Goal: Task Accomplishment & Management: Complete application form

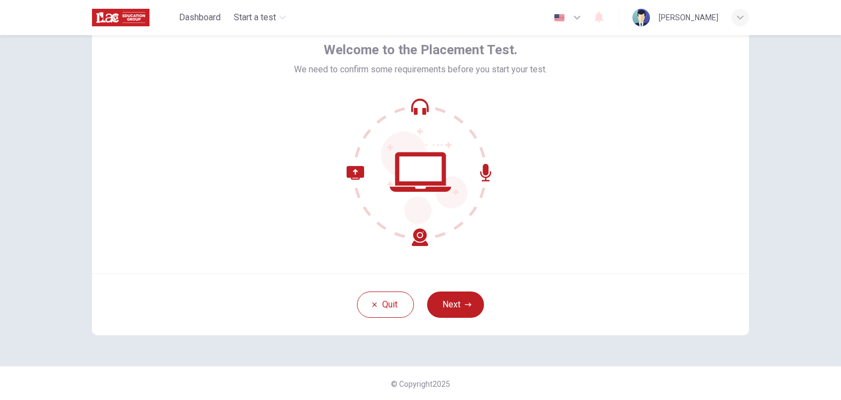
scroll to position [56, 0]
click at [456, 302] on button "Next" at bounding box center [455, 303] width 57 height 26
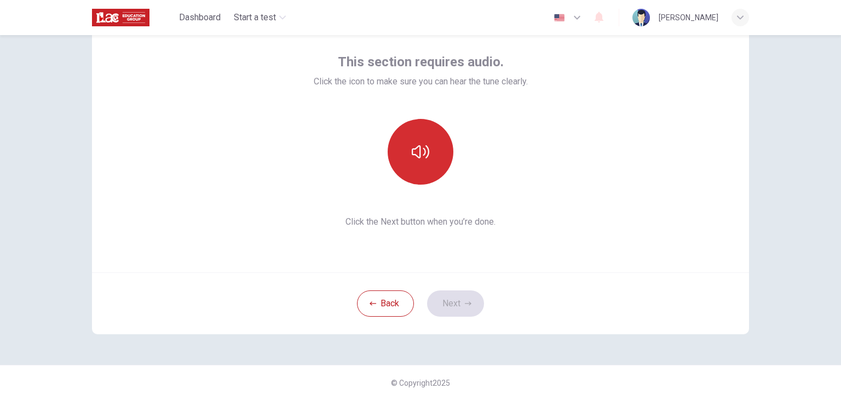
click at [420, 153] on icon "button" at bounding box center [421, 152] width 18 height 18
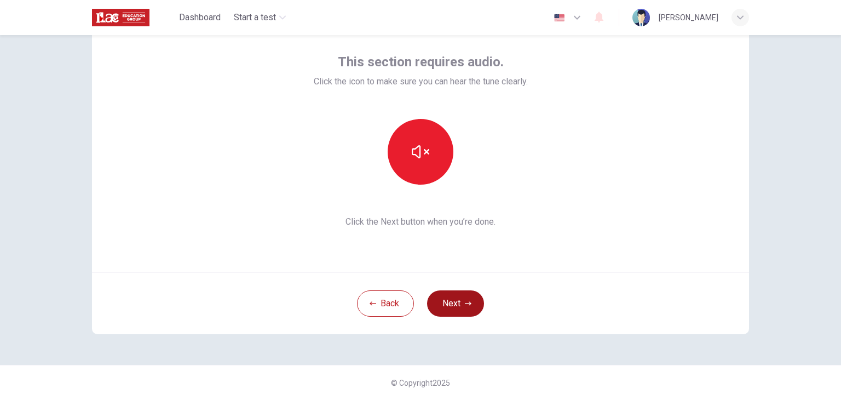
click at [452, 315] on button "Next" at bounding box center [455, 303] width 57 height 26
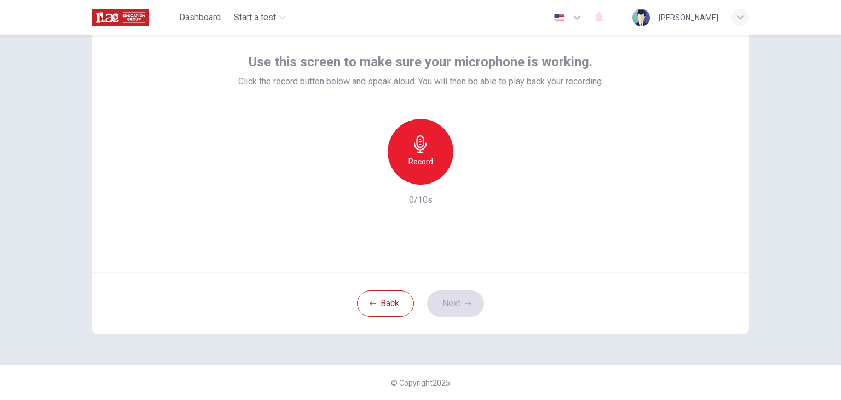
click at [430, 154] on div "Record" at bounding box center [421, 152] width 66 height 66
click at [416, 135] on icon "button" at bounding box center [421, 144] width 18 height 18
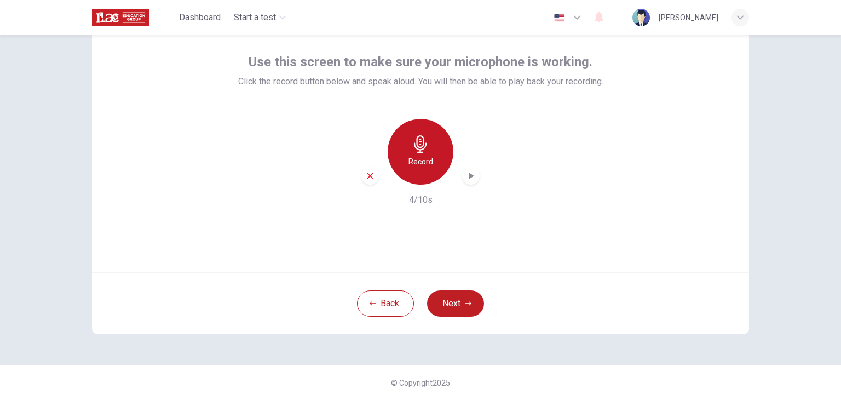
click at [412, 152] on icon "button" at bounding box center [421, 144] width 18 height 18
click at [414, 149] on icon "button" at bounding box center [420, 144] width 13 height 18
click at [470, 177] on icon "button" at bounding box center [470, 175] width 11 height 11
click at [414, 159] on h6 "Record" at bounding box center [420, 161] width 25 height 13
click at [493, 251] on div "Use this screen to make sure your microphone is working. Click the record butto…" at bounding box center [420, 140] width 657 height 263
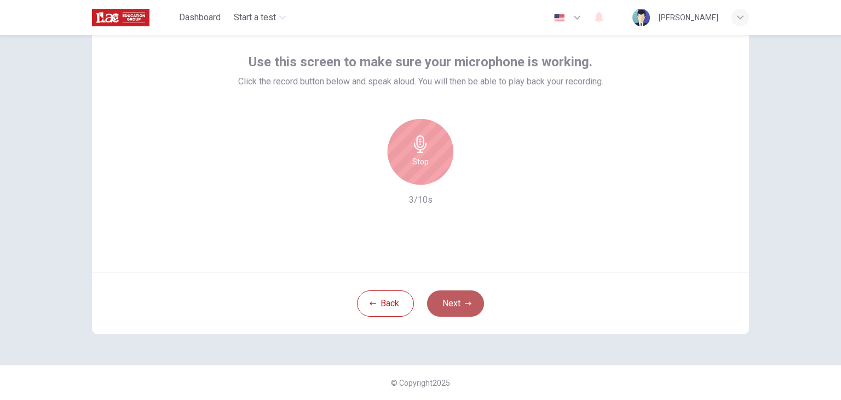
click at [449, 309] on button "Next" at bounding box center [455, 303] width 57 height 26
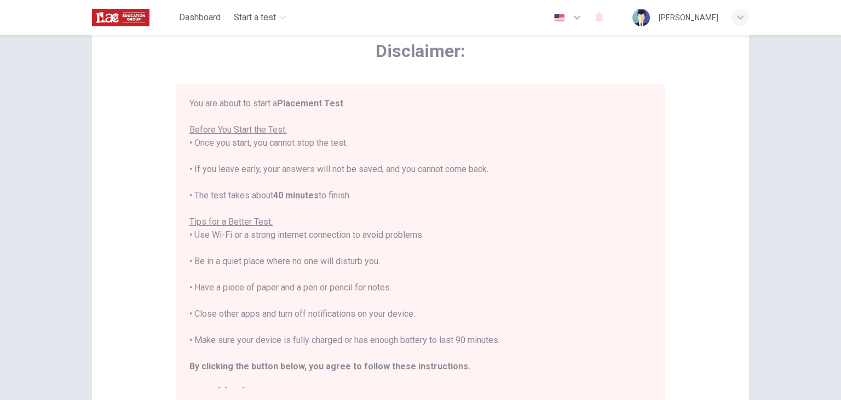
scroll to position [13, 0]
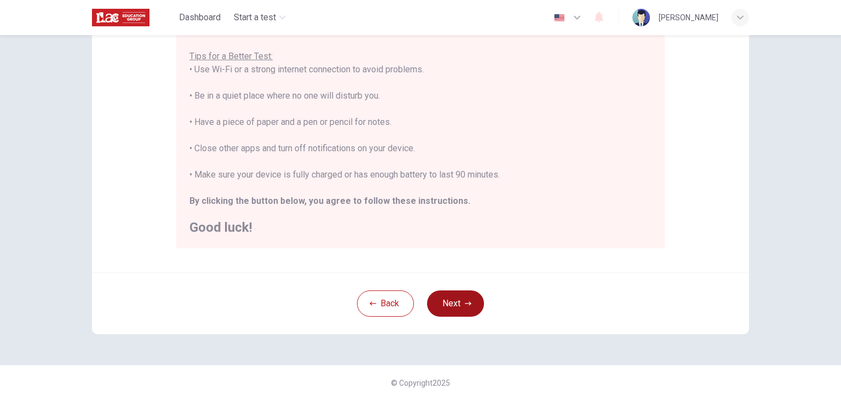
click at [465, 304] on icon "button" at bounding box center [468, 303] width 7 height 7
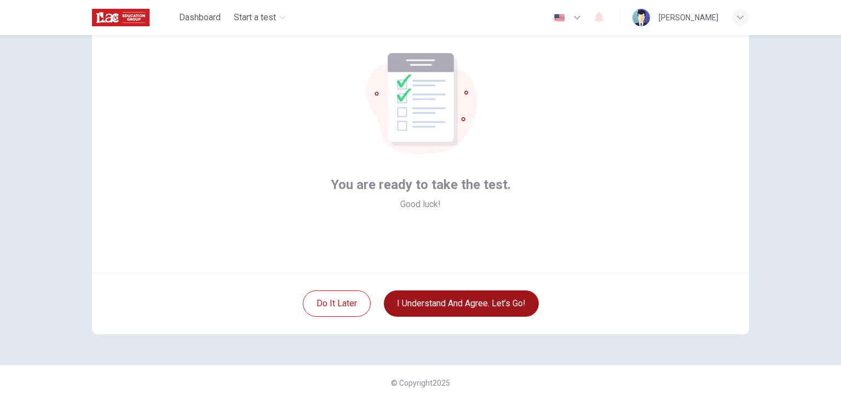
scroll to position [56, 0]
click at [395, 314] on button "I understand and agree. Let’s go!" at bounding box center [461, 303] width 155 height 26
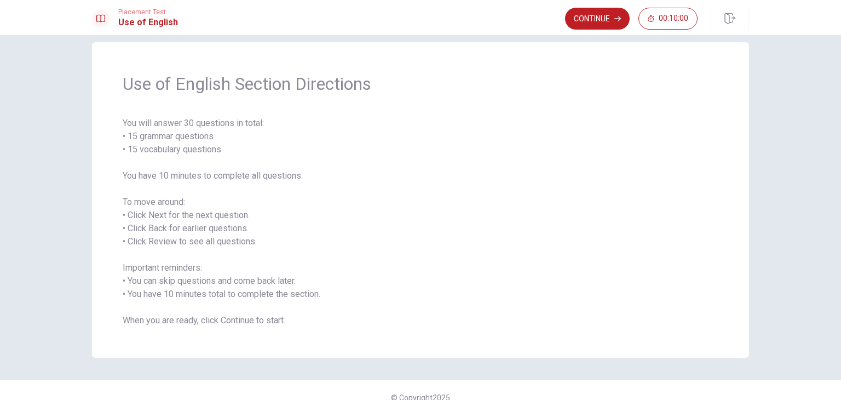
scroll to position [30, 0]
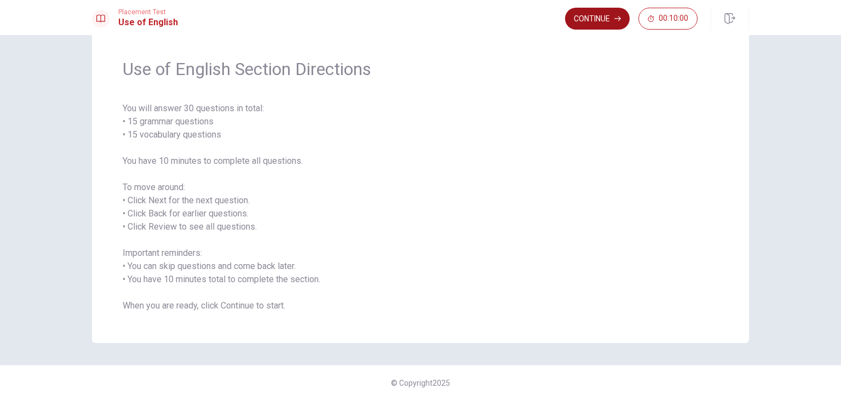
click at [590, 23] on button "Continue" at bounding box center [597, 19] width 65 height 22
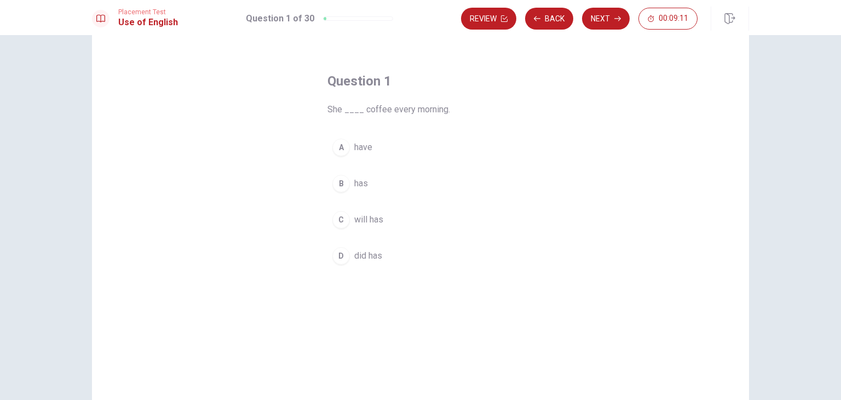
click at [354, 187] on span "has" at bounding box center [361, 183] width 14 height 13
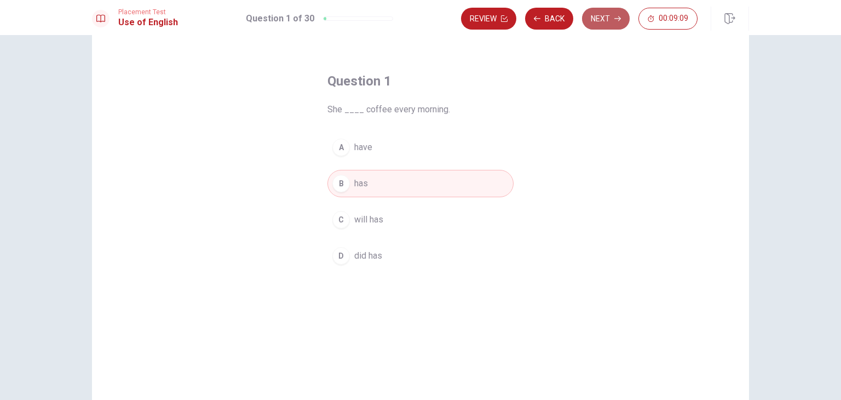
click at [607, 18] on button "Next" at bounding box center [606, 19] width 48 height 22
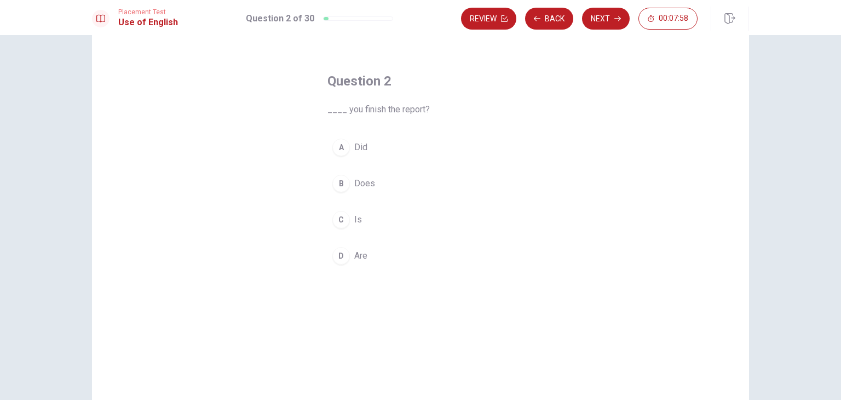
click at [333, 153] on div "A" at bounding box center [341, 148] width 18 height 18
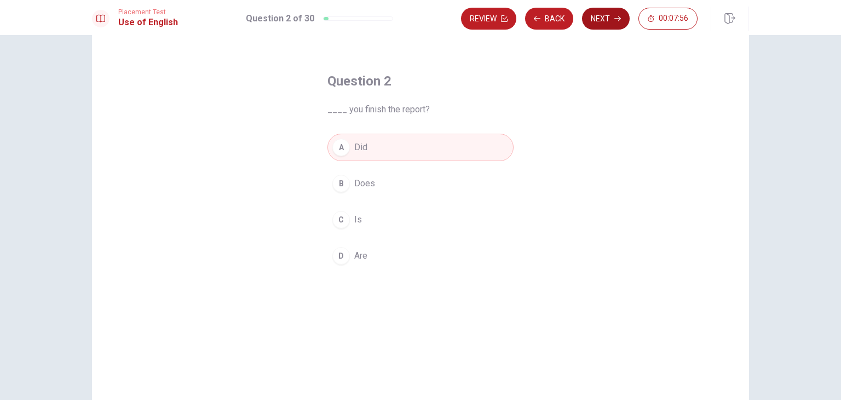
click at [602, 21] on button "Next" at bounding box center [606, 19] width 48 height 22
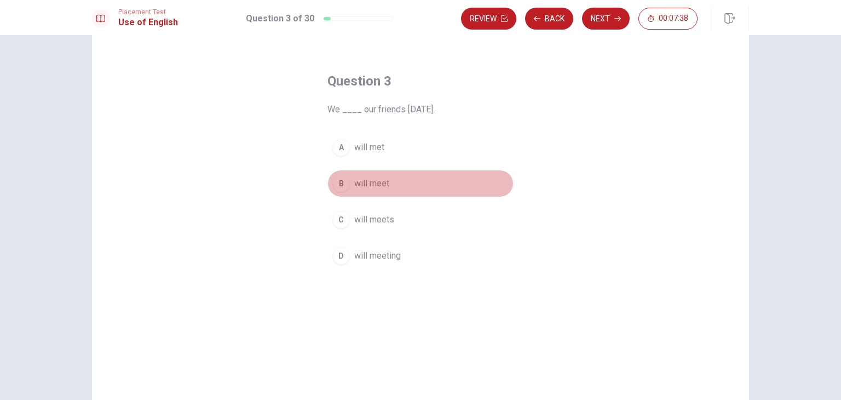
click at [380, 182] on span "will meet" at bounding box center [371, 183] width 35 height 13
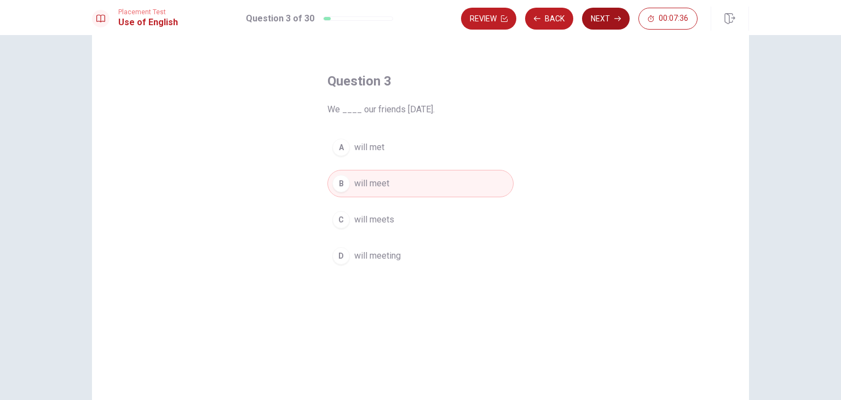
click at [583, 20] on button "Next" at bounding box center [606, 19] width 48 height 22
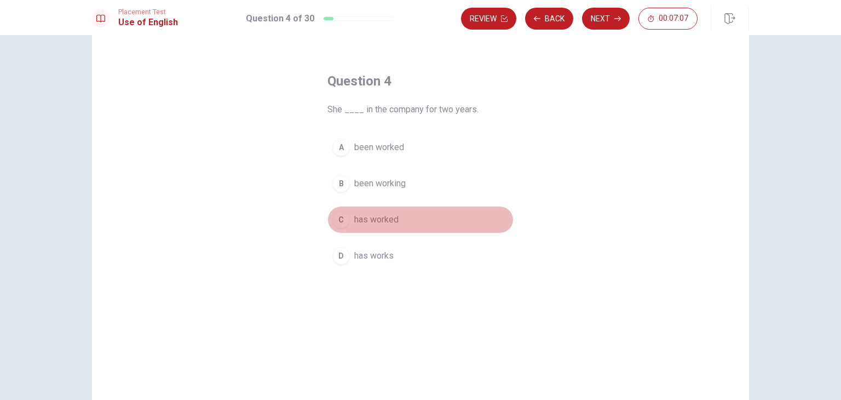
click at [370, 223] on span "has worked" at bounding box center [376, 219] width 44 height 13
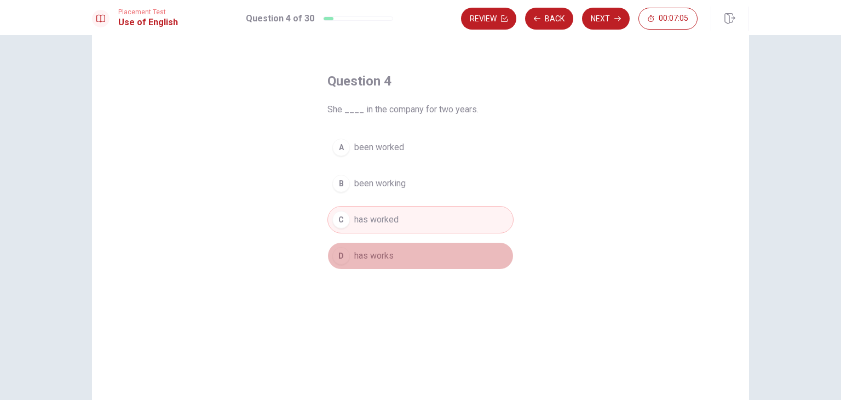
click at [380, 257] on span "has works" at bounding box center [373, 255] width 39 height 13
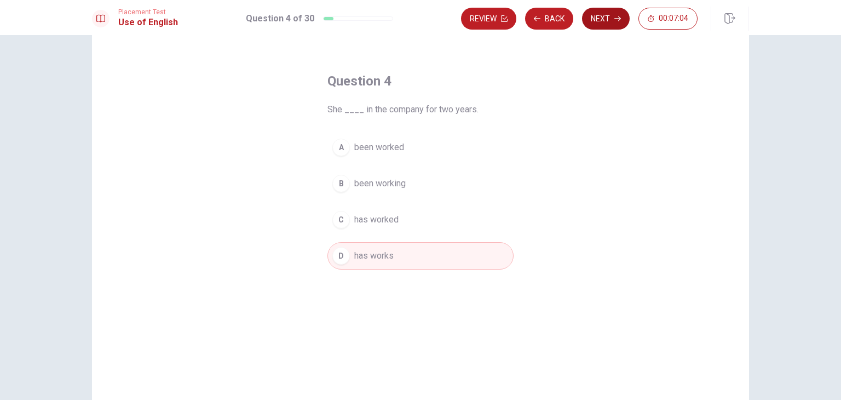
click at [603, 21] on button "Next" at bounding box center [606, 19] width 48 height 22
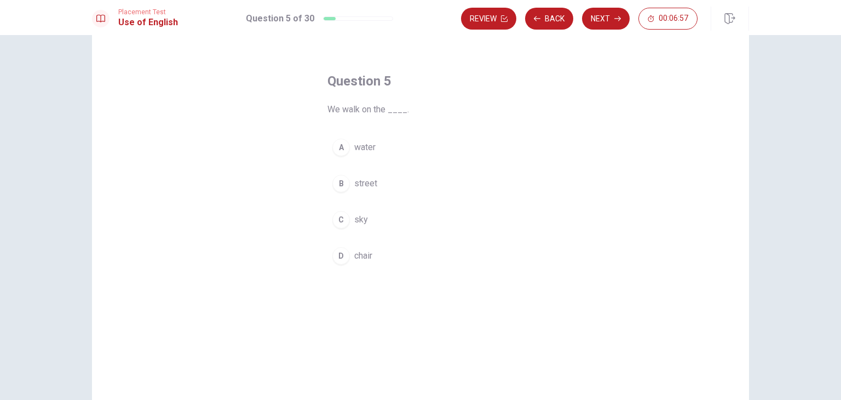
click at [364, 184] on span "street" at bounding box center [365, 183] width 23 height 13
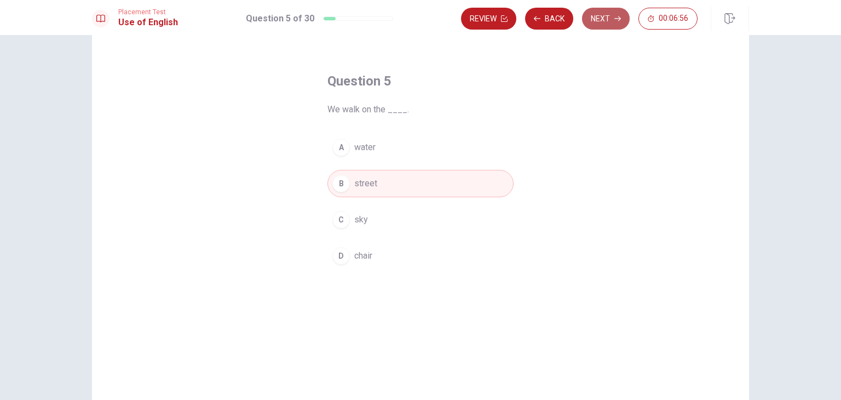
click at [602, 19] on button "Next" at bounding box center [606, 19] width 48 height 22
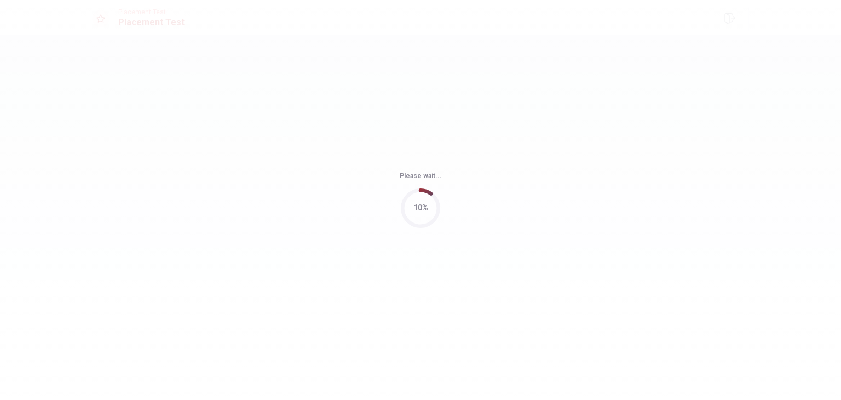
scroll to position [0, 0]
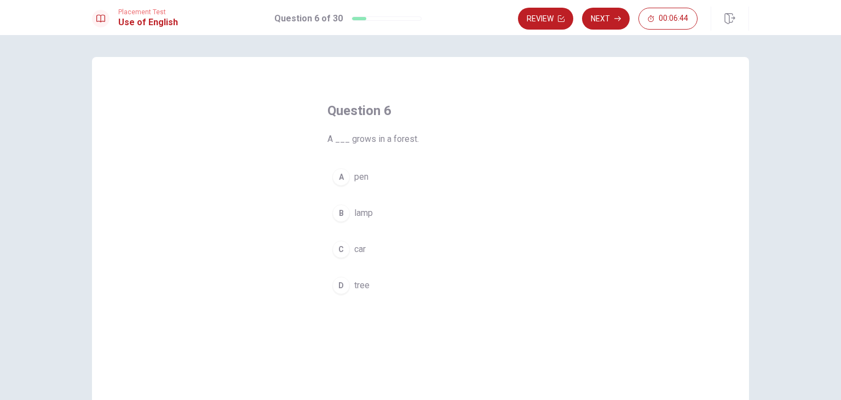
click at [355, 293] on button "D tree" at bounding box center [420, 285] width 186 height 27
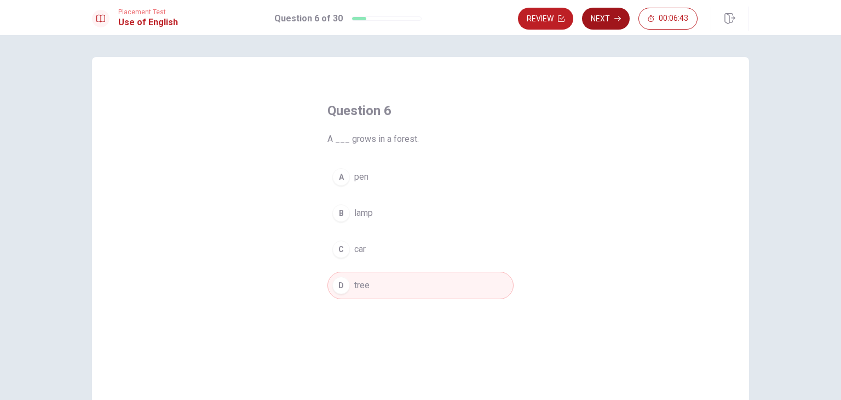
click at [600, 24] on button "Next" at bounding box center [606, 19] width 48 height 22
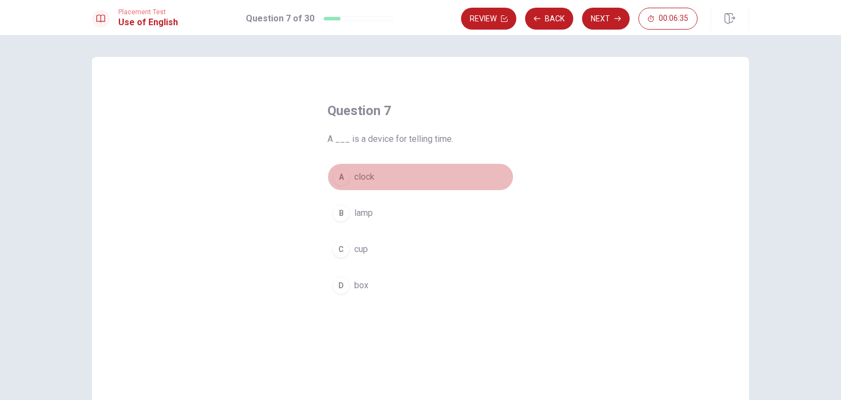
click at [361, 177] on span "clock" at bounding box center [364, 176] width 20 height 13
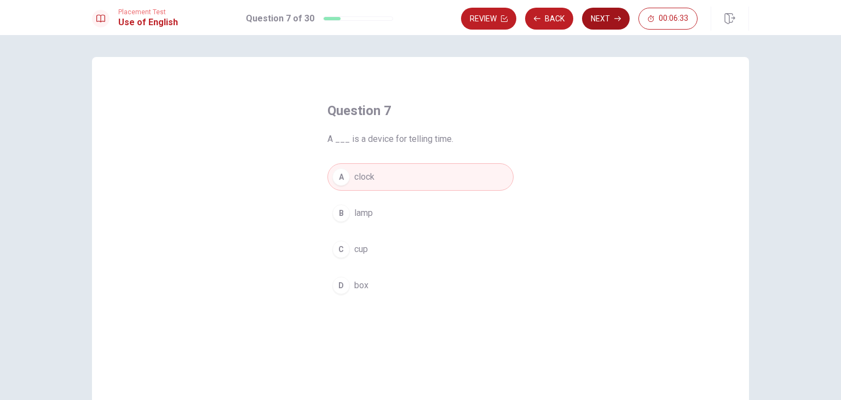
click at [608, 18] on button "Next" at bounding box center [606, 19] width 48 height 22
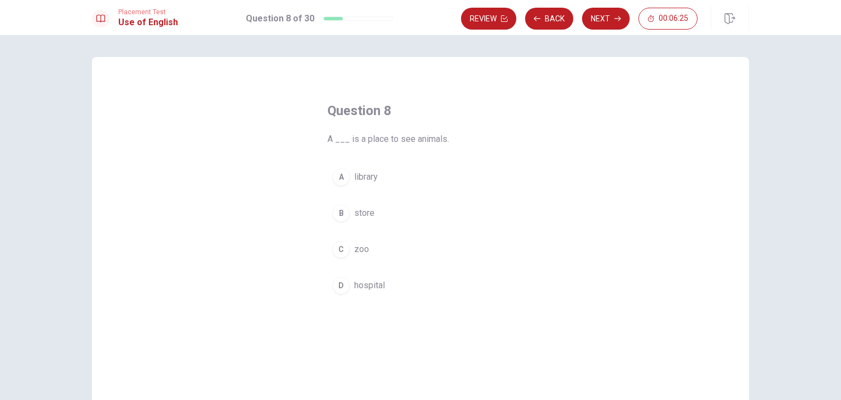
click at [345, 246] on div "C" at bounding box center [341, 249] width 18 height 18
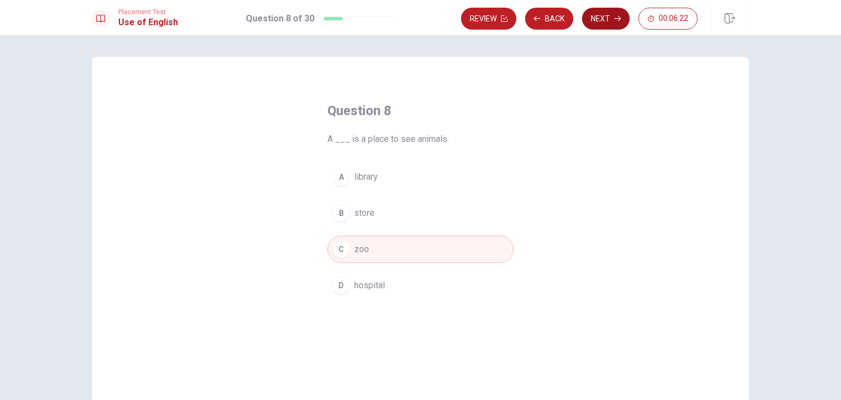
click at [598, 15] on button "Next" at bounding box center [606, 19] width 48 height 22
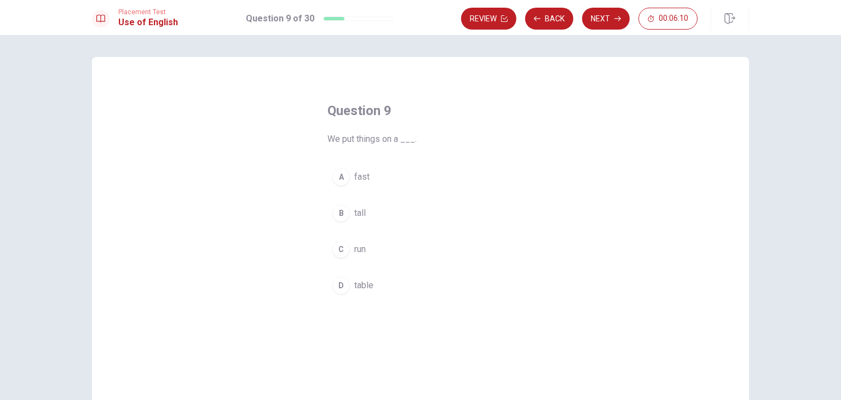
click at [367, 282] on span "table" at bounding box center [363, 285] width 19 height 13
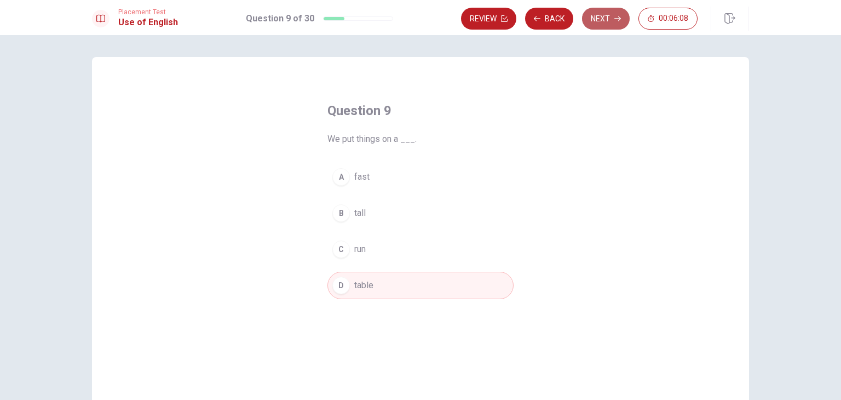
click at [614, 22] on button "Next" at bounding box center [606, 19] width 48 height 22
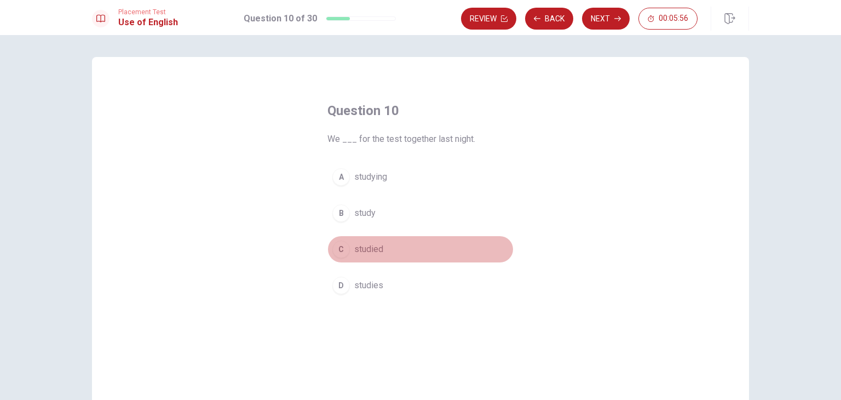
click at [338, 247] on div "C" at bounding box center [341, 249] width 18 height 18
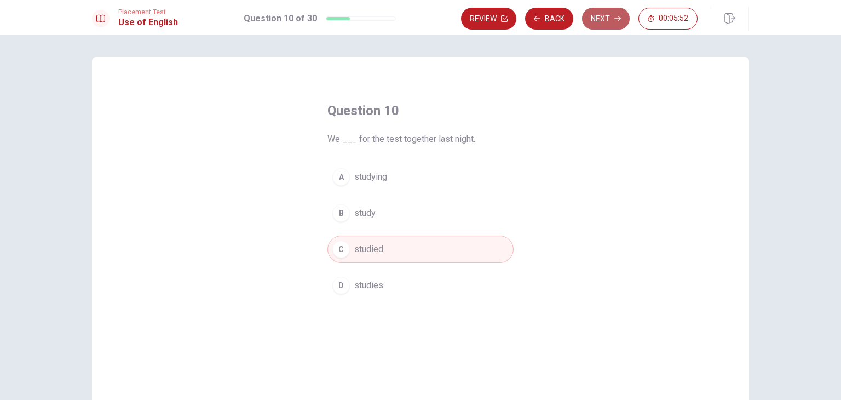
click at [604, 27] on button "Next" at bounding box center [606, 19] width 48 height 22
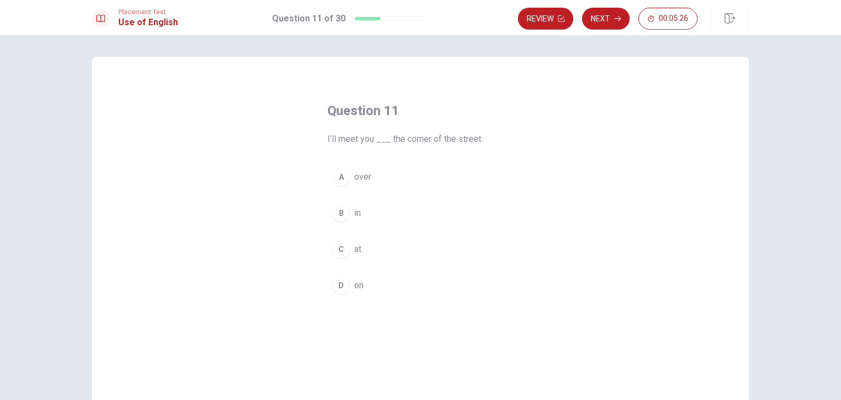
click at [339, 283] on div "D" at bounding box center [341, 285] width 18 height 18
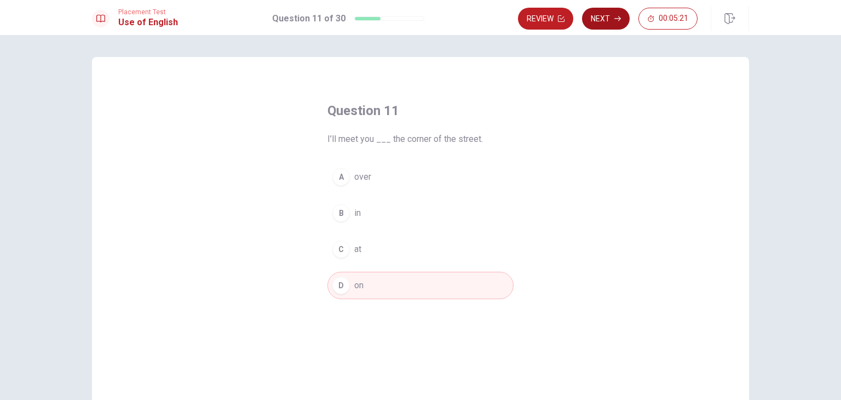
click at [602, 16] on button "Next" at bounding box center [606, 19] width 48 height 22
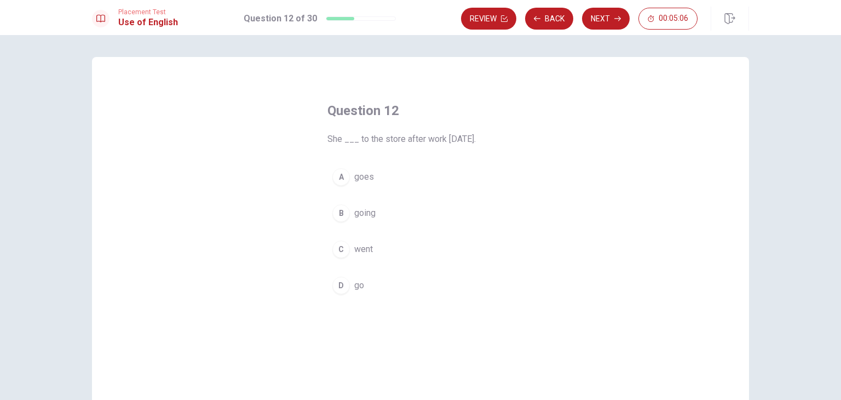
click at [346, 213] on div "B" at bounding box center [341, 213] width 18 height 18
click at [612, 6] on div "Placement Test Use of English Question 12 of 30 Review Back Next 00:05:03" at bounding box center [420, 17] width 841 height 35
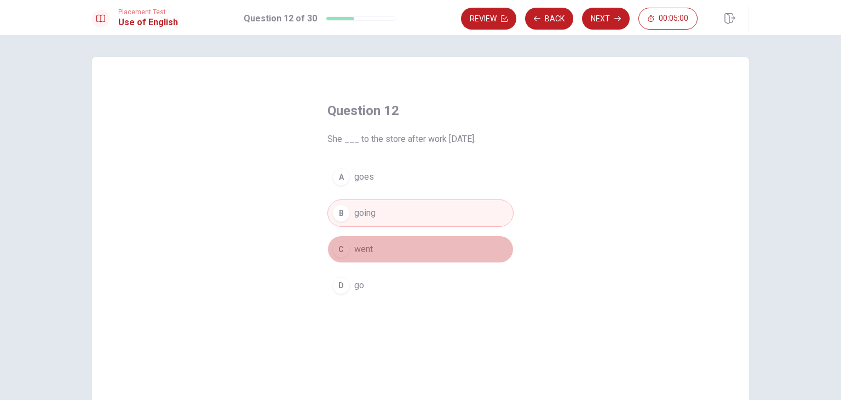
click at [343, 252] on div "C" at bounding box center [341, 249] width 18 height 18
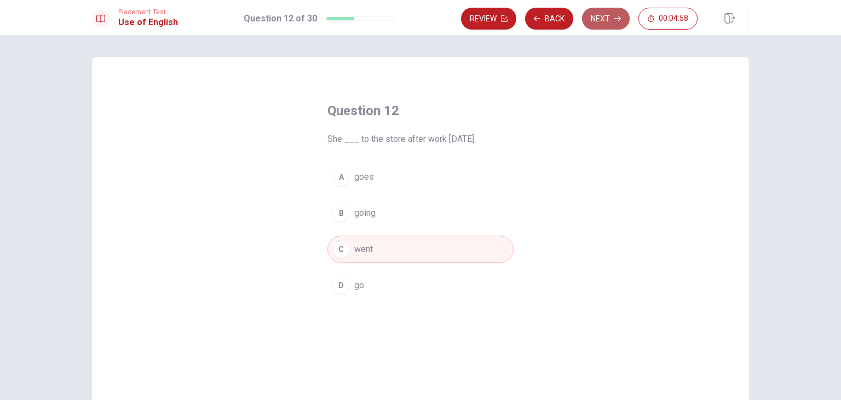
click at [594, 14] on button "Next" at bounding box center [606, 19] width 48 height 22
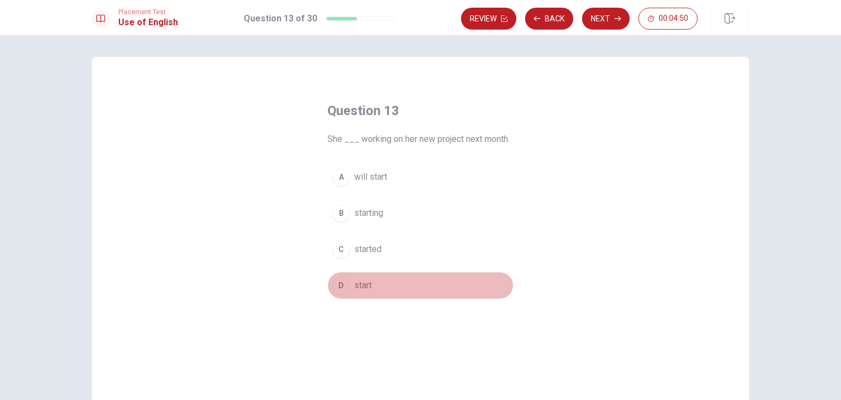
click at [363, 285] on span "start" at bounding box center [363, 285] width 18 height 13
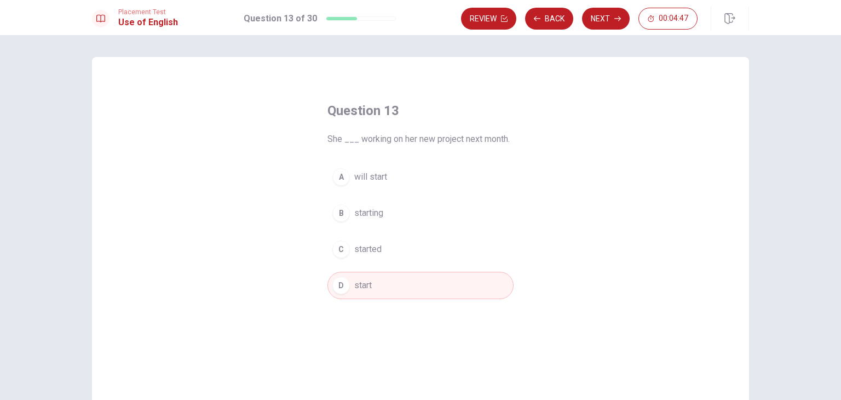
click at [603, 21] on button "Next" at bounding box center [606, 19] width 48 height 22
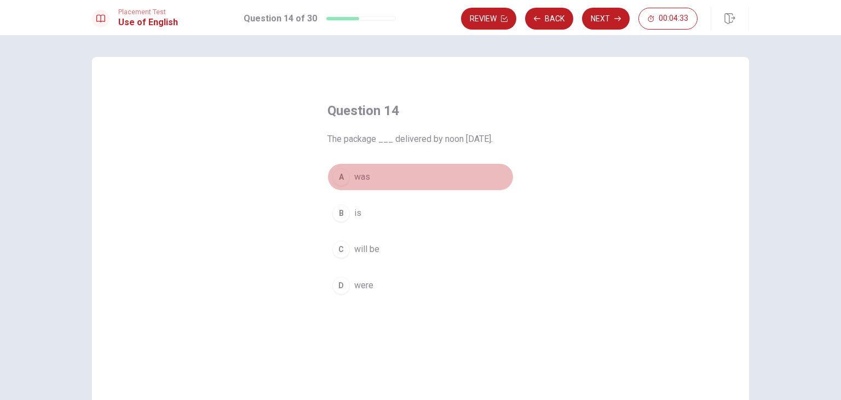
click at [354, 177] on span "was" at bounding box center [362, 176] width 16 height 13
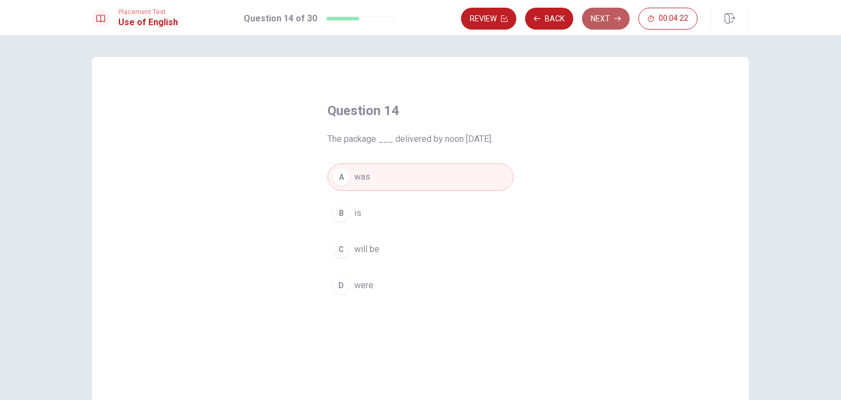
click at [610, 22] on button "Next" at bounding box center [606, 19] width 48 height 22
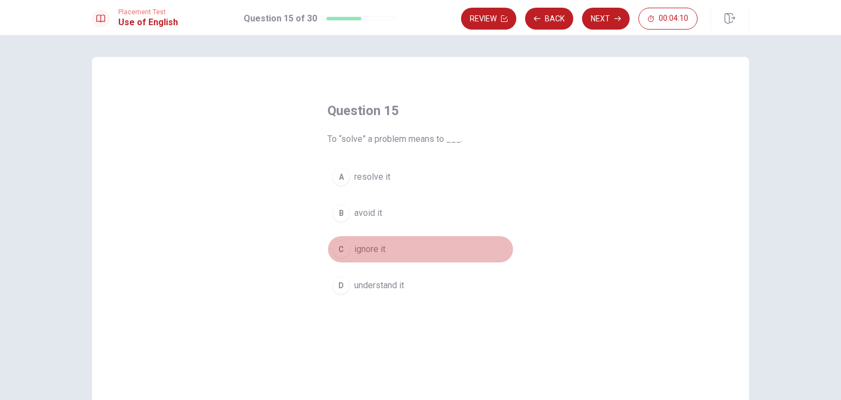
click at [354, 251] on span "ignore it" at bounding box center [369, 249] width 31 height 13
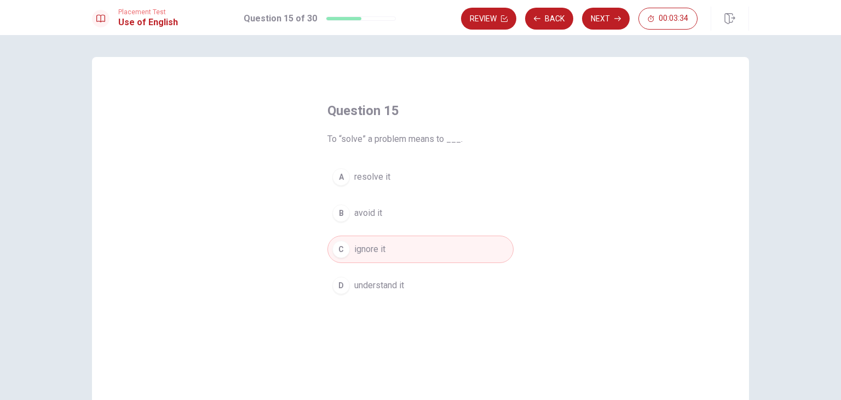
click at [350, 175] on button "A resolve it" at bounding box center [420, 176] width 186 height 27
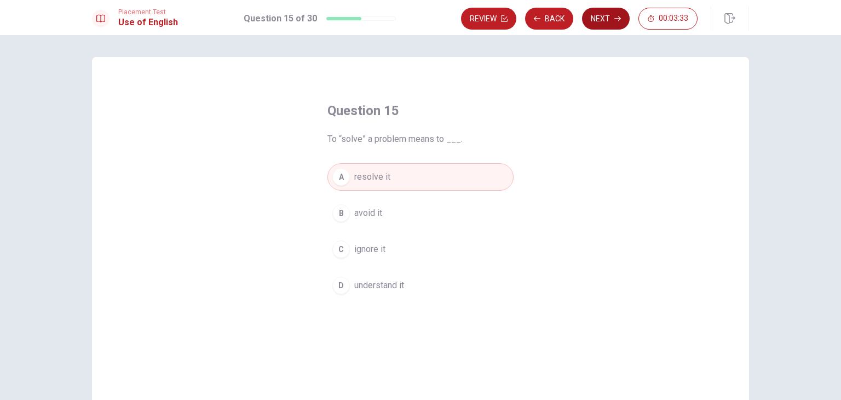
click at [596, 25] on button "Next" at bounding box center [606, 19] width 48 height 22
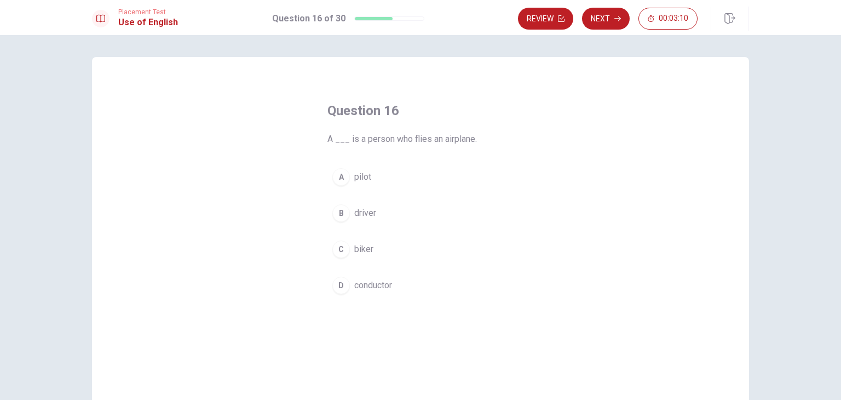
click at [342, 180] on div "A" at bounding box center [341, 177] width 18 height 18
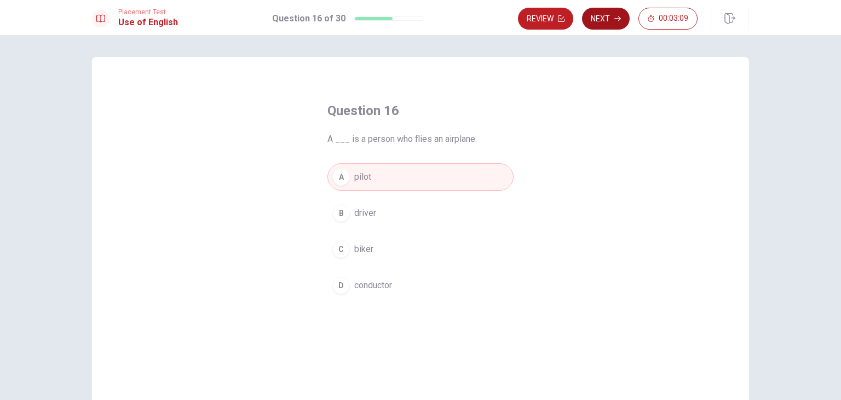
click at [604, 15] on button "Next" at bounding box center [606, 19] width 48 height 22
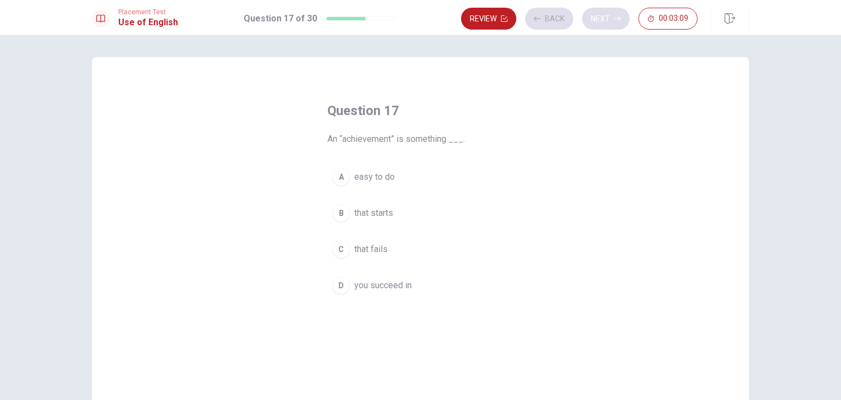
click at [604, 15] on div "Review Back Next 00:03:09" at bounding box center [579, 19] width 237 height 22
click at [373, 182] on span "easy to do" at bounding box center [374, 176] width 41 height 13
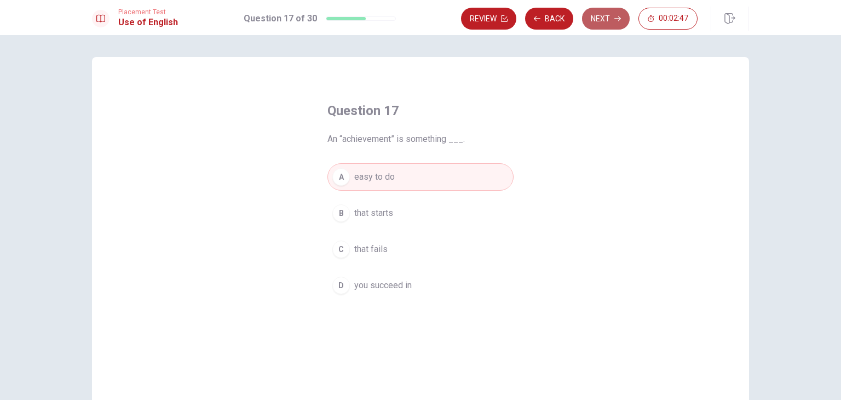
click at [606, 19] on button "Next" at bounding box center [606, 19] width 48 height 22
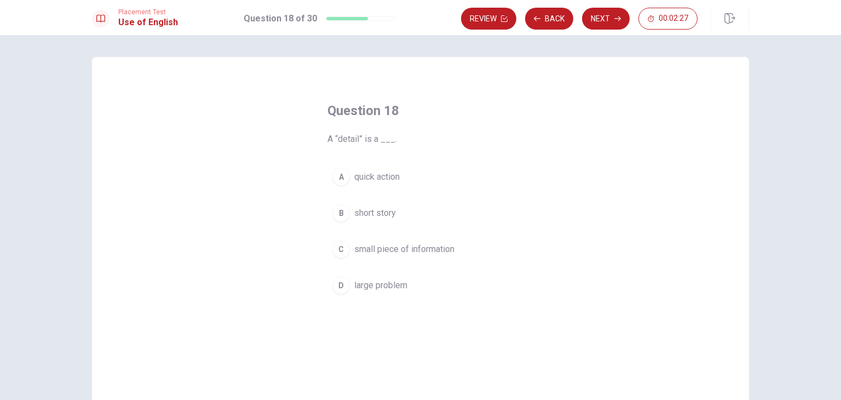
click at [341, 247] on div "C" at bounding box center [341, 249] width 18 height 18
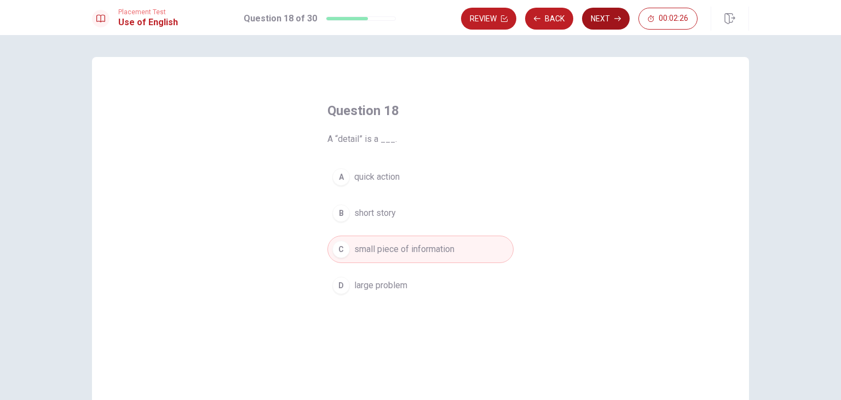
click at [608, 16] on button "Next" at bounding box center [606, 19] width 48 height 22
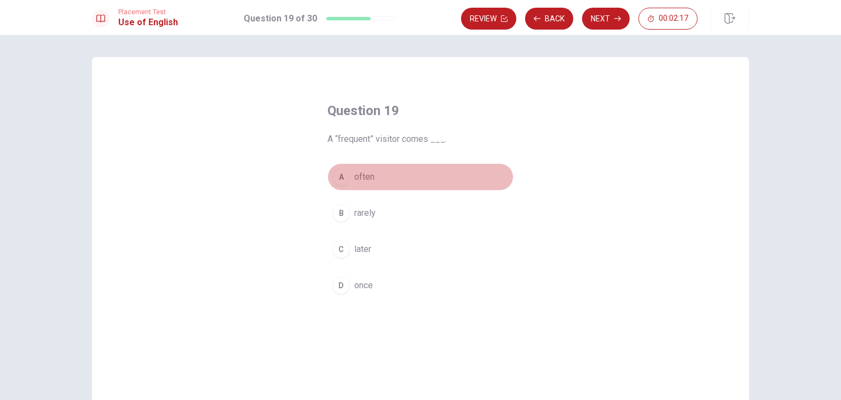
click at [344, 178] on div "A" at bounding box center [341, 177] width 18 height 18
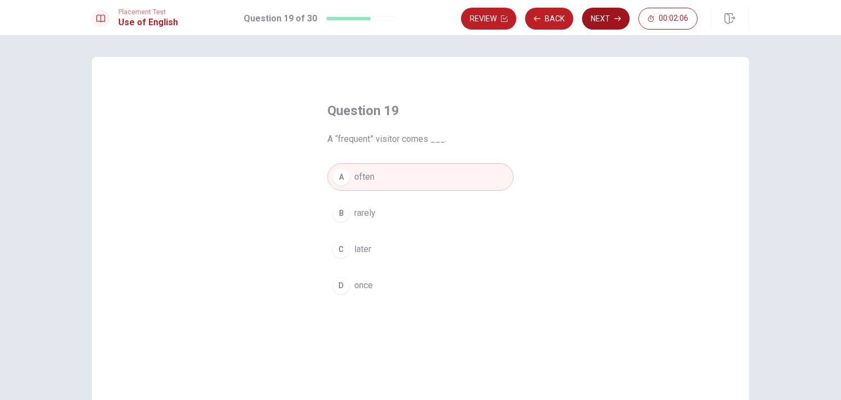
click at [613, 23] on button "Next" at bounding box center [606, 19] width 48 height 22
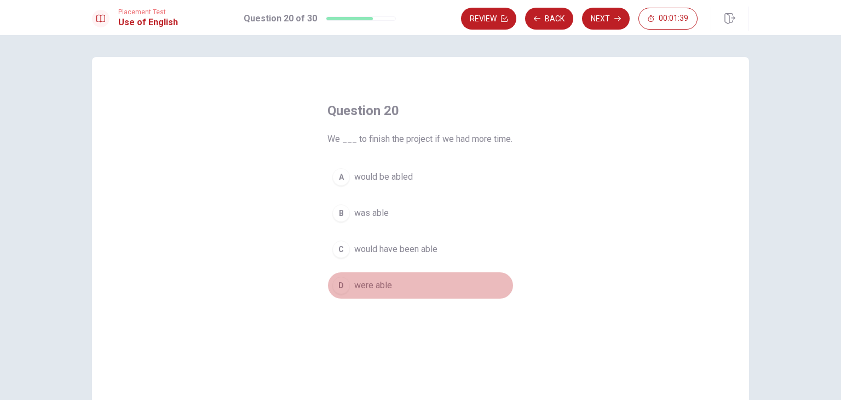
click at [345, 286] on div "D" at bounding box center [341, 285] width 18 height 18
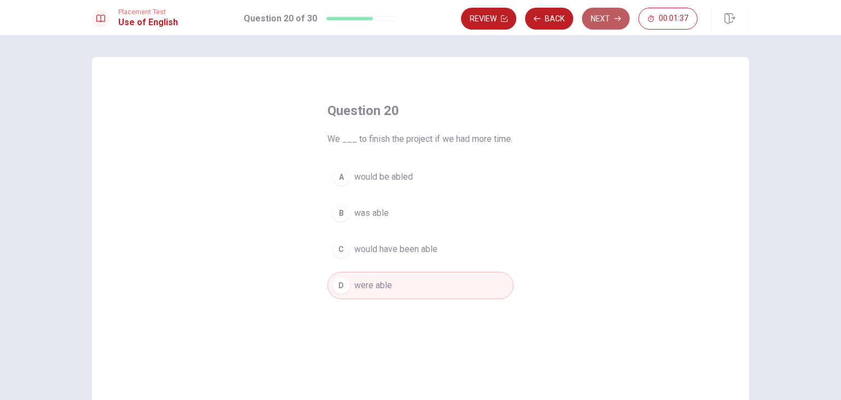
click at [597, 22] on button "Next" at bounding box center [606, 19] width 48 height 22
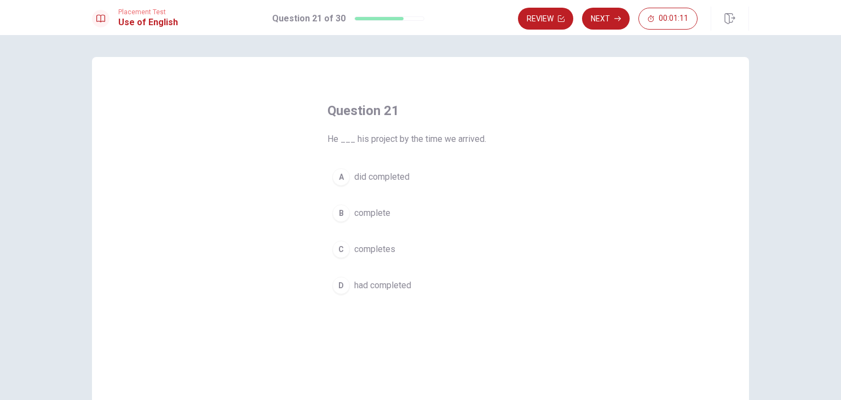
click at [379, 287] on span "had completed" at bounding box center [382, 285] width 57 height 13
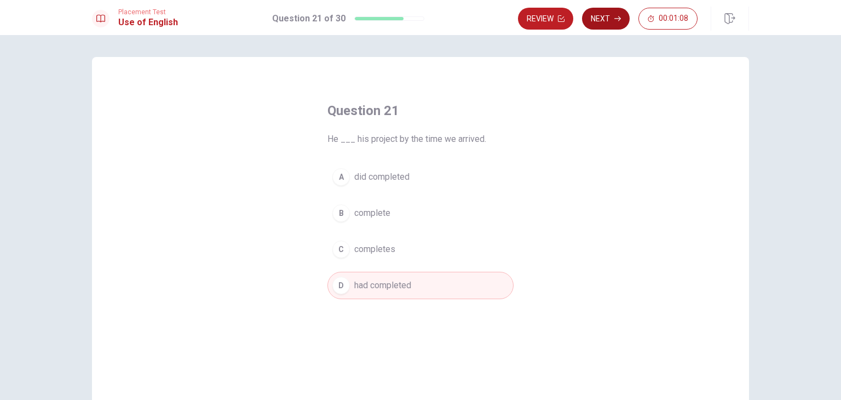
click at [599, 10] on button "Next" at bounding box center [606, 19] width 48 height 22
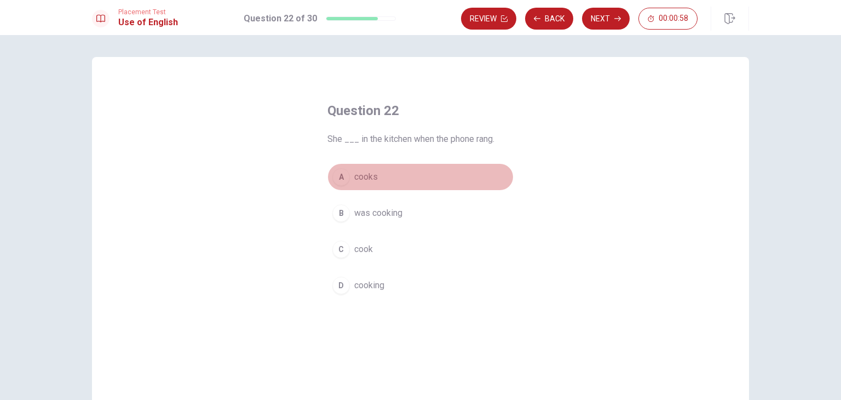
click at [342, 180] on div "A" at bounding box center [341, 177] width 18 height 18
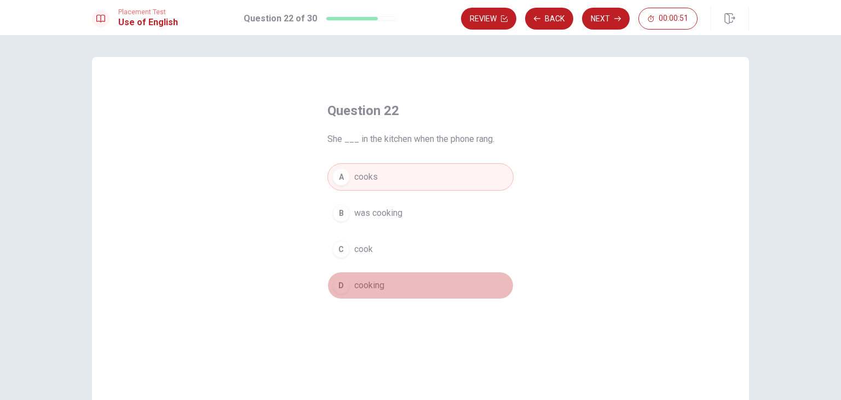
click at [341, 285] on div "D" at bounding box center [341, 285] width 18 height 18
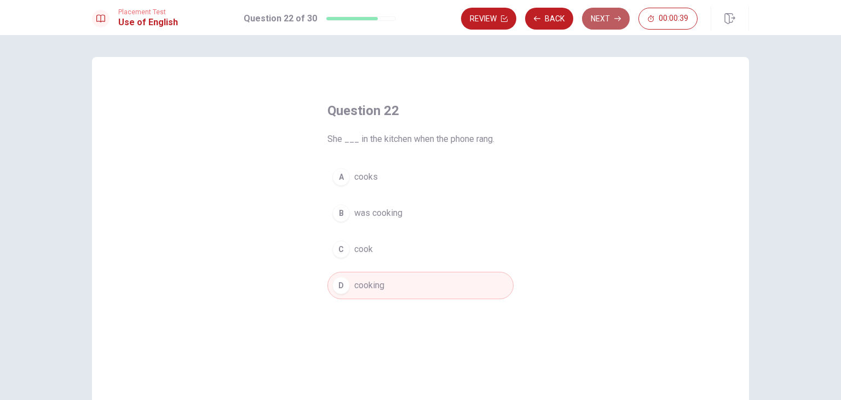
click at [599, 25] on button "Next" at bounding box center [606, 19] width 48 height 22
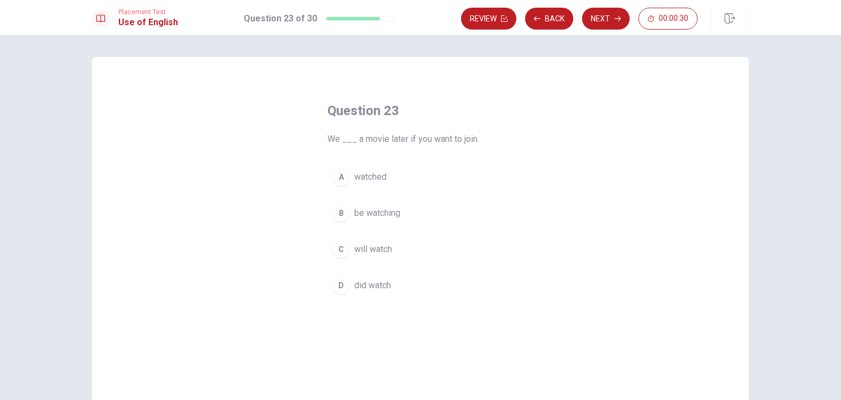
click at [338, 255] on div "C" at bounding box center [341, 249] width 18 height 18
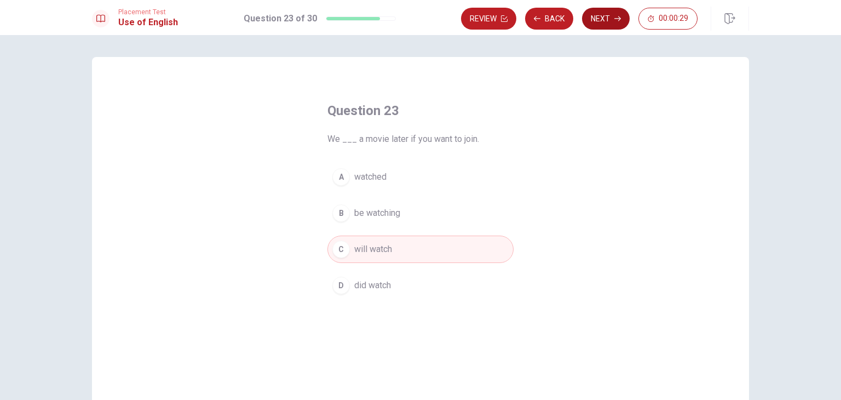
click at [589, 20] on button "Next" at bounding box center [606, 19] width 48 height 22
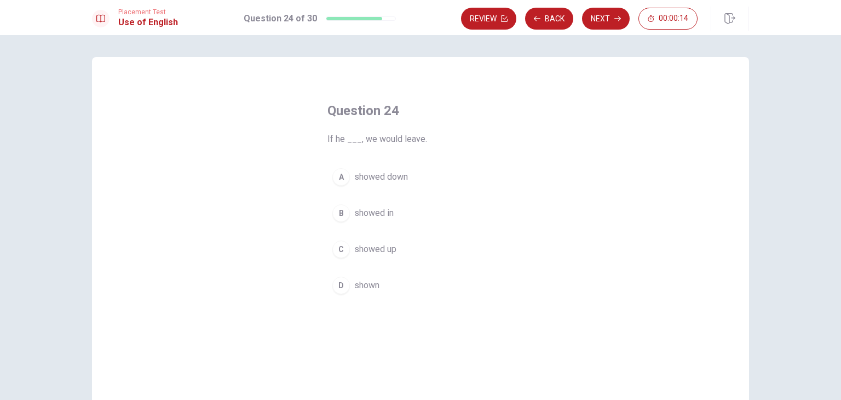
click at [355, 280] on span "shown" at bounding box center [366, 285] width 25 height 13
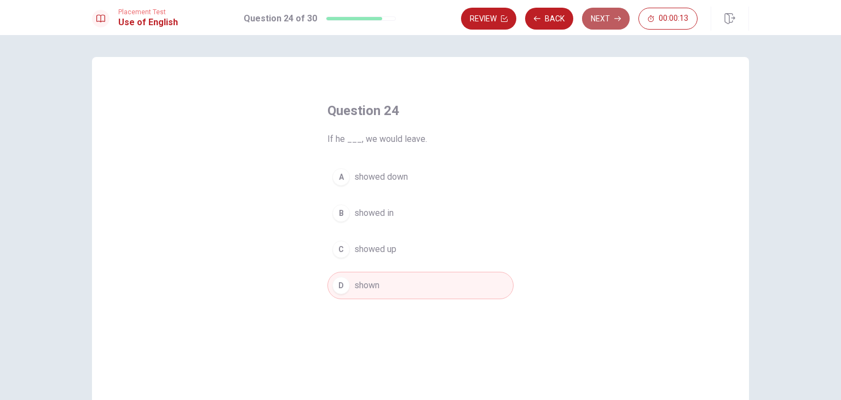
click at [597, 21] on button "Next" at bounding box center [606, 19] width 48 height 22
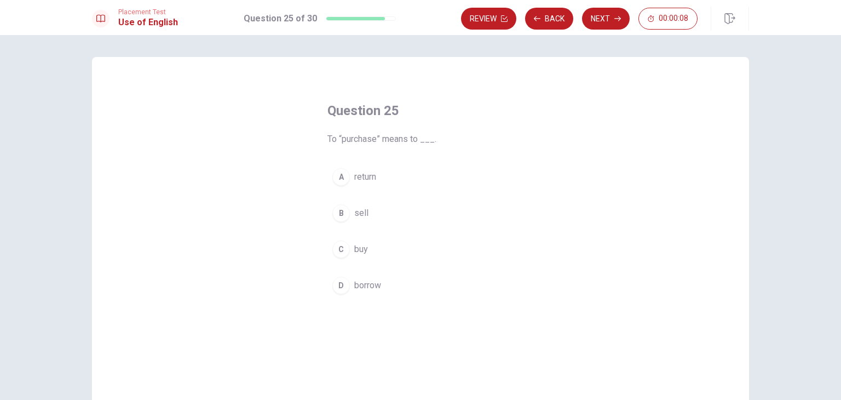
click at [357, 253] on span "buy" at bounding box center [361, 249] width 14 height 13
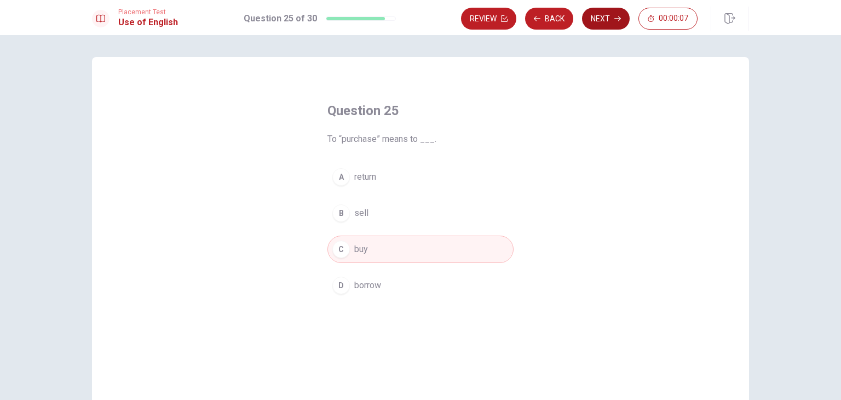
click at [618, 12] on button "Next" at bounding box center [606, 19] width 48 height 22
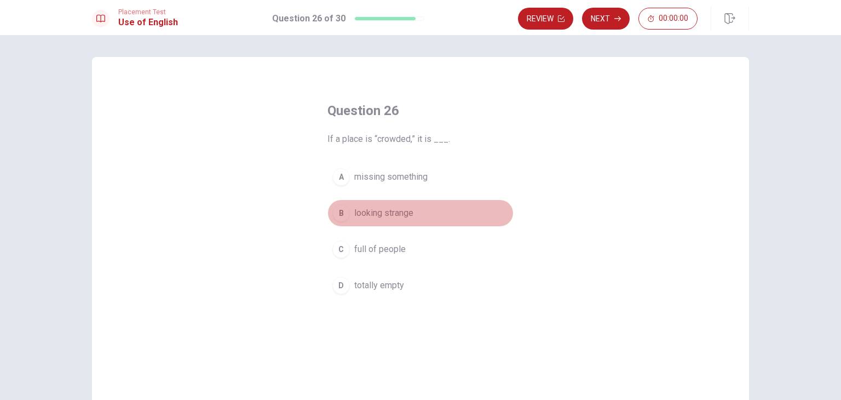
click at [377, 216] on span "looking strange" at bounding box center [383, 212] width 59 height 13
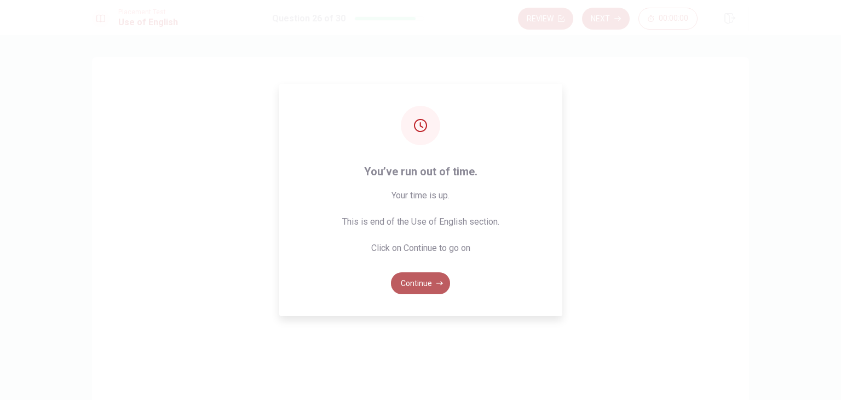
click at [413, 281] on button "Continue" at bounding box center [420, 283] width 59 height 22
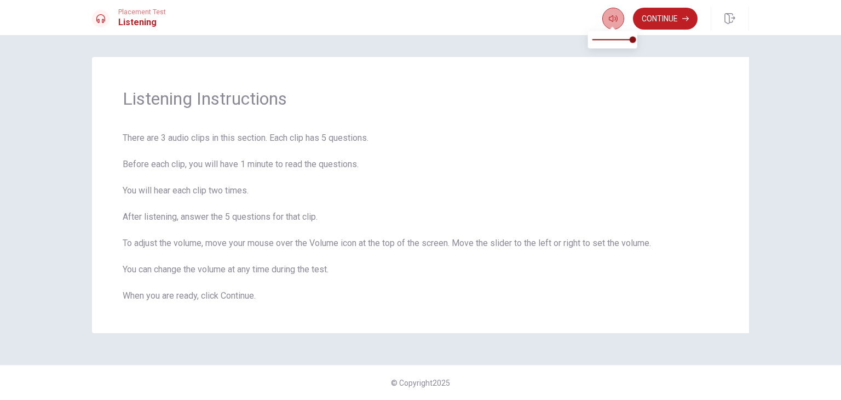
click at [613, 23] on button "button" at bounding box center [613, 19] width 22 height 22
click at [655, 25] on button "Continue" at bounding box center [665, 19] width 65 height 22
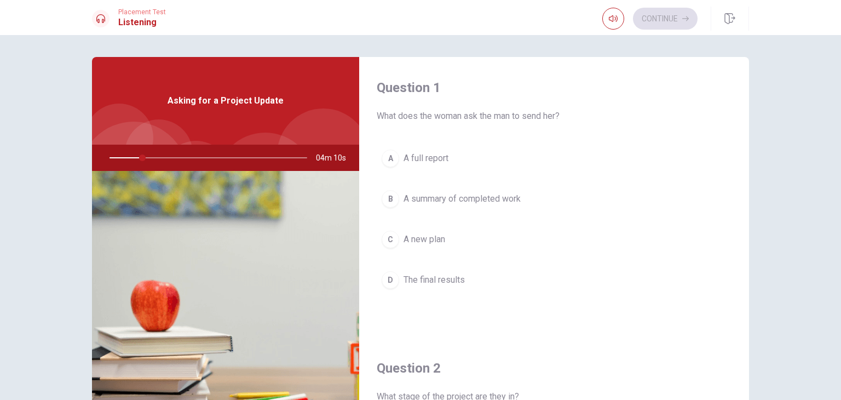
click at [388, 240] on div "C" at bounding box center [391, 239] width 18 height 18
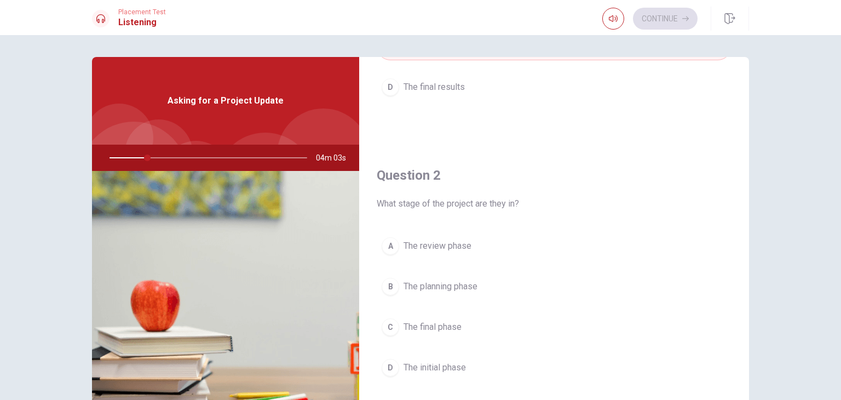
scroll to position [219, 0]
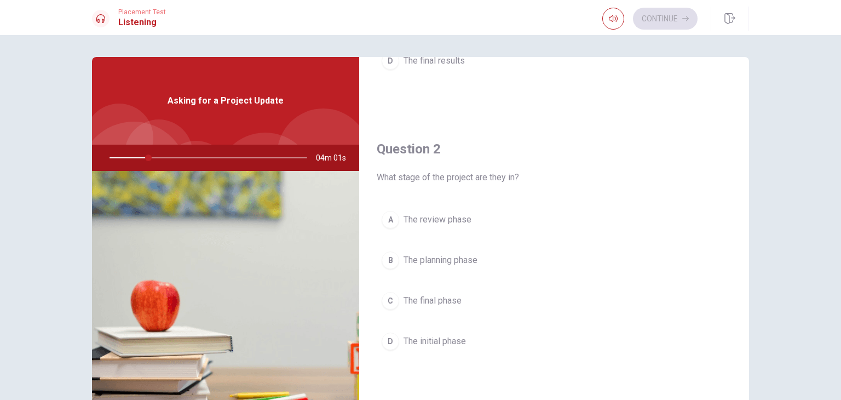
click at [140, 157] on div at bounding box center [206, 158] width 220 height 26
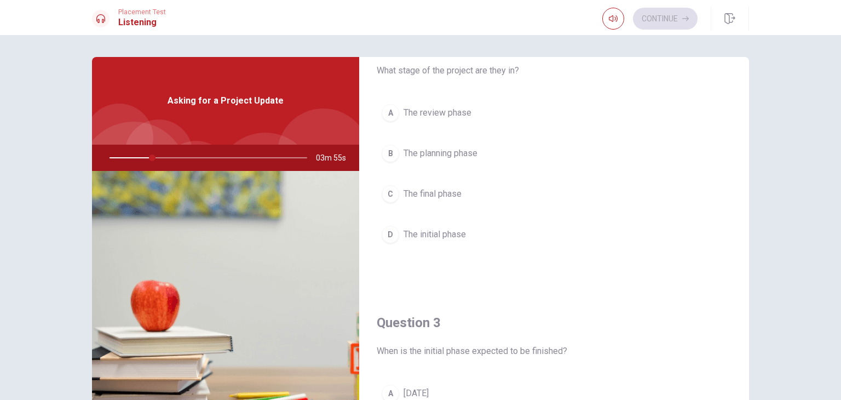
scroll to position [328, 0]
click at [396, 188] on button "C The final phase" at bounding box center [554, 190] width 355 height 27
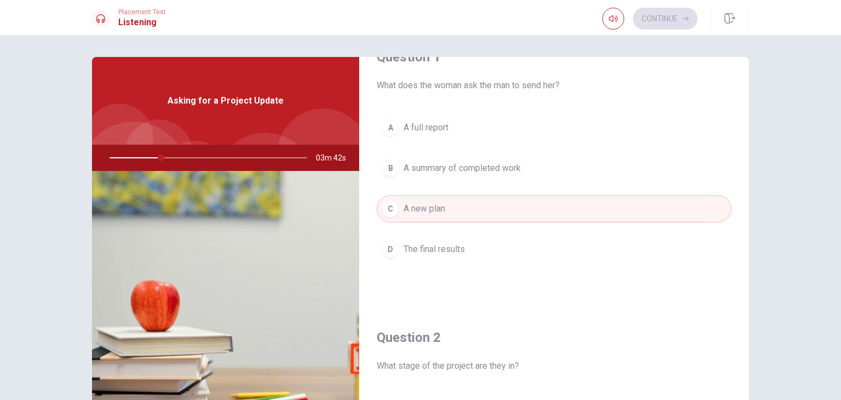
scroll to position [0, 0]
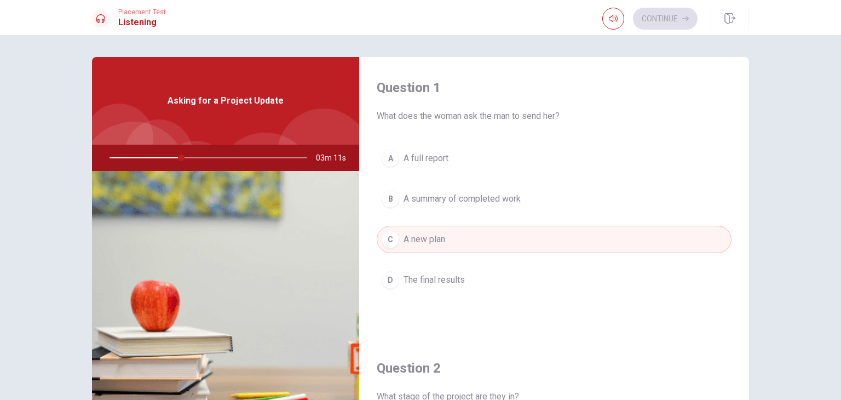
click at [390, 198] on div "B" at bounding box center [391, 199] width 18 height 18
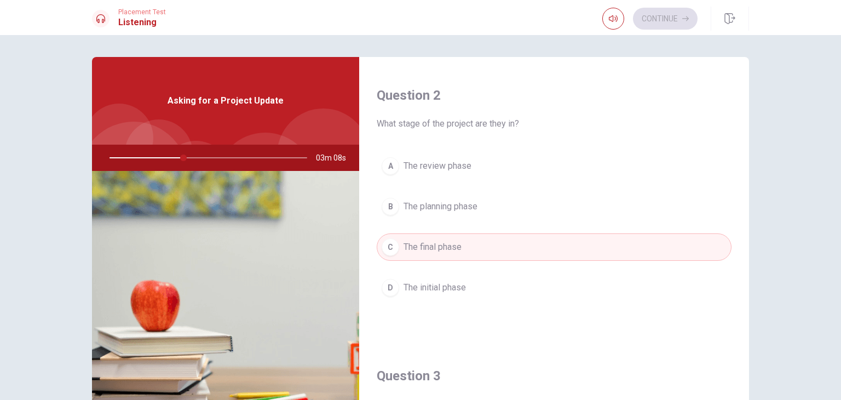
scroll to position [274, 0]
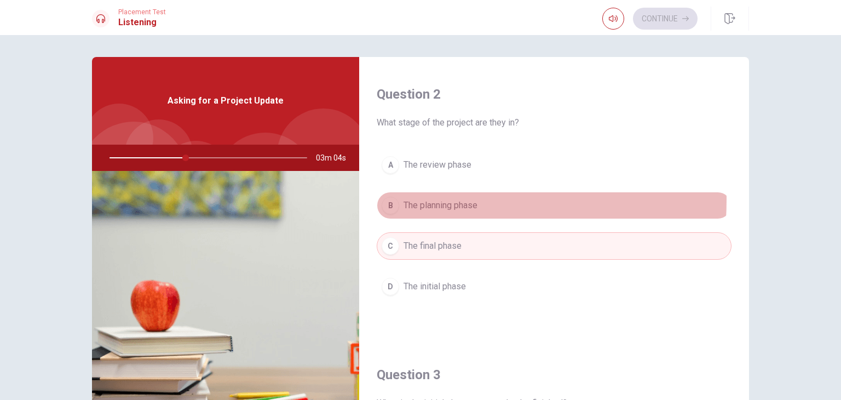
click at [388, 198] on div "B" at bounding box center [391, 206] width 18 height 18
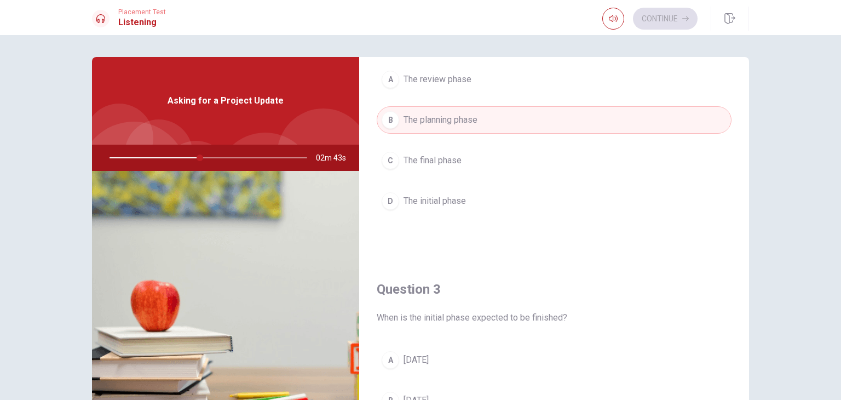
scroll to position [438, 0]
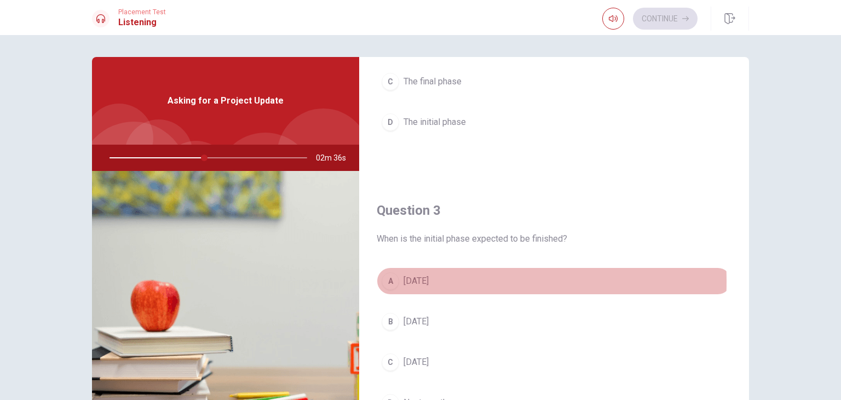
click at [388, 280] on div "A" at bounding box center [391, 281] width 18 height 18
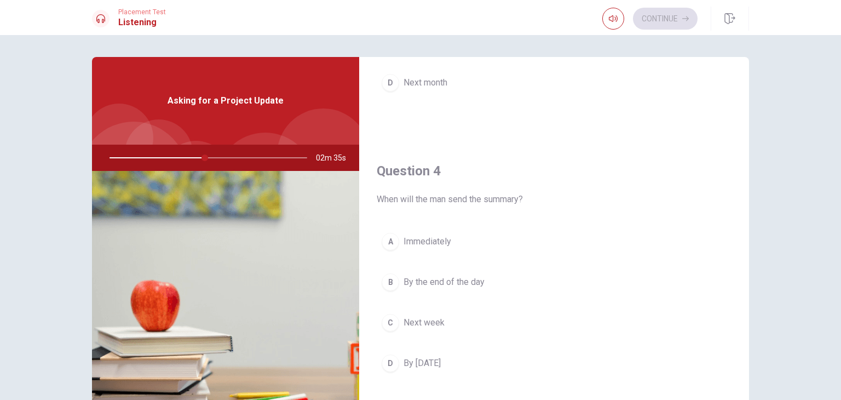
scroll to position [821, 0]
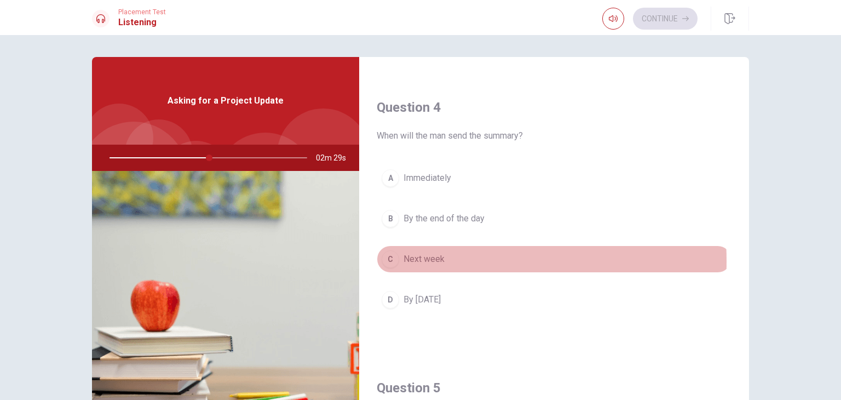
click at [389, 258] on div "C" at bounding box center [391, 259] width 18 height 18
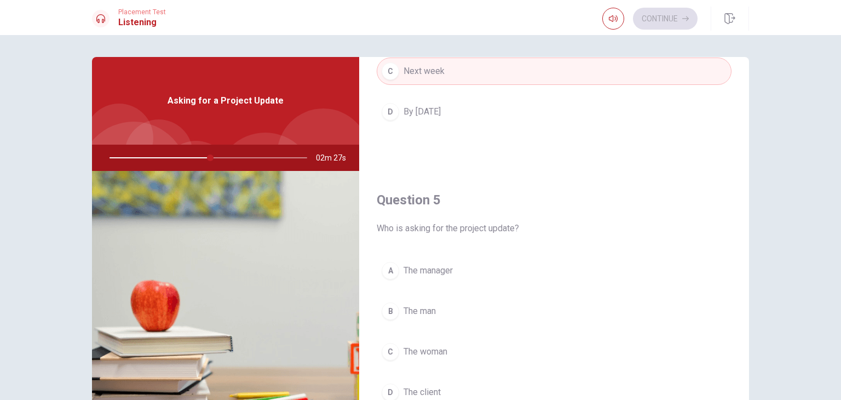
scroll to position [1016, 0]
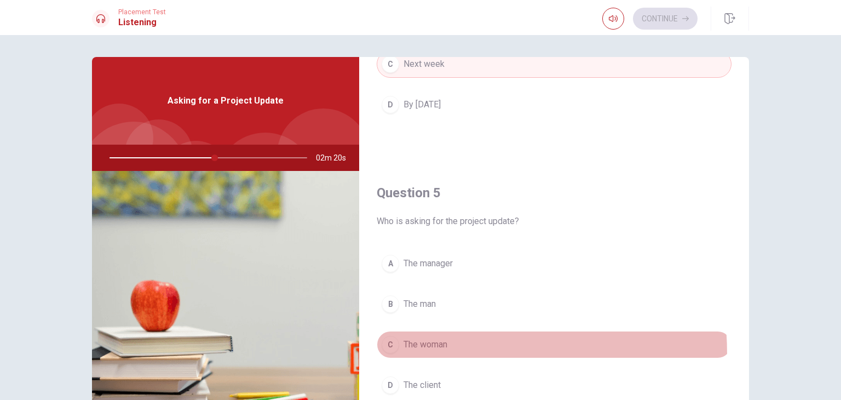
click at [383, 350] on button "C The woman" at bounding box center [554, 344] width 355 height 27
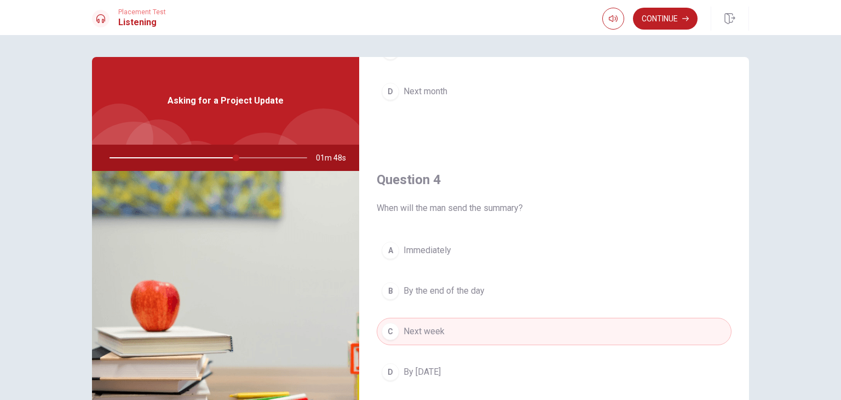
scroll to position [766, 0]
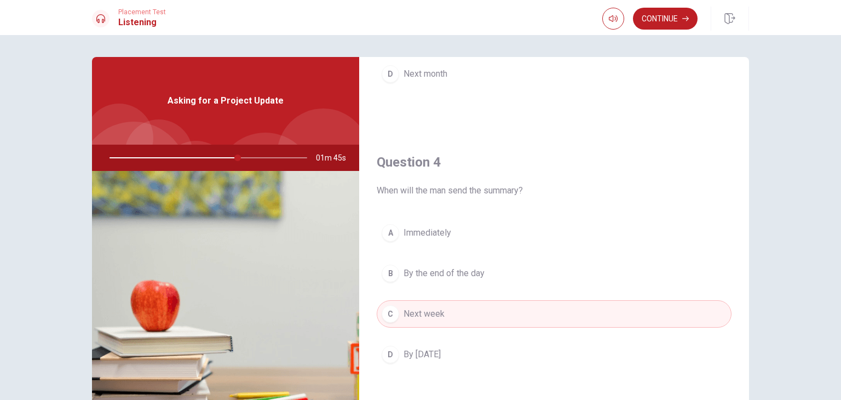
click at [409, 267] on span "By the end of the day" at bounding box center [443, 273] width 81 height 13
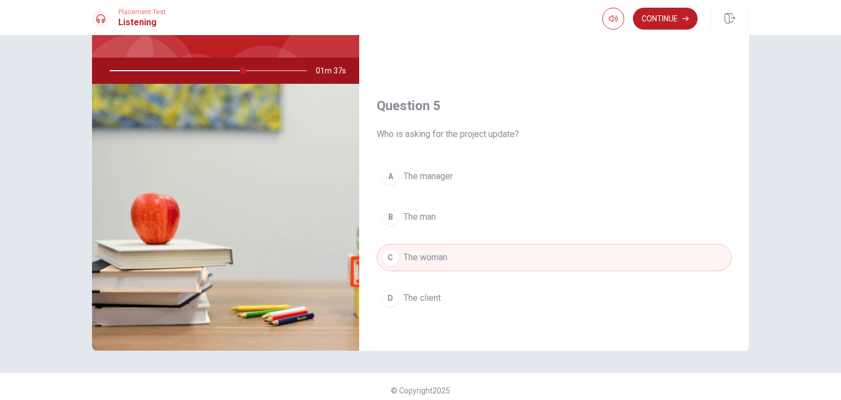
scroll to position [95, 0]
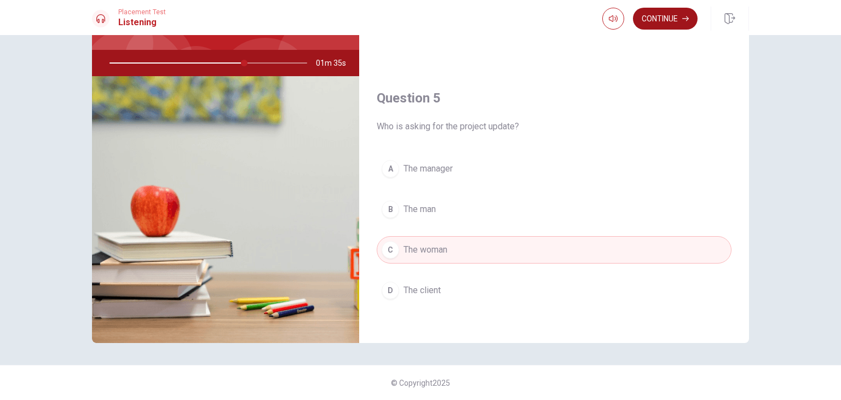
click at [662, 14] on button "Continue" at bounding box center [665, 19] width 65 height 22
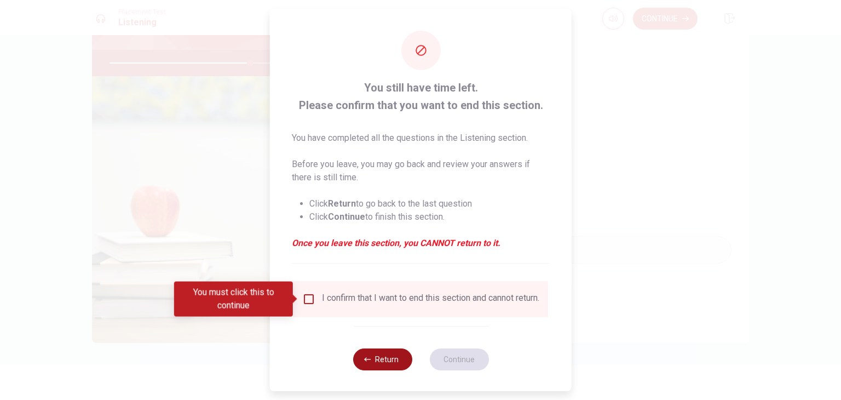
click at [366, 362] on icon "button" at bounding box center [367, 359] width 7 height 7
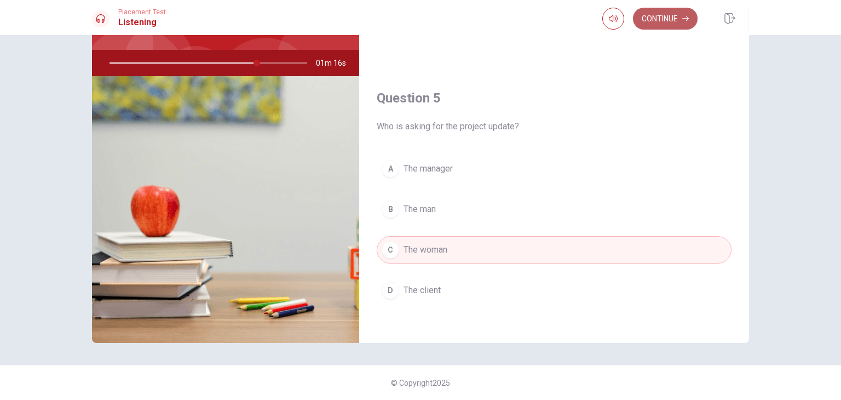
click at [684, 18] on icon "button" at bounding box center [685, 18] width 7 height 7
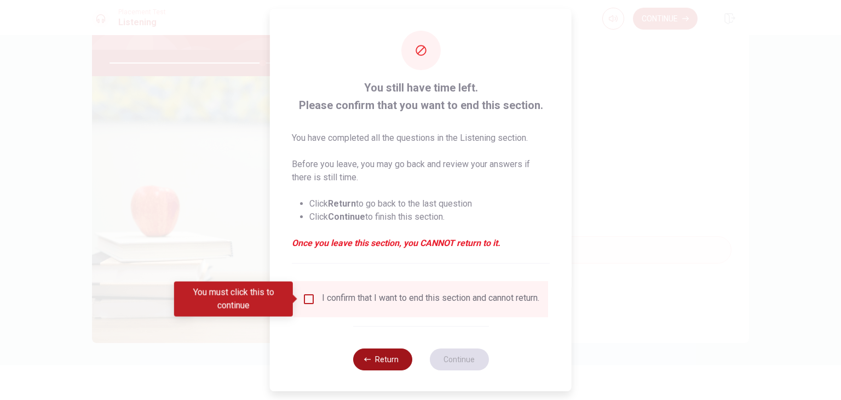
click at [357, 370] on button "Return" at bounding box center [382, 359] width 59 height 22
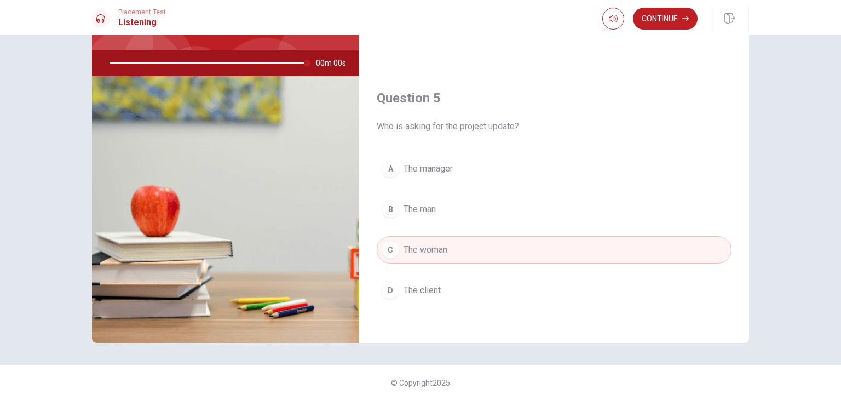
type input "0"
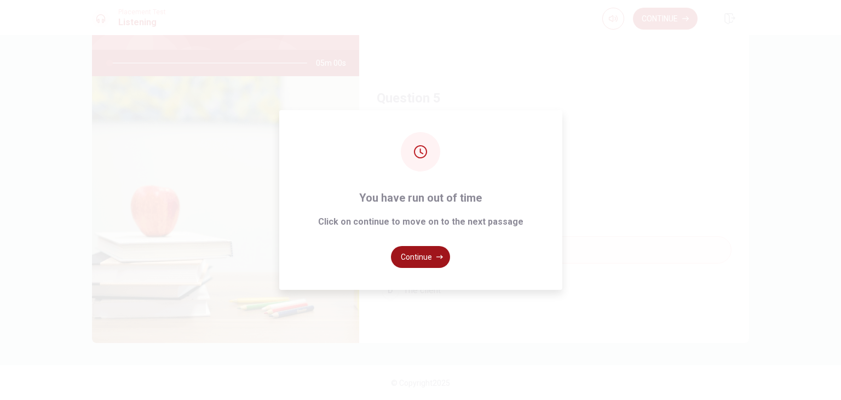
click at [419, 261] on button "Continue" at bounding box center [420, 257] width 59 height 22
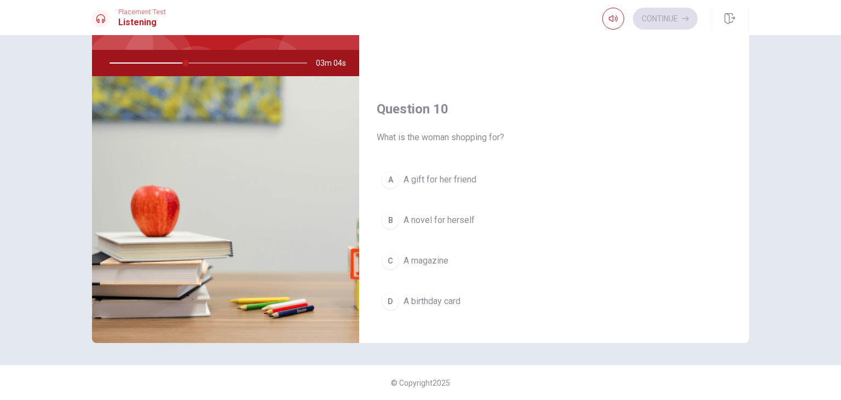
scroll to position [1016, 0]
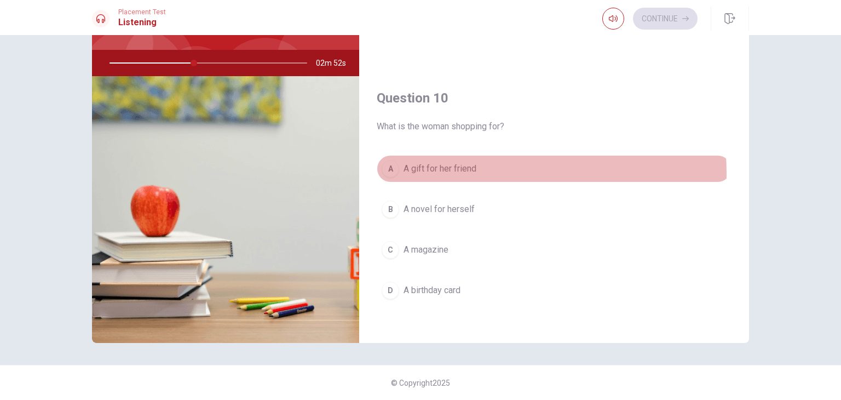
click at [454, 169] on span "A gift for her friend" at bounding box center [439, 168] width 73 height 13
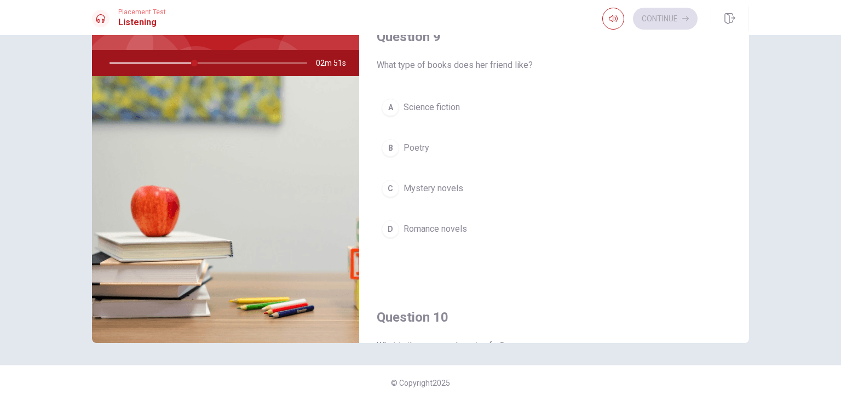
scroll to position [742, 0]
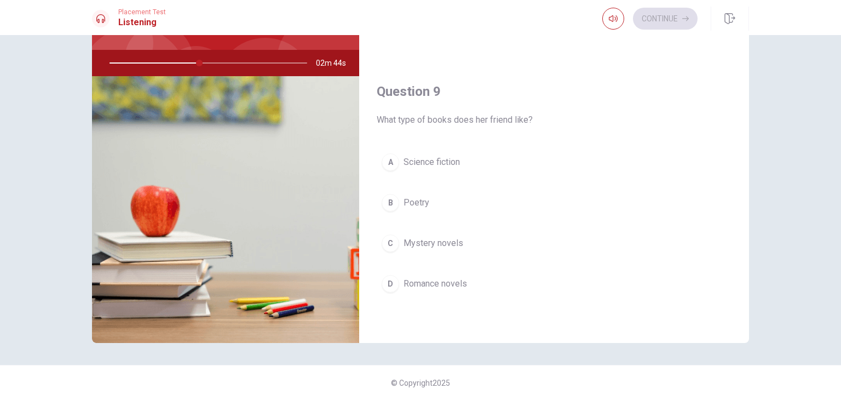
click at [423, 159] on span "Science fiction" at bounding box center [431, 161] width 56 height 13
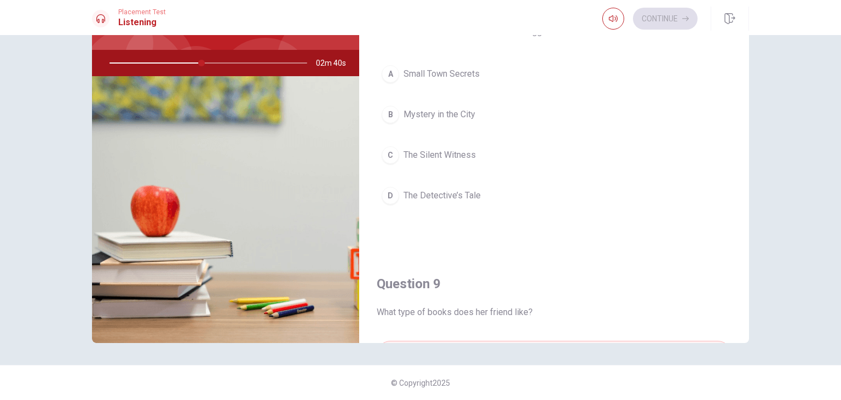
scroll to position [523, 0]
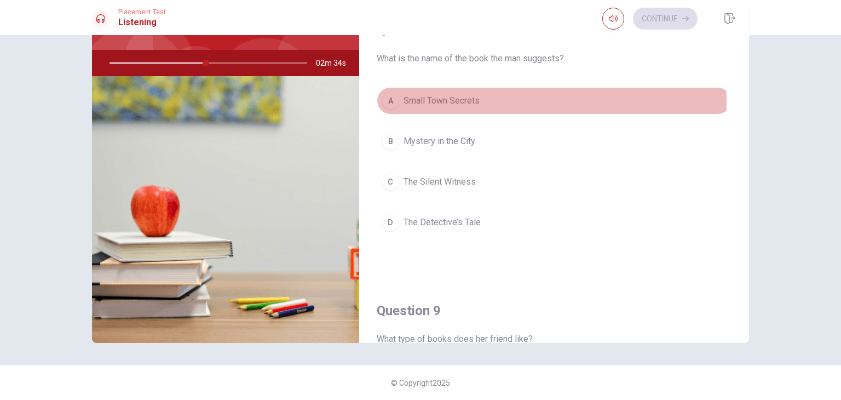
click at [436, 97] on span "Small Town Secrets" at bounding box center [441, 100] width 76 height 13
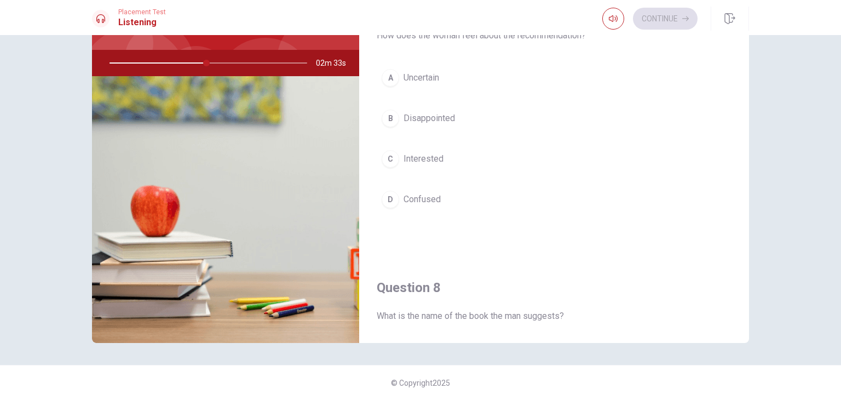
scroll to position [195, 0]
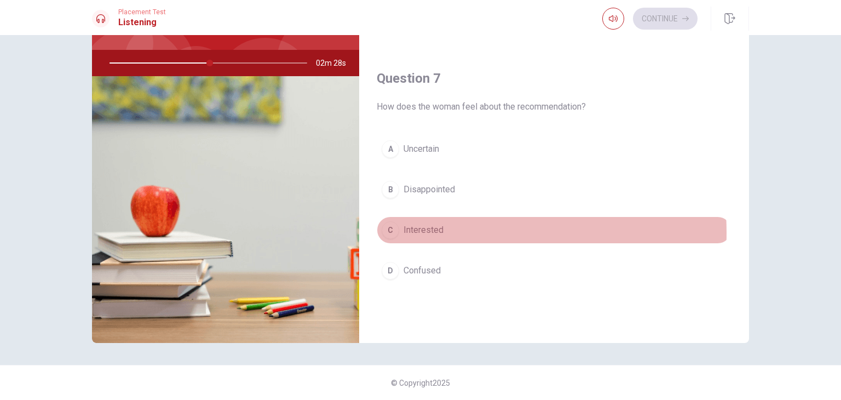
click at [423, 230] on span "Interested" at bounding box center [423, 229] width 40 height 13
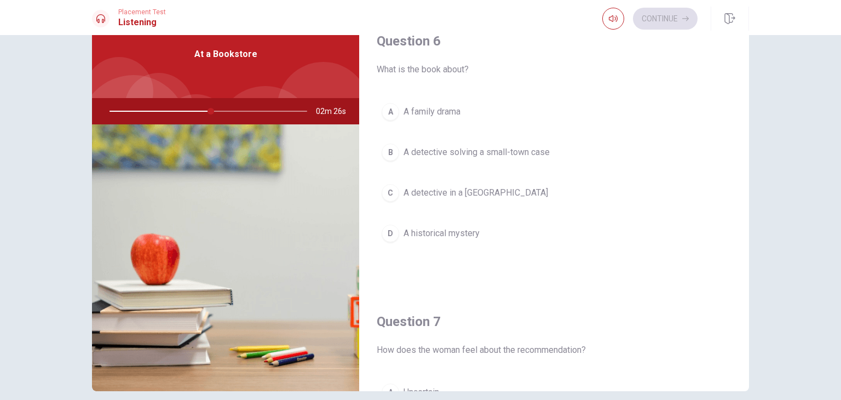
scroll to position [0, 0]
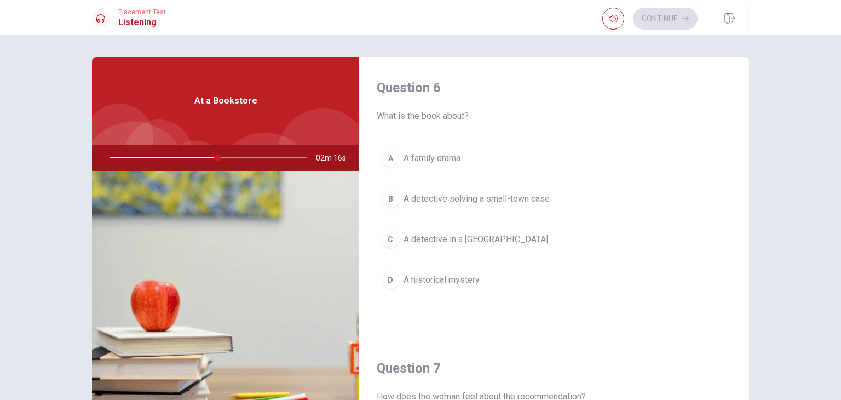
click at [382, 198] on div "B" at bounding box center [391, 199] width 18 height 18
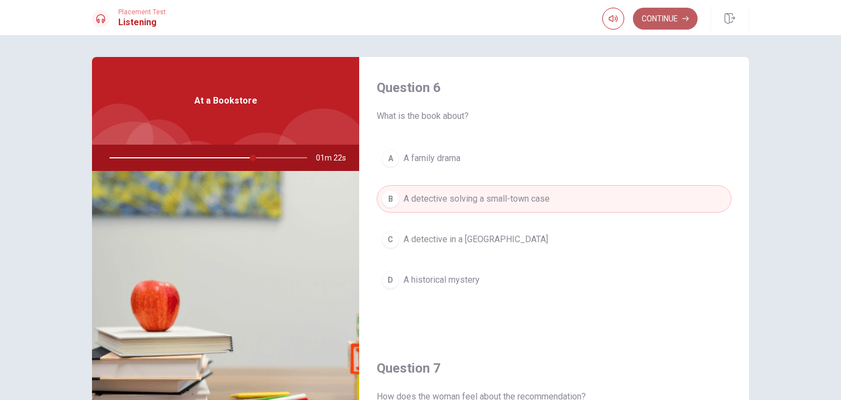
click at [686, 22] on button "Continue" at bounding box center [665, 19] width 65 height 22
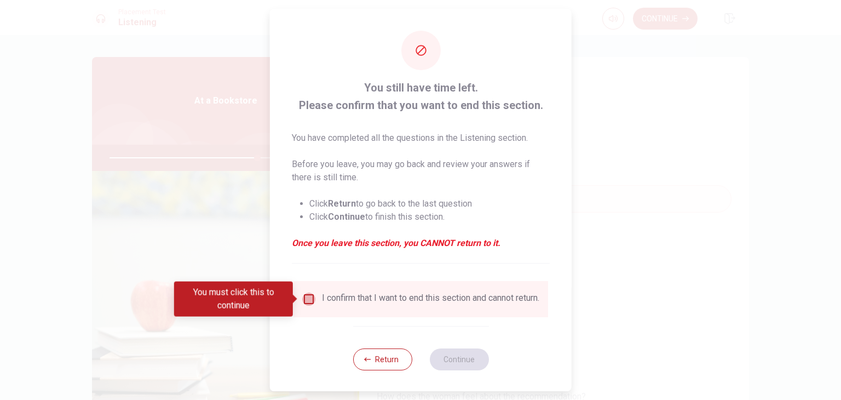
click at [302, 296] on input "You must click this to continue" at bounding box center [308, 298] width 13 height 13
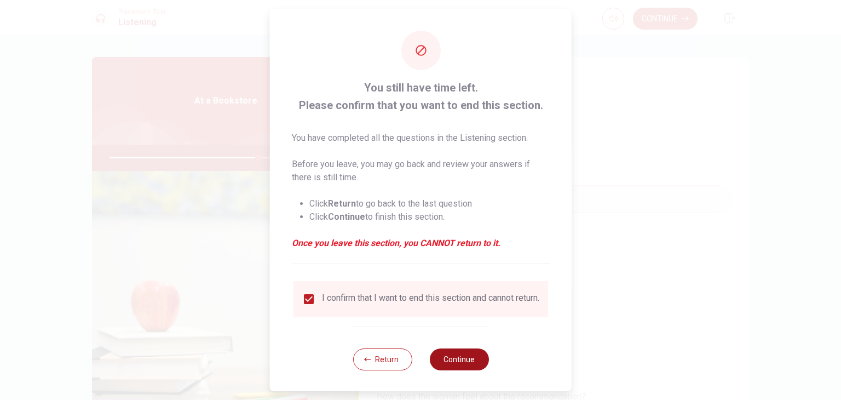
click at [454, 370] on button "Continue" at bounding box center [458, 359] width 59 height 22
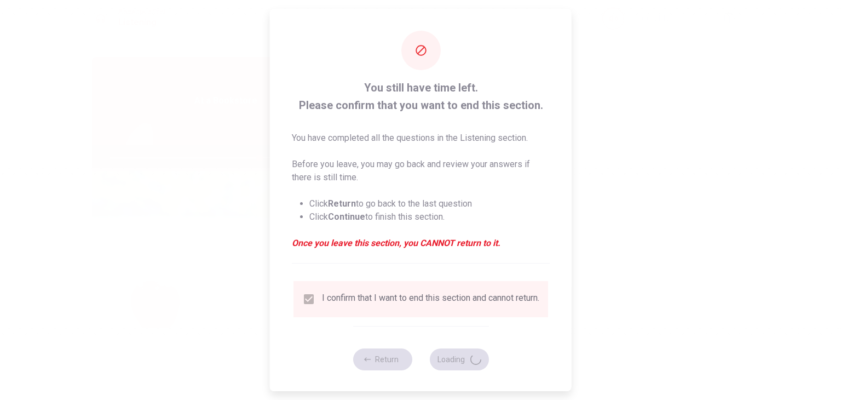
type input "76"
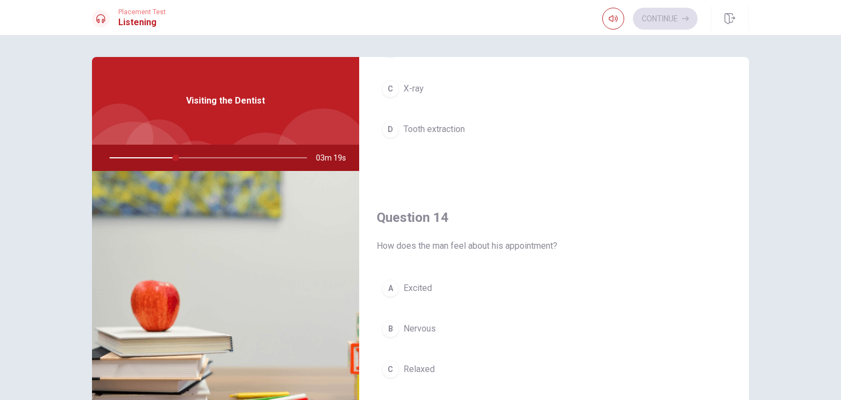
scroll to position [712, 0]
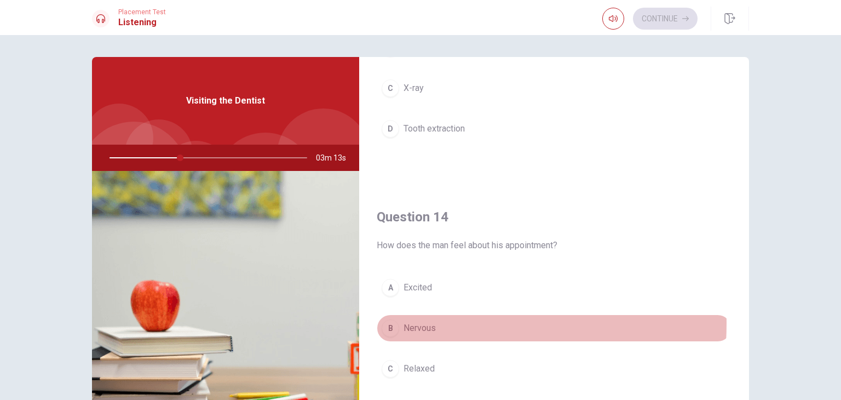
click at [403, 321] on span "Nervous" at bounding box center [419, 327] width 32 height 13
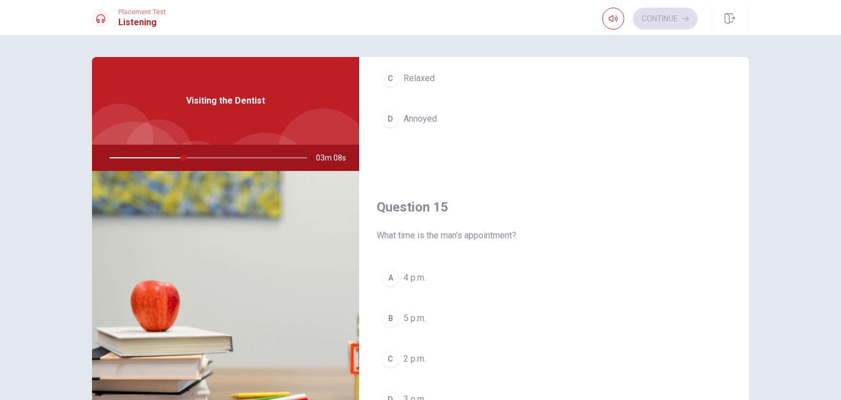
scroll to position [1016, 0]
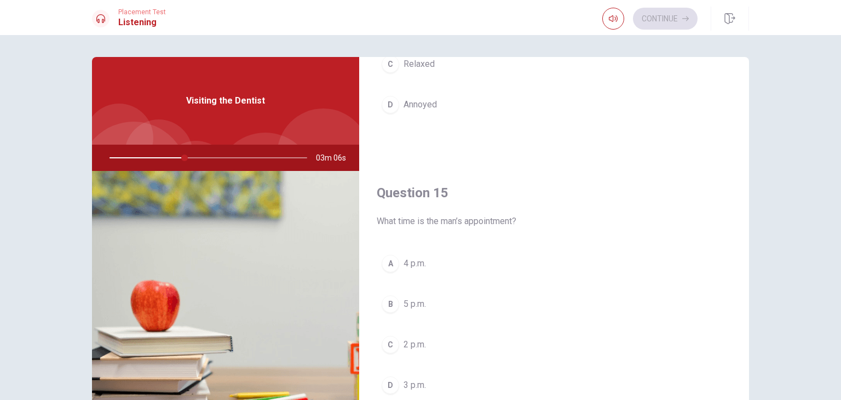
click at [393, 377] on div "D" at bounding box center [391, 385] width 18 height 18
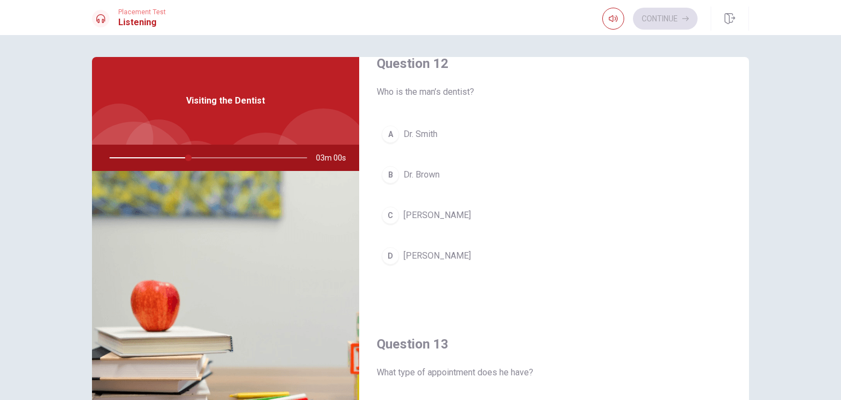
scroll to position [250, 0]
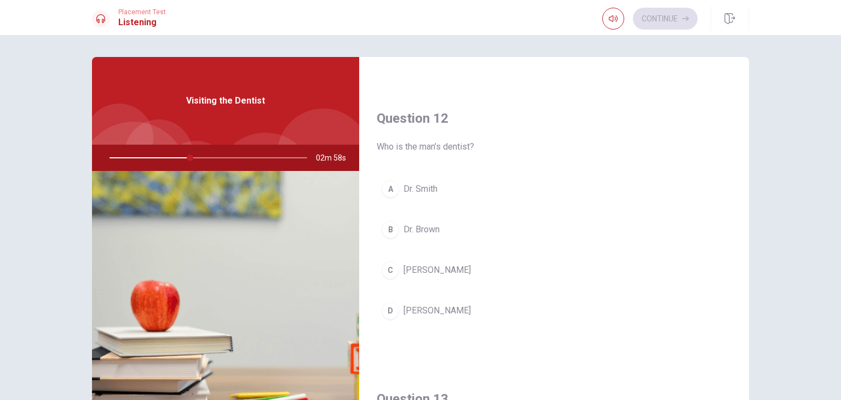
click at [412, 189] on span "Dr. Smith" at bounding box center [420, 188] width 34 height 13
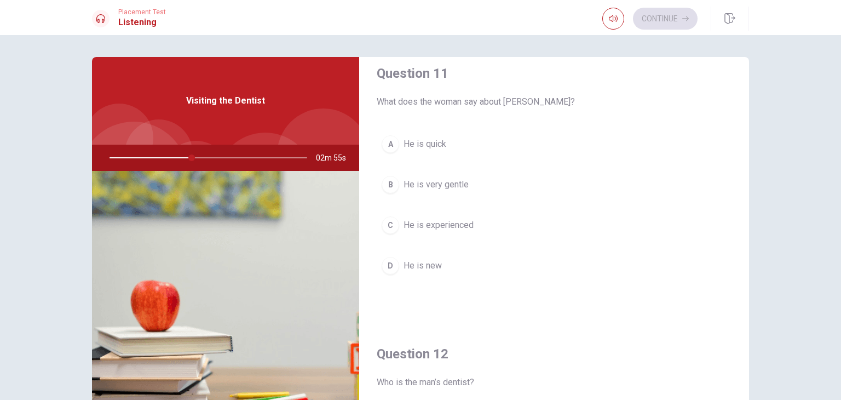
scroll to position [0, 0]
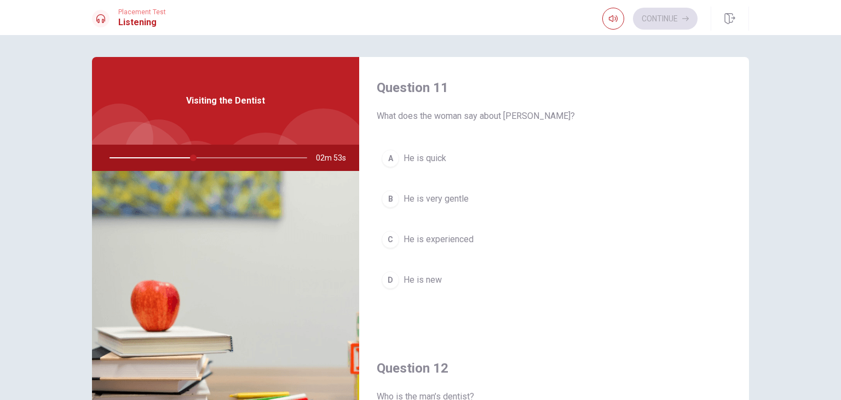
click at [434, 195] on span "He is very gentle" at bounding box center [435, 198] width 65 height 13
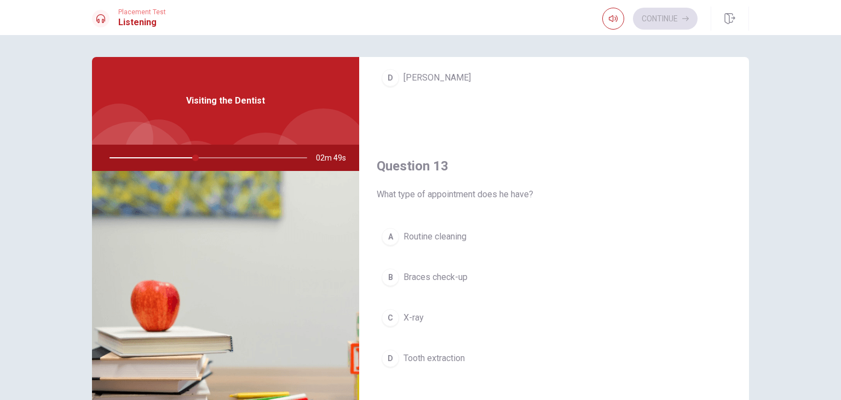
scroll to position [493, 0]
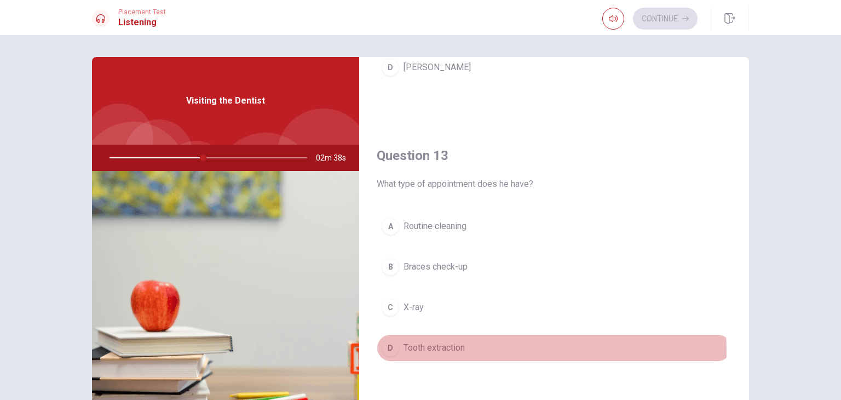
click at [430, 349] on span "Tooth extraction" at bounding box center [433, 347] width 61 height 13
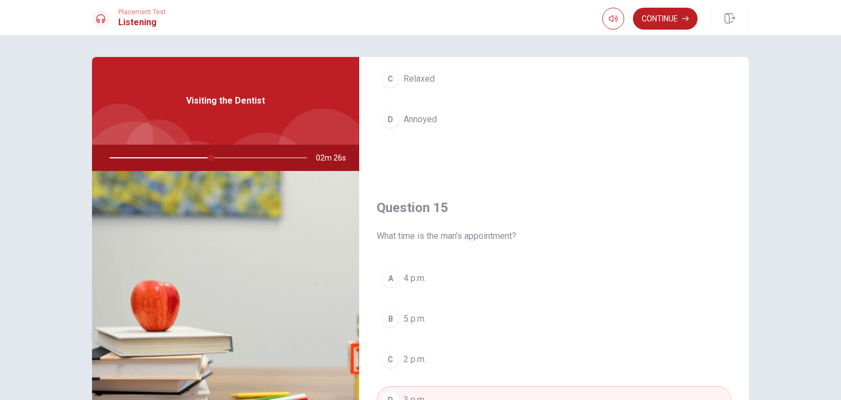
scroll to position [1016, 0]
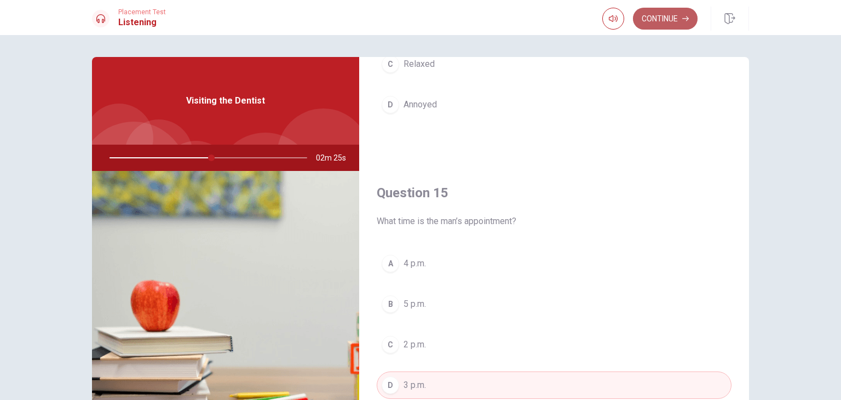
click at [681, 20] on button "Continue" at bounding box center [665, 19] width 65 height 22
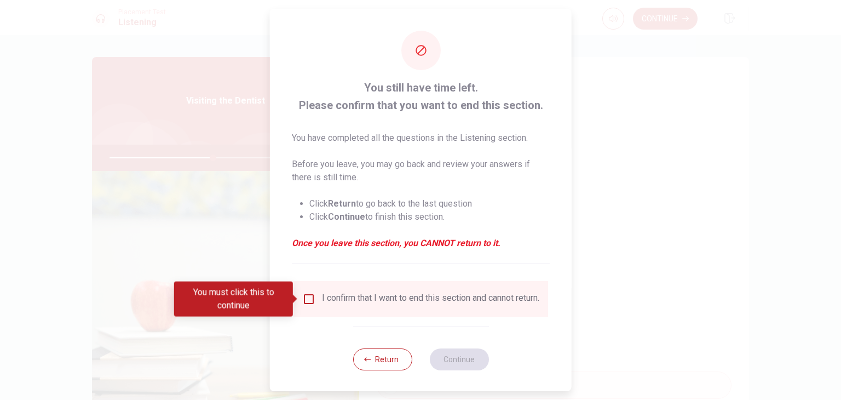
click at [311, 295] on input "You must click this to continue" at bounding box center [308, 298] width 13 height 13
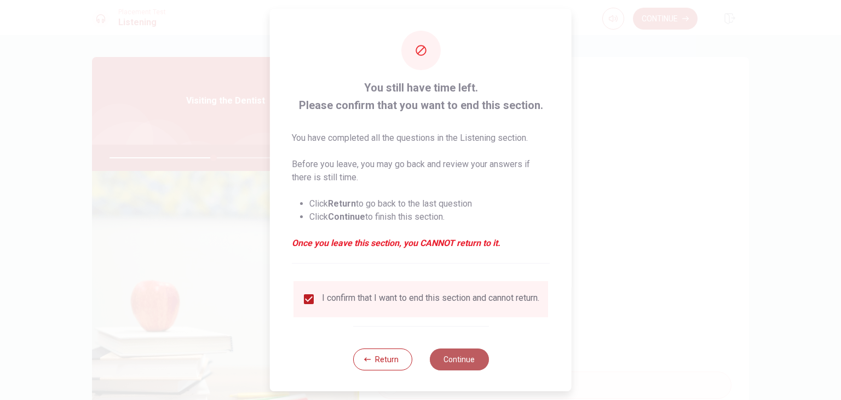
click at [464, 362] on button "Continue" at bounding box center [458, 359] width 59 height 22
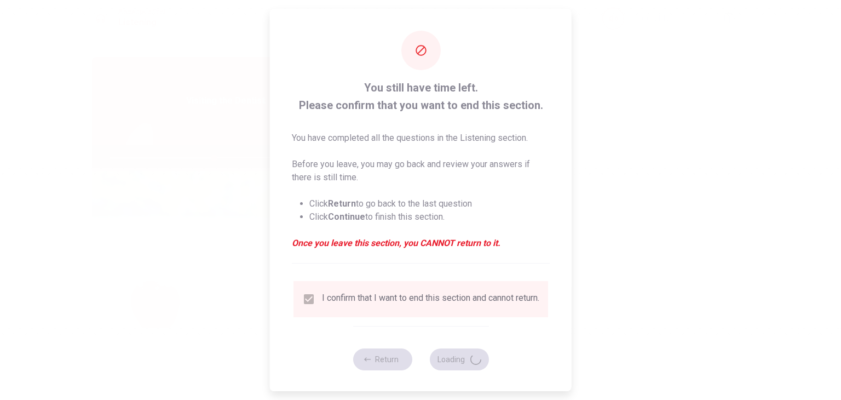
type input "53"
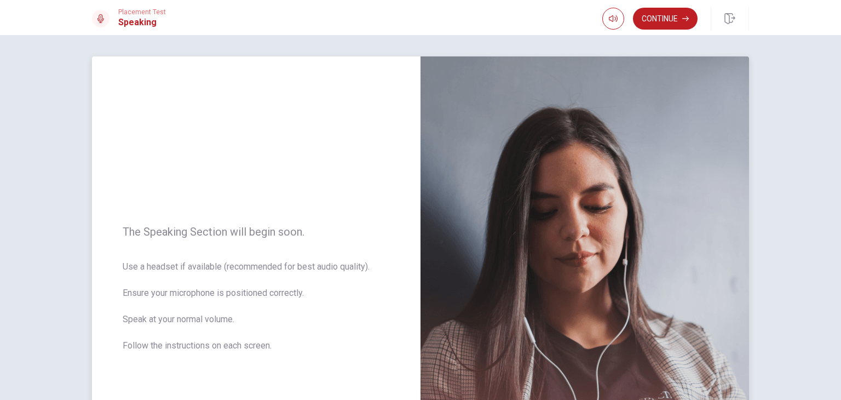
scroll to position [0, 0]
drag, startPoint x: 134, startPoint y: 295, endPoint x: 148, endPoint y: 297, distance: 14.3
click at [145, 296] on span "Use a headset if available (recommended for best audio quality). Ensure your mi…" at bounding box center [256, 313] width 267 height 105
drag, startPoint x: 130, startPoint y: 321, endPoint x: 233, endPoint y: 315, distance: 103.6
click at [230, 314] on span "Use a headset if available (recommended for best audio quality). Ensure your mi…" at bounding box center [256, 313] width 267 height 105
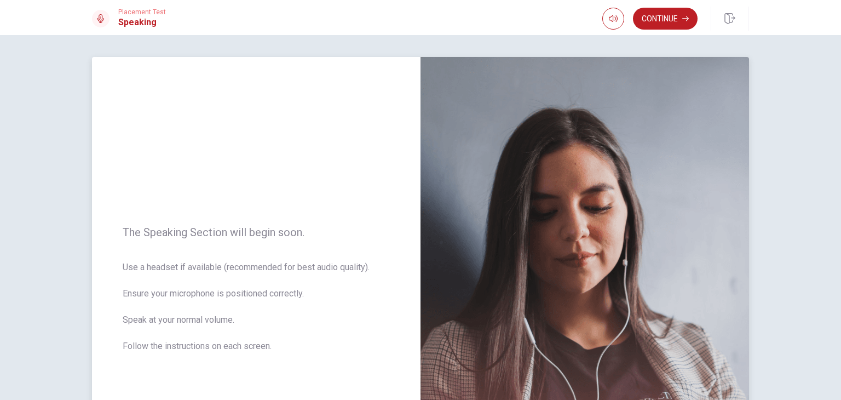
click at [291, 320] on span "Use a headset if available (recommended for best audio quality). Ensure your mi…" at bounding box center [256, 313] width 267 height 105
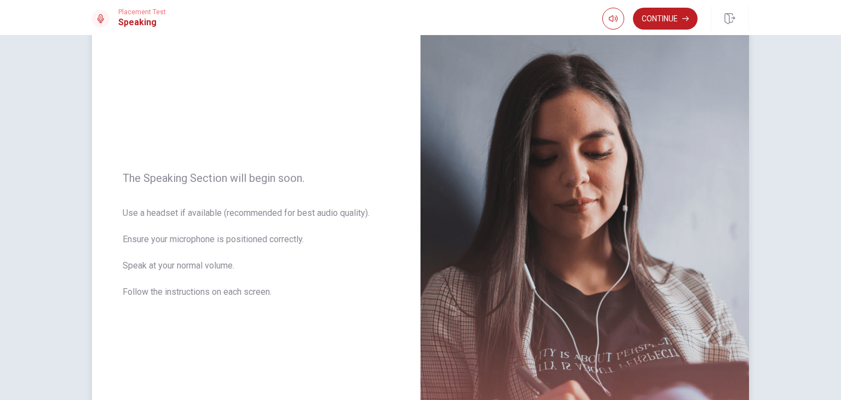
scroll to position [55, 0]
click at [648, 25] on button "Continue" at bounding box center [665, 19] width 65 height 22
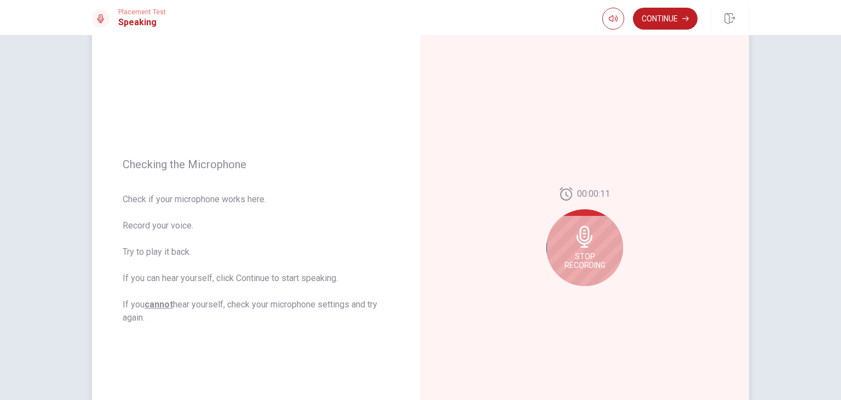
click at [587, 255] on span "Stop Recording" at bounding box center [584, 261] width 41 height 18
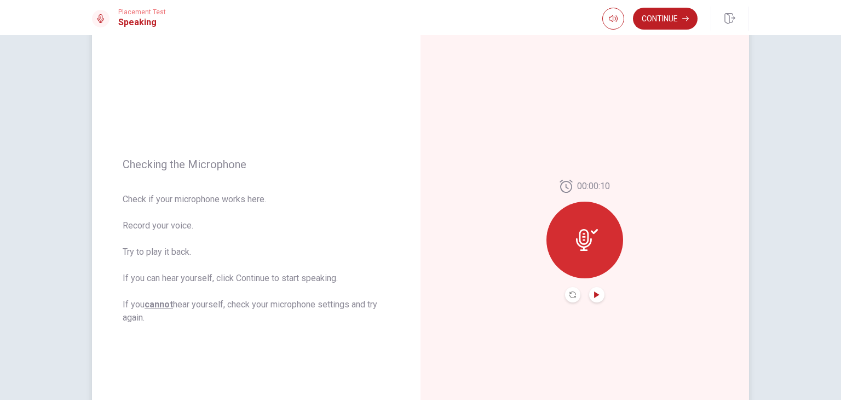
click at [596, 293] on icon "Play Audio" at bounding box center [596, 294] width 7 height 7
click at [572, 248] on div at bounding box center [584, 239] width 77 height 77
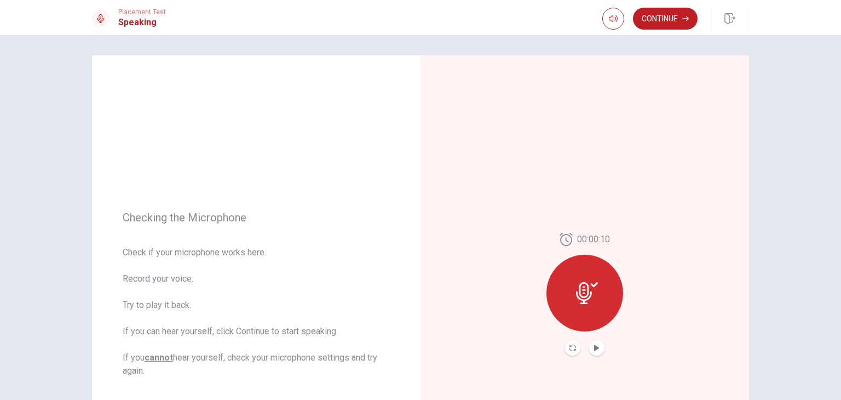
scroll to position [0, 0]
click at [590, 351] on button "Play Audio" at bounding box center [596, 349] width 15 height 15
click at [591, 298] on icon at bounding box center [587, 295] width 22 height 22
click at [569, 349] on icon "Record Again" at bounding box center [572, 349] width 7 height 7
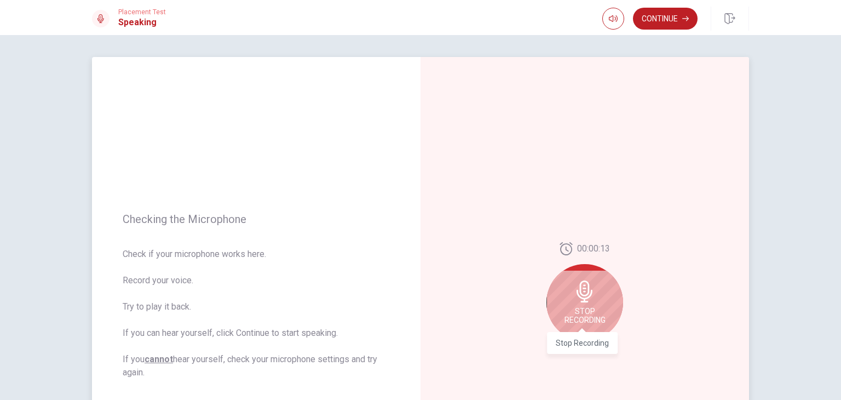
click at [587, 309] on span "Stop Recording" at bounding box center [584, 316] width 41 height 18
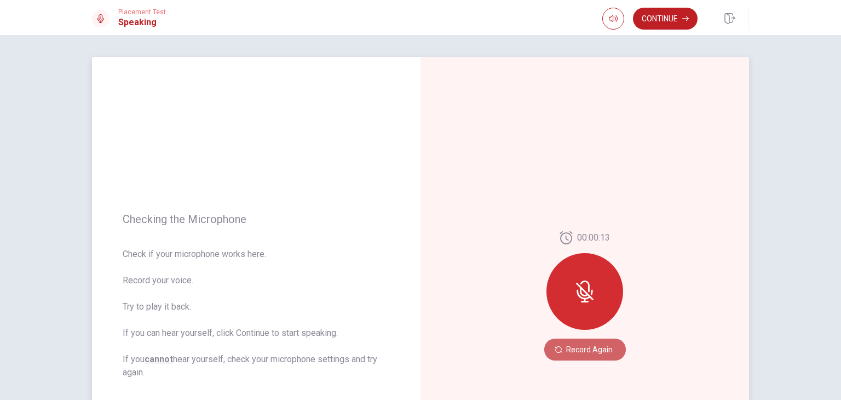
click at [598, 349] on button "Record Again" at bounding box center [585, 349] width 82 height 22
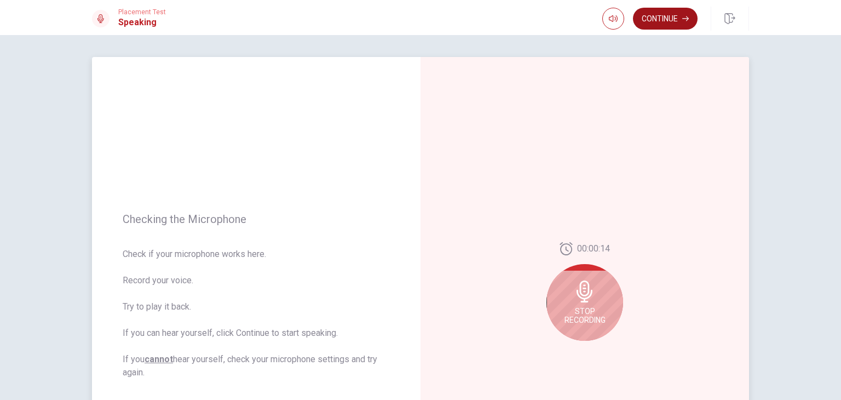
click at [653, 24] on button "Continue" at bounding box center [665, 19] width 65 height 22
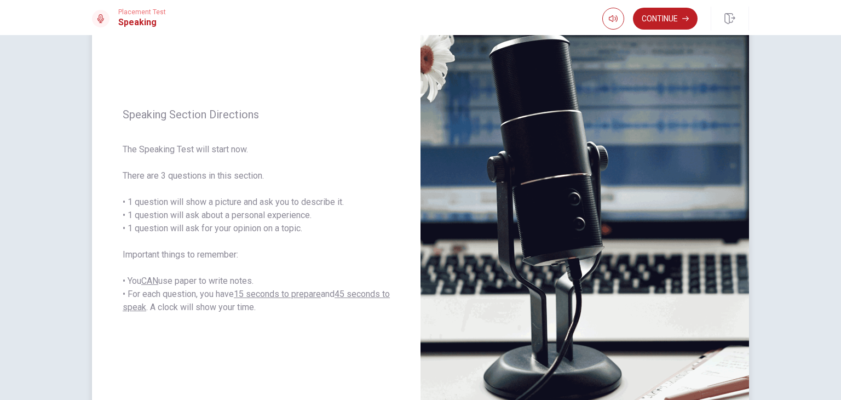
scroll to position [109, 0]
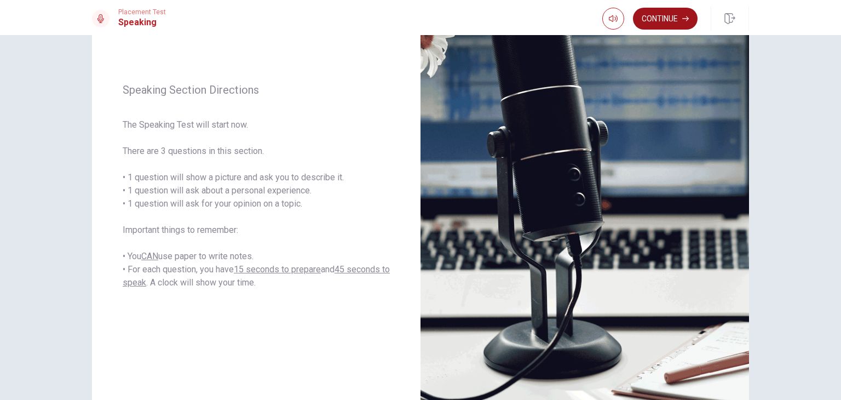
click at [669, 24] on button "Continue" at bounding box center [665, 19] width 65 height 22
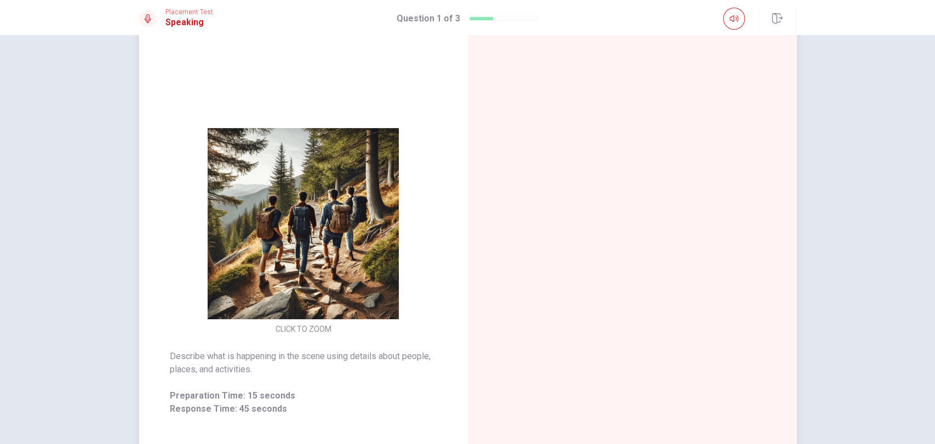
scroll to position [61, 0]
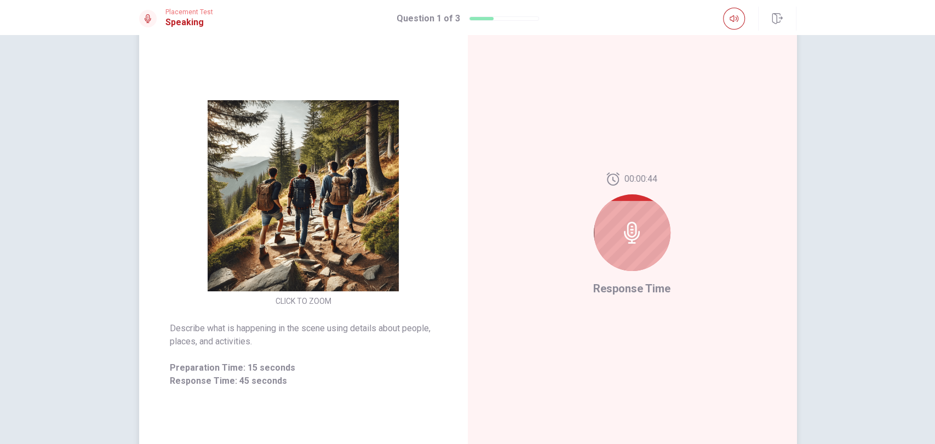
click at [622, 235] on icon at bounding box center [632, 233] width 22 height 22
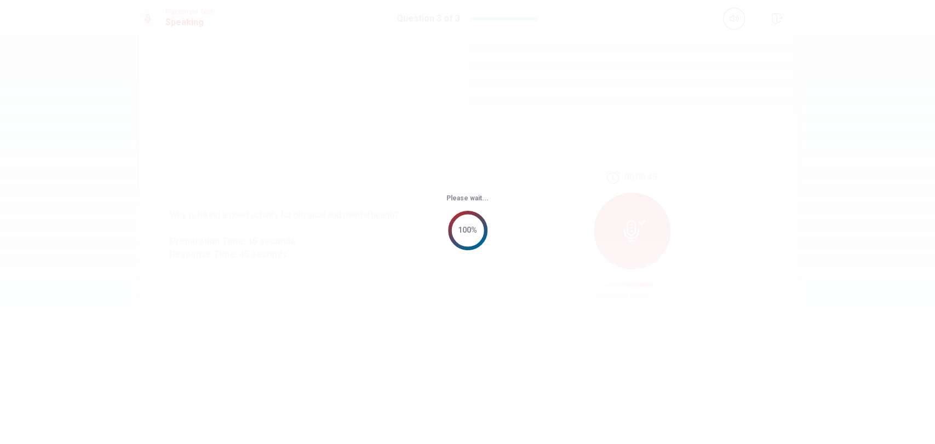
scroll to position [0, 0]
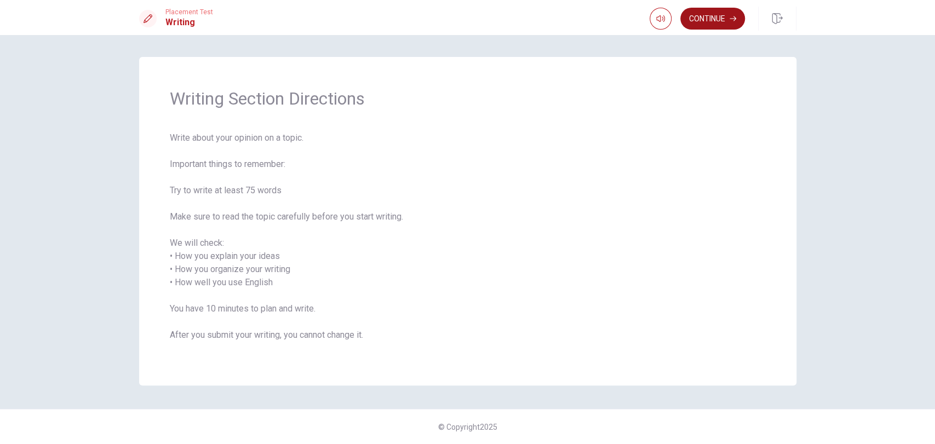
click at [701, 23] on button "Continue" at bounding box center [712, 19] width 65 height 22
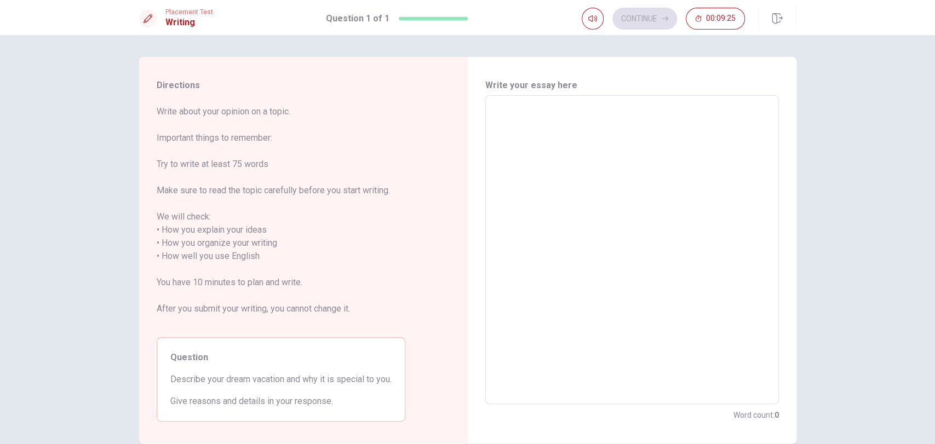
click at [540, 140] on textarea at bounding box center [632, 250] width 278 height 291
type textarea "M"
type textarea "x"
type textarea "My"
type textarea "x"
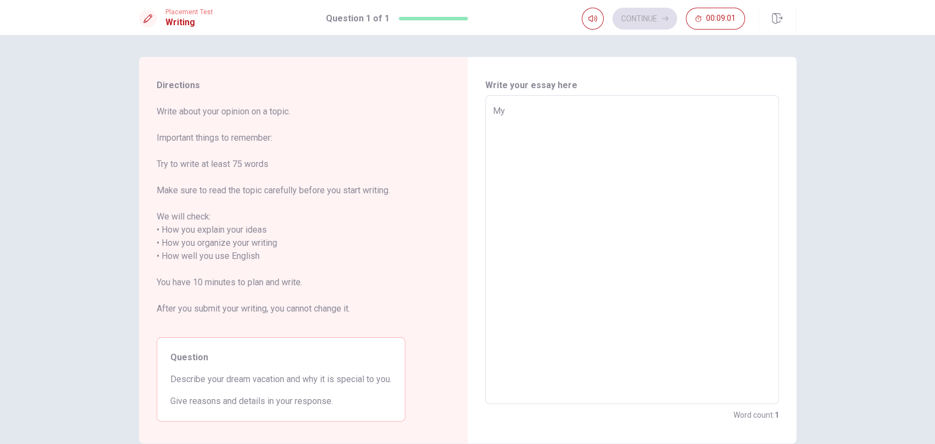
type textarea "My"
type textarea "x"
type textarea "My d"
type textarea "x"
type textarea "My dr"
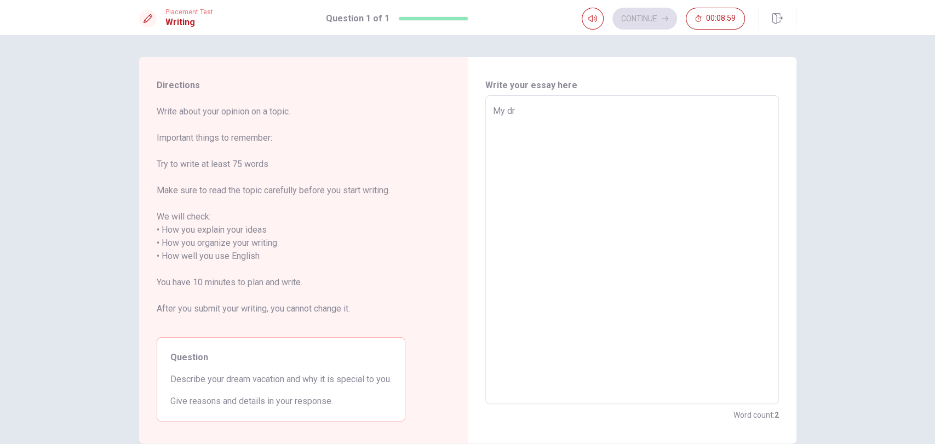
type textarea "x"
type textarea "My dre"
type textarea "x"
type textarea "My drea"
type textarea "x"
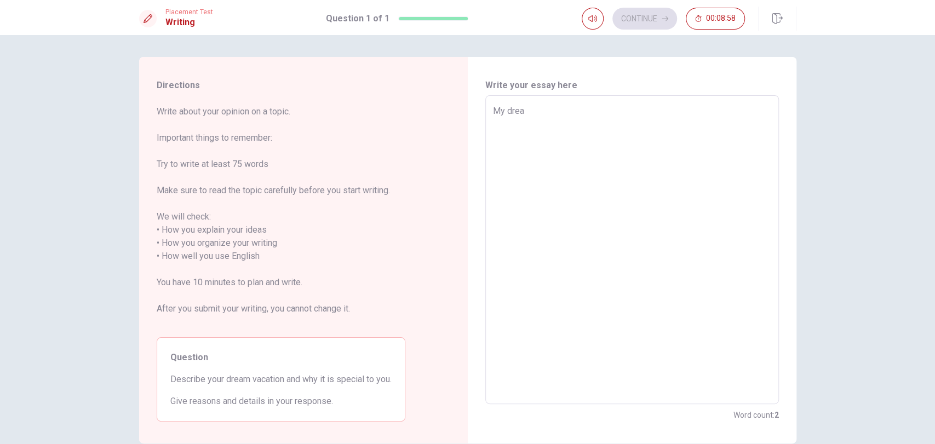
type textarea "My dream"
type textarea "x"
type textarea "My dream"
type textarea "x"
type textarea "My dream v"
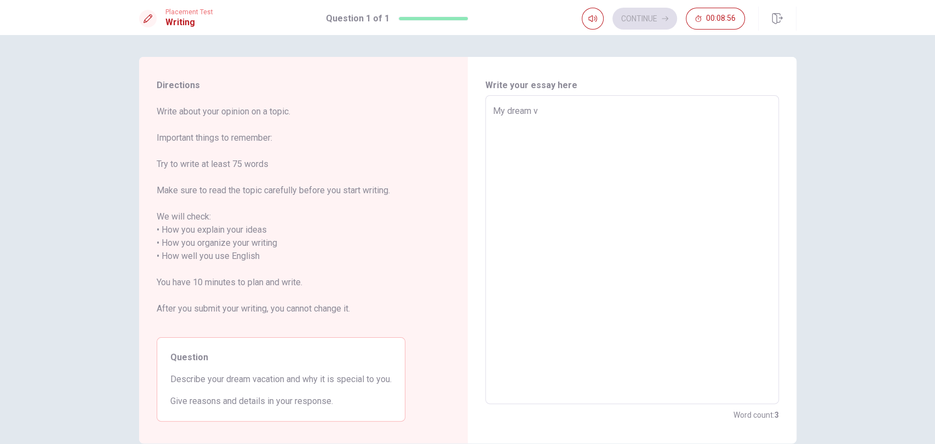
type textarea "x"
type textarea "My dream va"
type textarea "x"
type textarea "My dream vac"
type textarea "x"
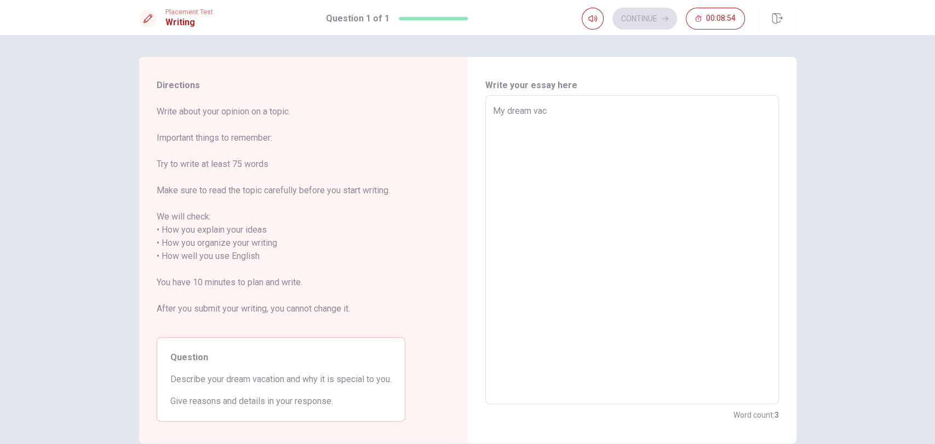
type textarea "My dream [PERSON_NAME]"
type textarea "x"
type textarea "My dream vacat"
type textarea "x"
type textarea "My dream vacati"
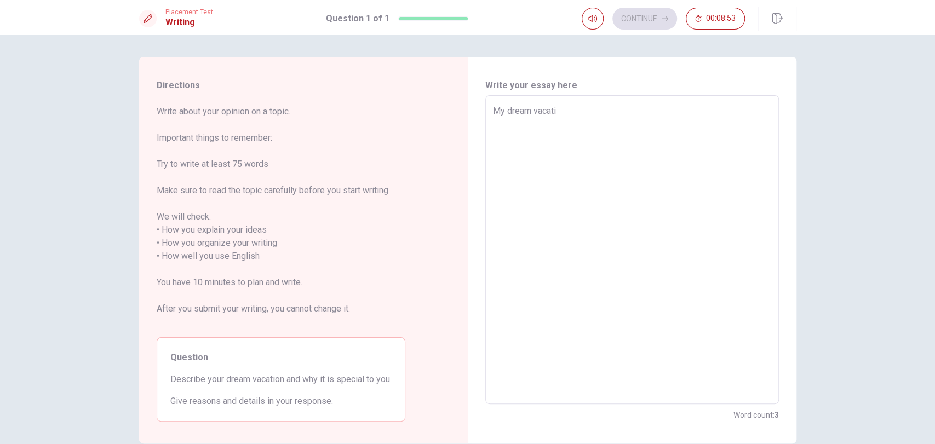
type textarea "x"
type textarea "My dream vacatio"
type textarea "x"
type textarea "My dream vacation"
type textarea "x"
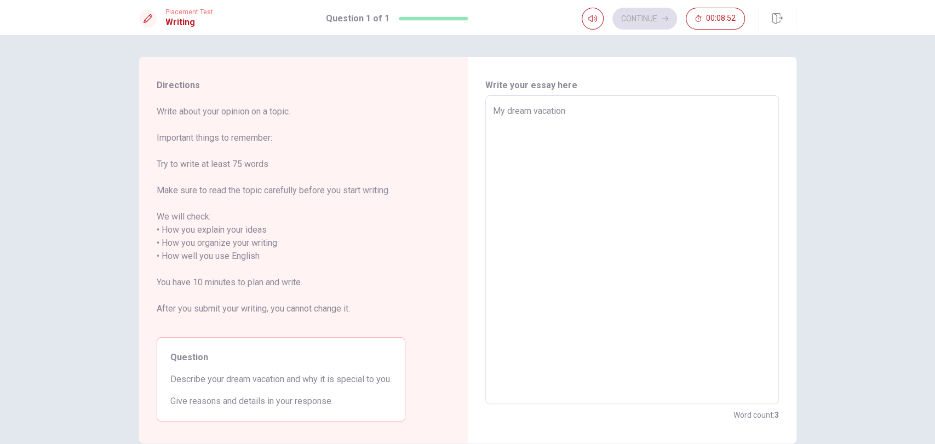
type textarea "My dream vacation"
type textarea "x"
type textarea "My dream vacation i"
type textarea "x"
type textarea "My dream vacation is"
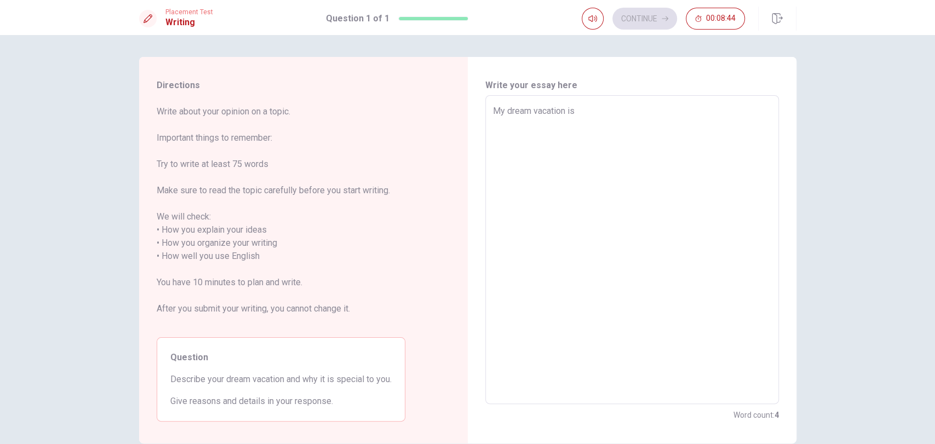
type textarea "x"
type textarea "My dream vacation is"
type textarea "x"
type textarea "My dream vacation is r"
type textarea "x"
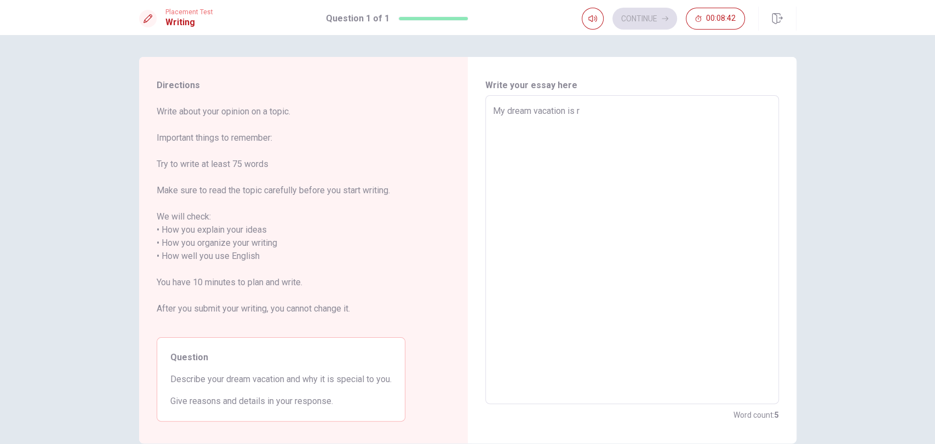
type textarea "My dream vacation is re"
type textarea "x"
type textarea "My dream vacation is res"
type textarea "x"
type textarea "My dream vacation is rest"
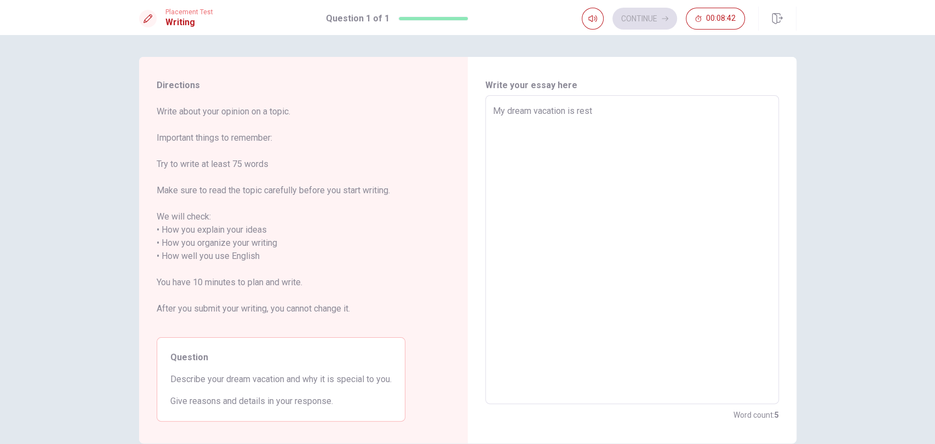
type textarea "x"
type textarea "My dream vacation is rest"
type textarea "x"
type textarea "My dream vacation is rest a"
type textarea "x"
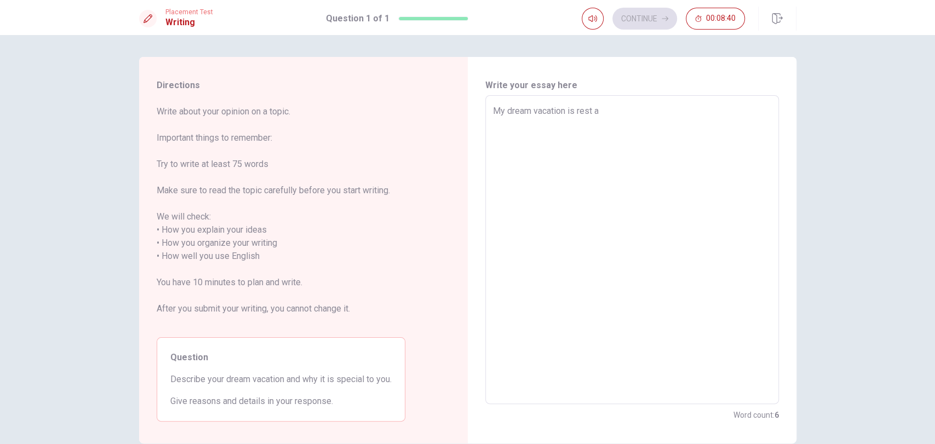
type textarea "My dream vacation is rest an"
type textarea "x"
type textarea "My dream vacation is rest and"
type textarea "x"
type textarea "My dream vacation is rest and"
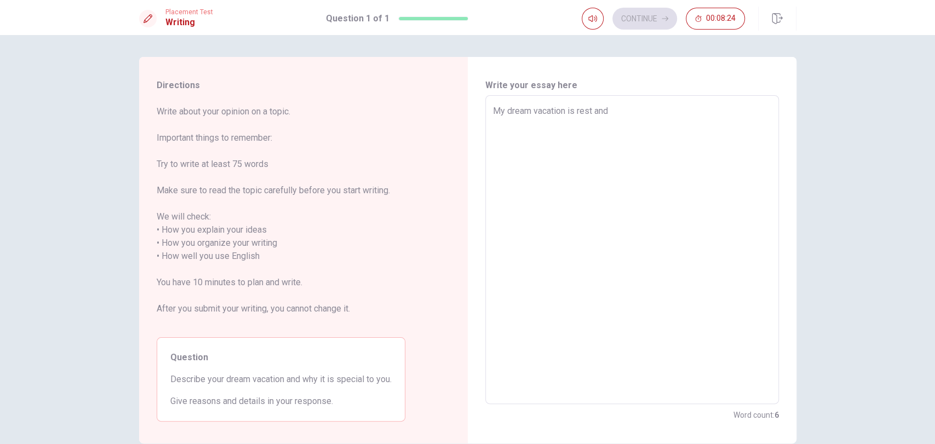
type textarea "x"
type textarea "My dream vacation is rest and"
type textarea "x"
type textarea "My dream vacation is rest an"
type textarea "x"
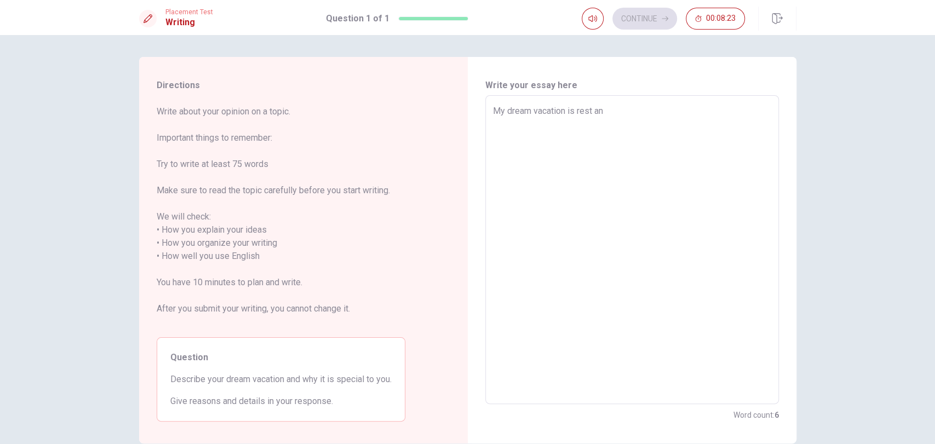
type textarea "My dream vacation is rest a"
type textarea "x"
type textarea "My dream vacation is rest"
type textarea "x"
type textarea "My dream vacation is rest"
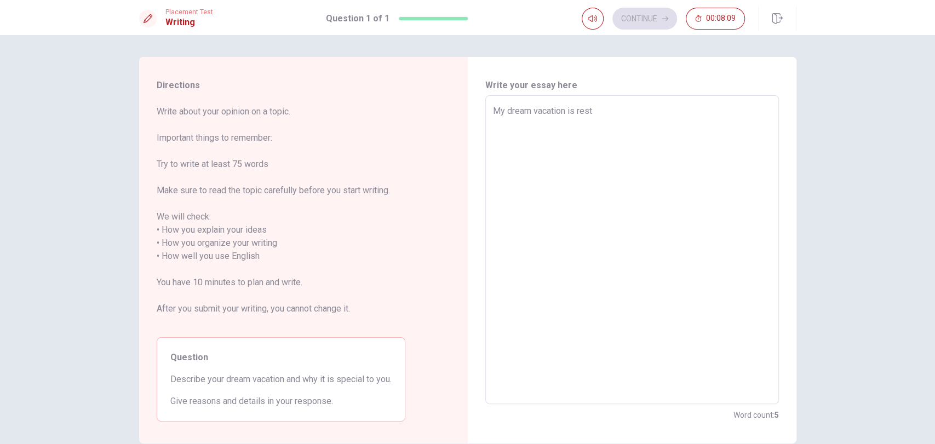
type textarea "x"
type textarea "My dream vacation is rest E"
type textarea "x"
type textarea "My dream vacation is rest Ev"
type textarea "x"
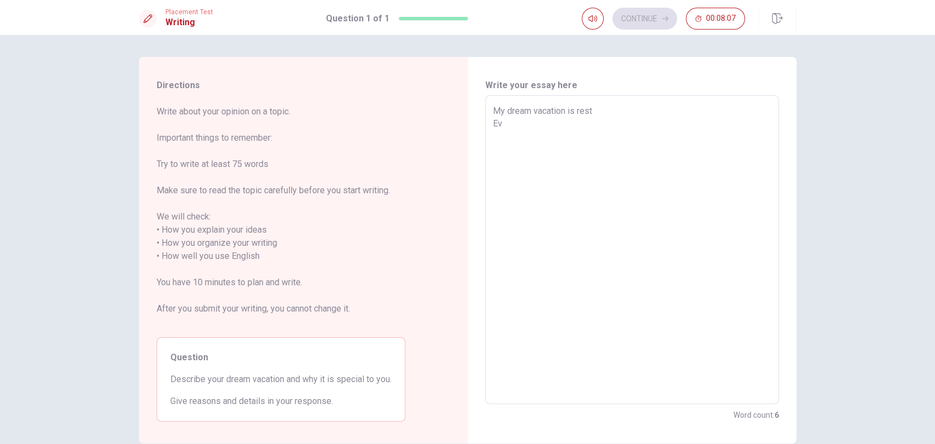
type textarea "My dream vacation is rest [PERSON_NAME]"
type textarea "x"
type textarea "My dream vacation is rest Ever"
type textarea "x"
type textarea "My dream vacation is rest Every"
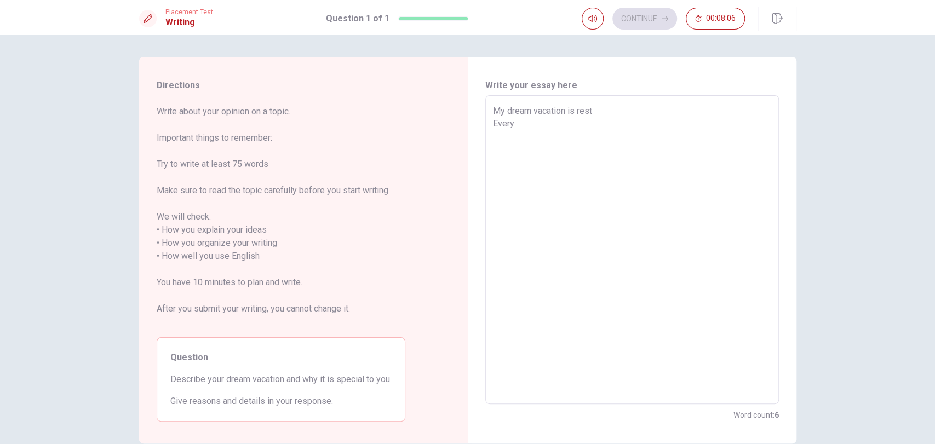
type textarea "x"
type textarea "My dream vacation is rest Every"
type textarea "x"
type textarea "My dream vacation is rest Every d"
type textarea "x"
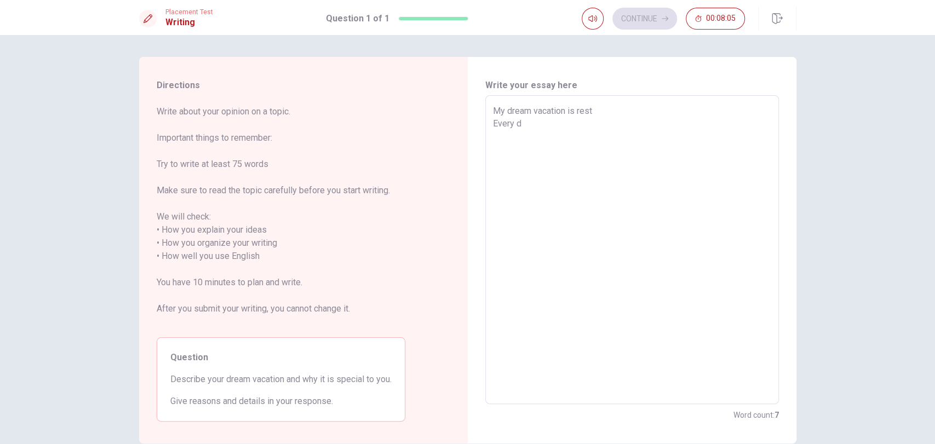
type textarea "My dream vacation is rest Every da"
type textarea "x"
type textarea "My dream vacation is rest Every day"
type textarea "x"
type textarea "My dream vacation is rest Every day"
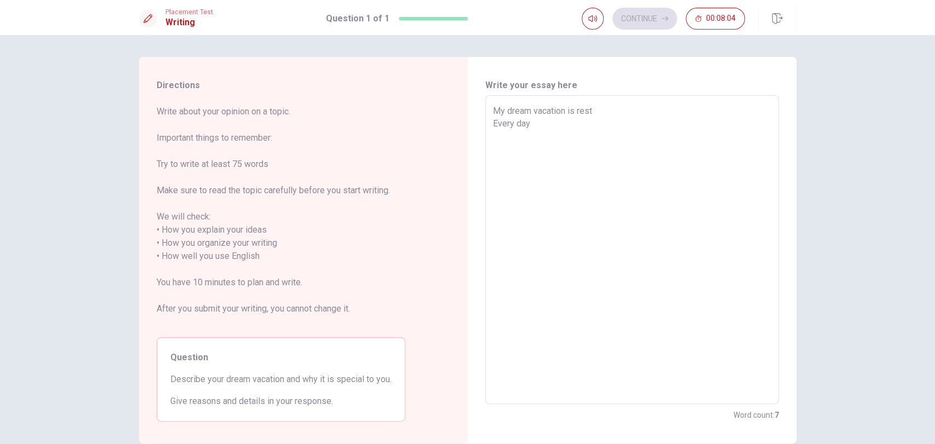
type textarea "x"
type textarea "My dream vacation is rest Every day w"
type textarea "x"
type textarea "My dream vacation is rest Every day wa"
type textarea "x"
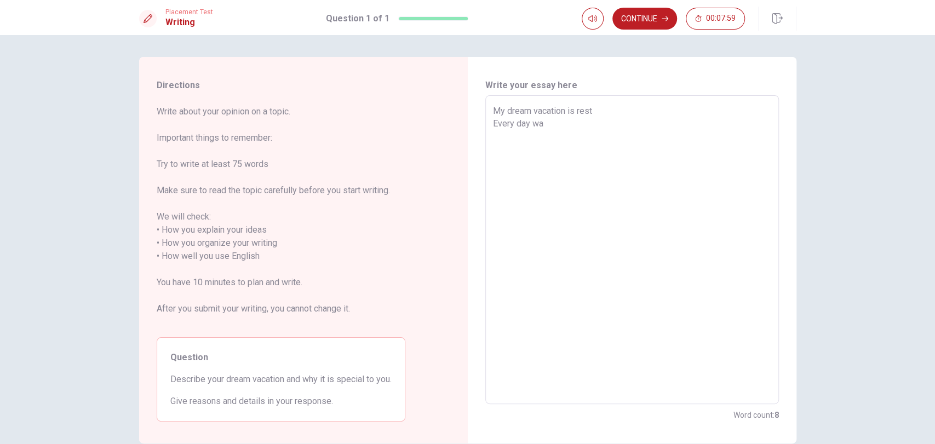
type textarea "My dream vacation is rest Every day war"
type textarea "x"
type textarea "My dream vacation is rest Every day [PERSON_NAME]"
type textarea "x"
type textarea "My dream vacation is rest Every day war"
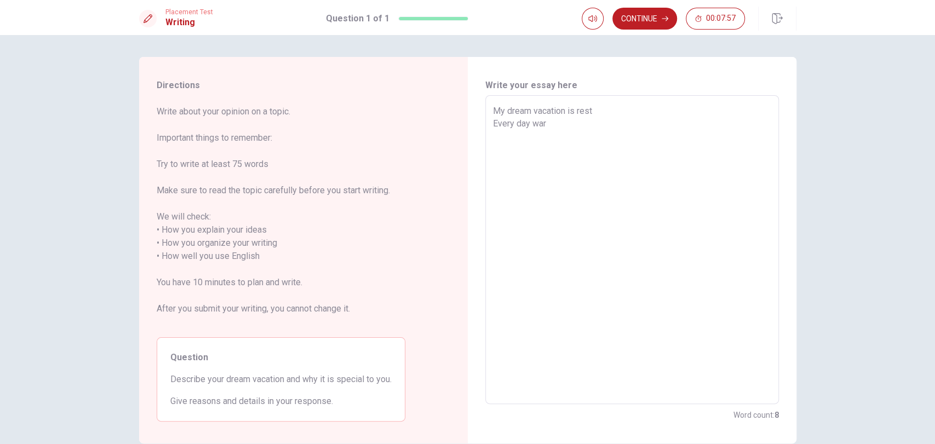
type textarea "x"
type textarea "My dream vacation is rest Every day wa"
type textarea "x"
type textarea "My dream vacation is rest Every day w"
type textarea "x"
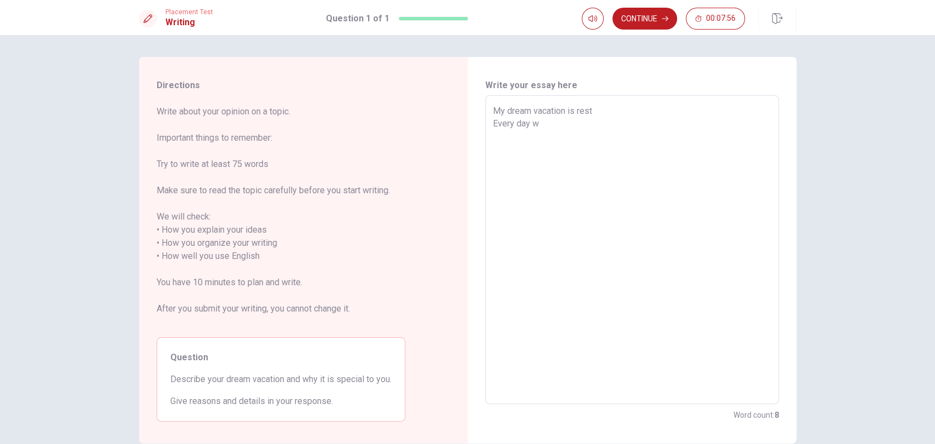
type textarea "My dream vacation is rest Every day"
type textarea "x"
type textarea "My dream vacation is rest Every day o"
type textarea "x"
type textarea "My dream vacation is rest Every day"
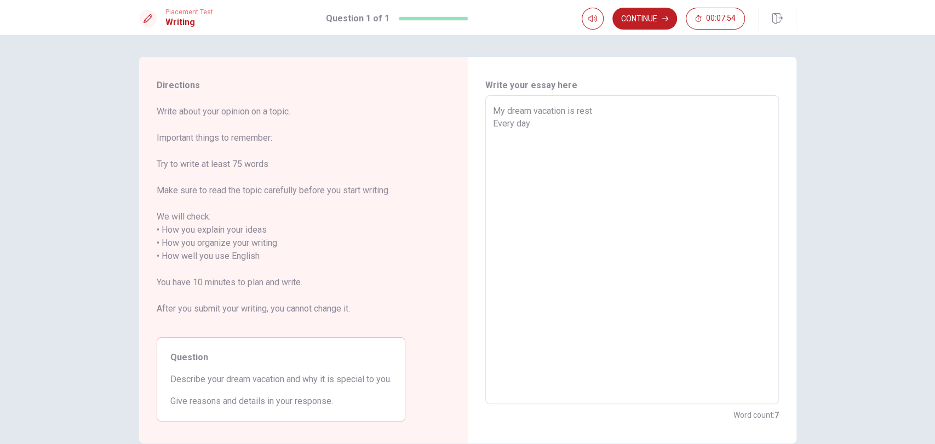
type textarea "x"
type textarea "My dream vacation is rest Every day w"
type textarea "x"
type textarea "My dream vacation is rest Every day wa"
type textarea "x"
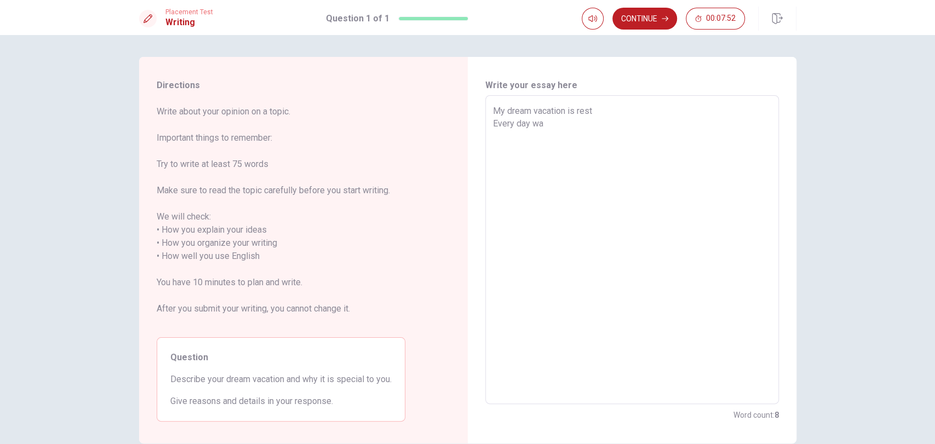
type textarea "My dream vacation is rest Every day w"
type textarea "x"
type textarea "My dream vacation is rest Every day wo"
type textarea "x"
type textarea "My dream vacation is rest Every day wor"
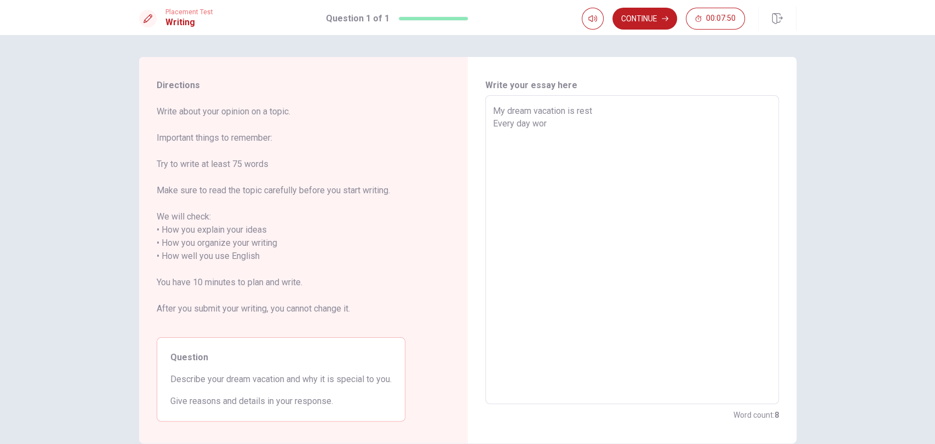
type textarea "x"
type textarea "My dream vacation is rest Every day work"
type textarea "x"
type textarea "My dream vacation is rest Every day worki"
type textarea "x"
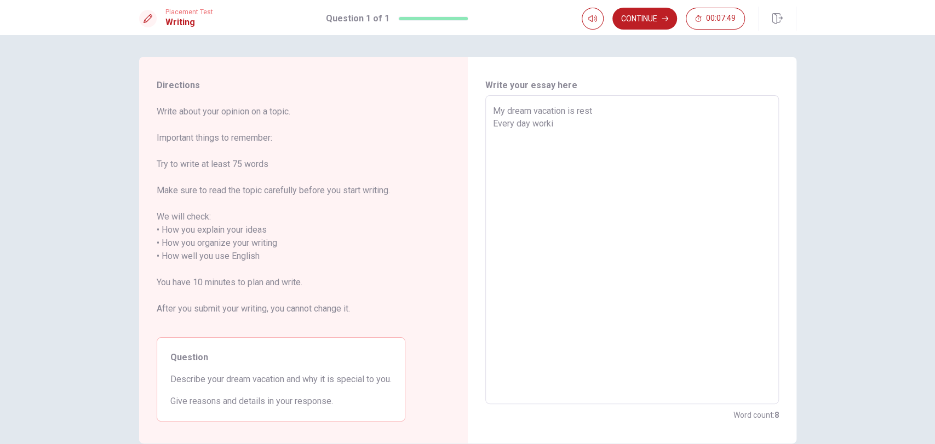
type textarea "My dream vacation is rest Every day workin"
type textarea "x"
type textarea "My dream vacation is rest Every day working"
type textarea "x"
type textarea "My dream vacation is rest Every day working"
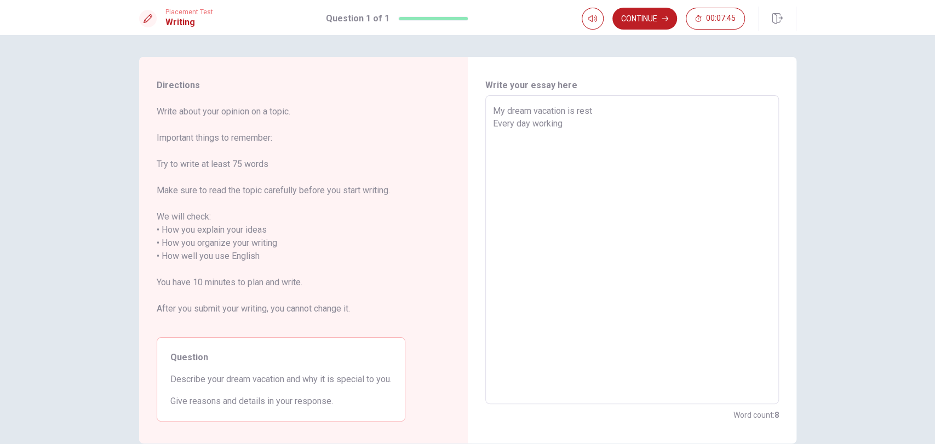
type textarea "x"
type textarea "My dream vacation is rest Every day working i"
type textarea "x"
type textarea "My dream vacation is rest Every day working is"
type textarea "x"
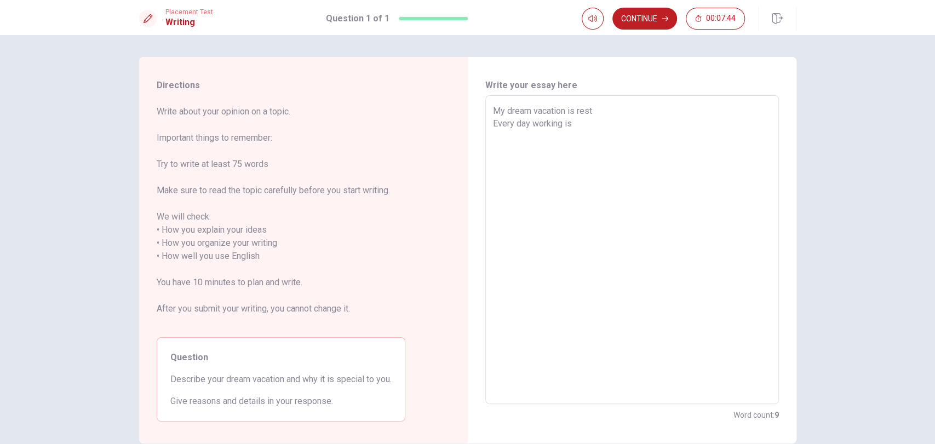
type textarea "My dream vacation is rest Every day working is"
type textarea "x"
type textarea "My dream vacation is rest Every day working is"
type textarea "x"
type textarea "My dream vacation is rest Every day working i"
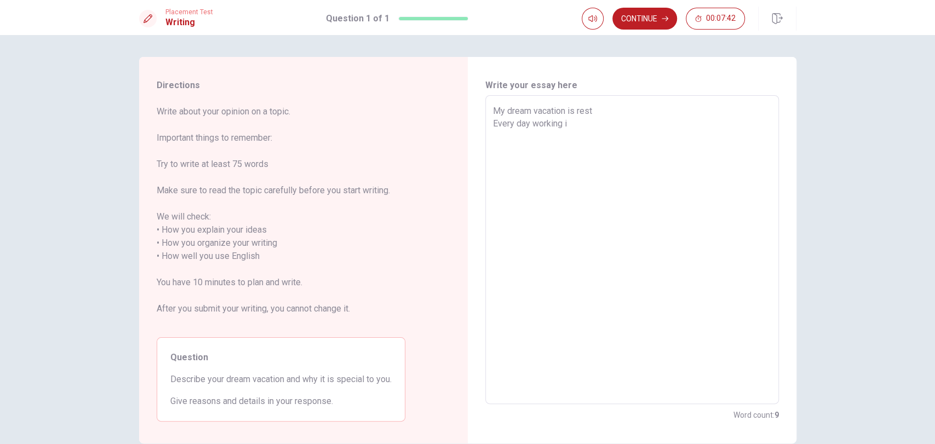
type textarea "x"
type textarea "My dream vacation is rest Every day working ii"
type textarea "x"
type textarea "My dream vacation is rest Every day working iiv"
type textarea "x"
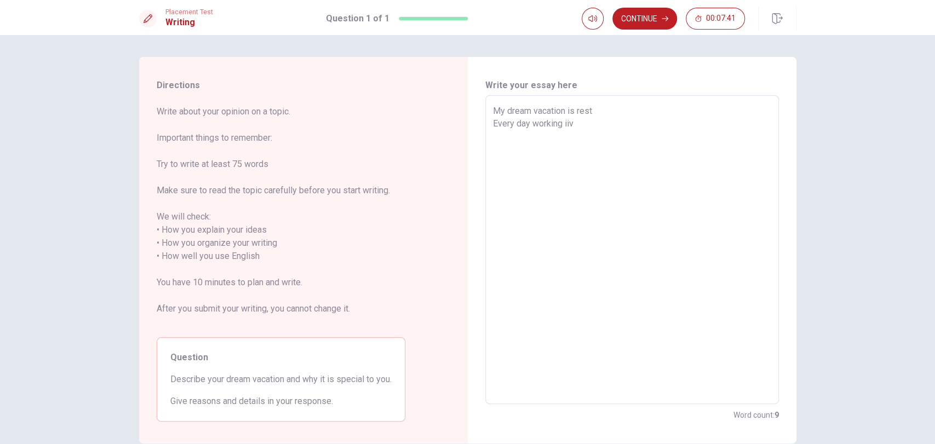
type textarea "My dream vacation is rest Every day working ii"
type textarea "x"
type textarea "My dream vacation is rest Every day working i"
type textarea "x"
type textarea "My dream vacation is rest Every day working is"
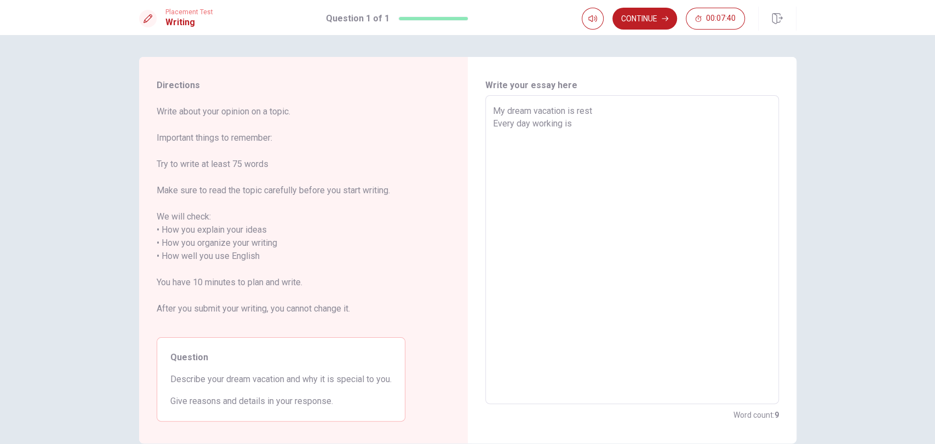
type textarea "x"
type textarea "My dream vacation is rest Every day working is"
type textarea "x"
type textarea "My dream vacation is rest Every day working is v"
type textarea "x"
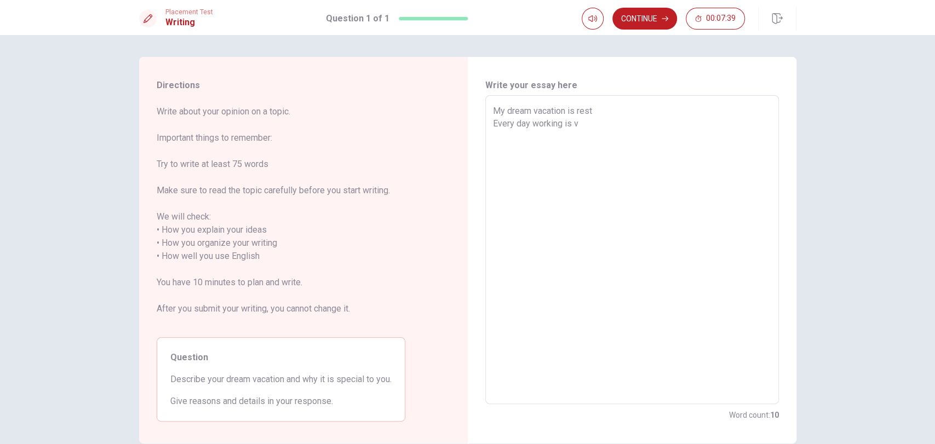
type textarea "My dream vacation is rest Every day working is ve"
type textarea "x"
type textarea "My dream vacation is rest Every day working is ver"
type textarea "x"
type textarea "My dream vacation is rest Every day working is very"
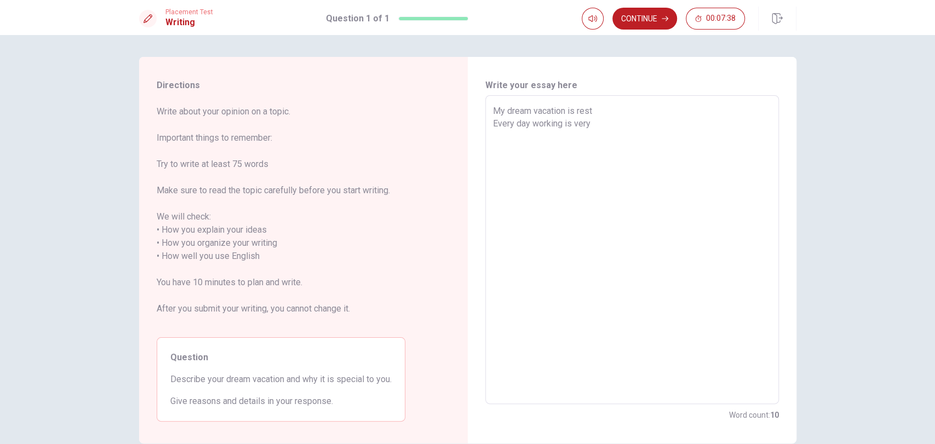
type textarea "x"
type textarea "My dream vacation is rest Every day working is very"
type textarea "x"
type textarea "My dream vacation is rest Every day working is very h"
type textarea "x"
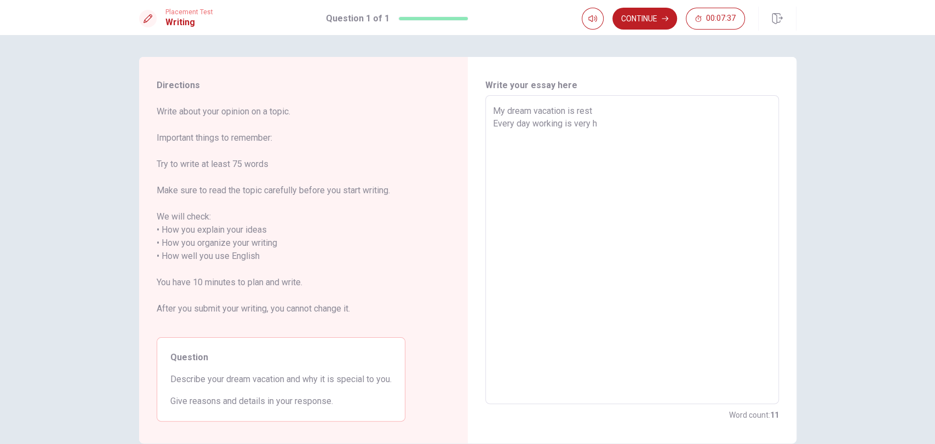
type textarea "My dream vacation is rest Every day working is very ha"
type textarea "x"
type textarea "My dream vacation is rest Every day working is very har"
type textarea "x"
type textarea "My dream vacation is rest Every day working is very hare"
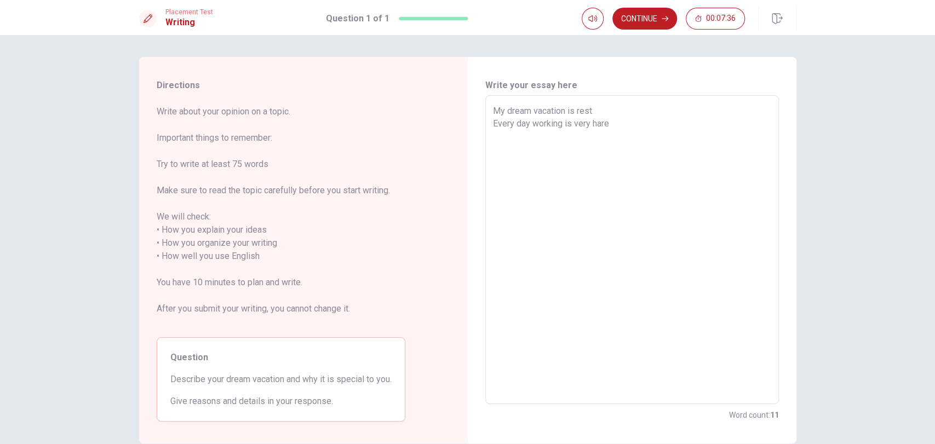
type textarea "x"
type textarea "My dream vacation is rest Every day working is very har"
type textarea "x"
type textarea "My dream vacation is rest Every day working is very hard"
type textarea "x"
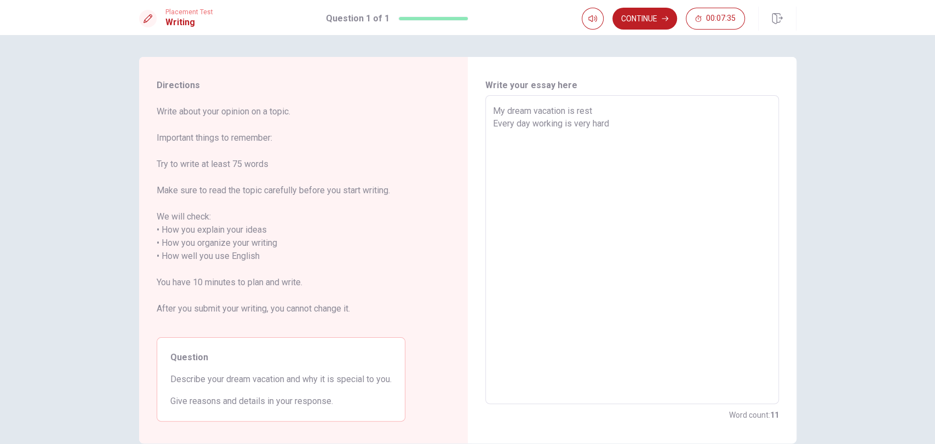
type textarea "My dream vacation is rest Every day working is very hard"
type textarea "x"
type textarea "My dream vacation is rest Every day working is very hard b"
type textarea "x"
type textarea "My dream vacation is rest Every day working is very hard bu"
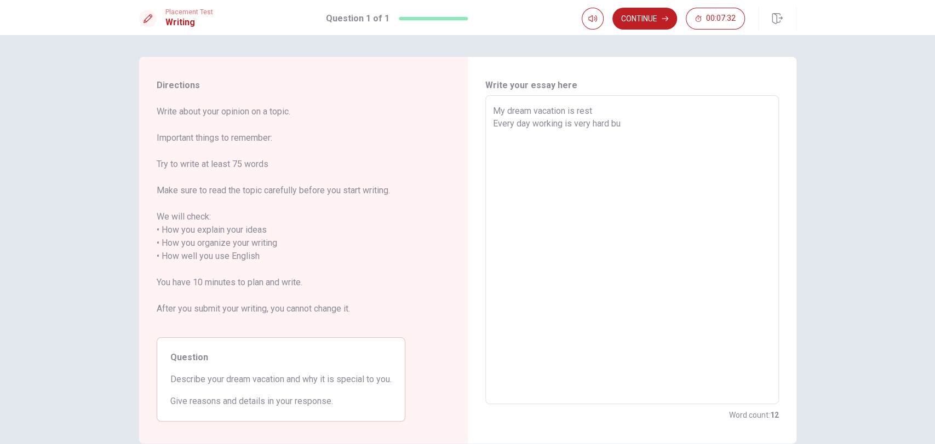
type textarea "x"
type textarea "My dream vacation is rest Every day working is very hard but"
type textarea "x"
type textarea "My dream vacation is rest Every day working is very hard but,"
type textarea "x"
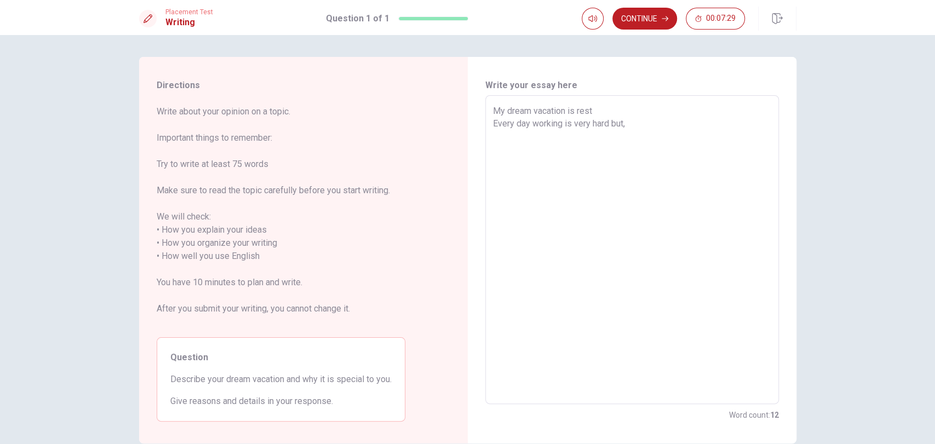
type textarea "My dream vacation is rest Every day working is very hard but,"
type textarea "x"
type textarea "My dream vacation is rest Every day working is very hard but, s"
type textarea "x"
type textarea "My dream vacation is rest Every day working is very hard but, so"
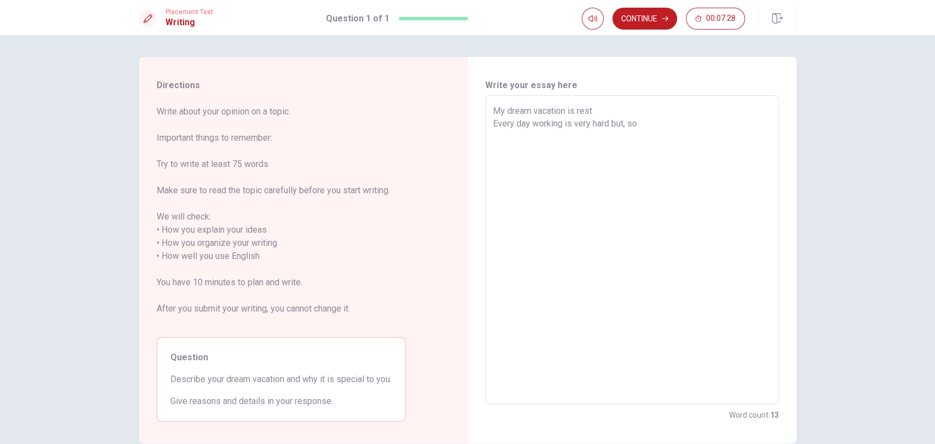
type textarea "x"
type textarea "My dream vacation is rest Every day working is very hard but, sot"
type textarea "x"
type textarea "My dream vacation is rest Every day working is very hard but, [PERSON_NAME]"
type textarea "x"
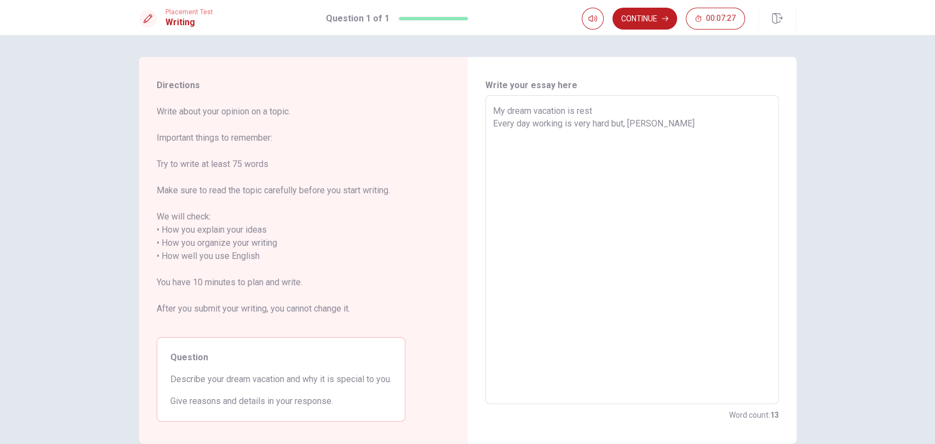
type textarea "My dream vacation is rest Every day working is very hard but, sotim"
type textarea "x"
type textarea "My dream vacation is rest Every day working is very hard but, [PERSON_NAME]"
drag, startPoint x: 581, startPoint y: 164, endPoint x: 652, endPoint y: 168, distance: 71.3
click at [652, 168] on textarea "My dream vacation is rest Every day working is very hard but, sometimes vacatio…" at bounding box center [632, 250] width 278 height 291
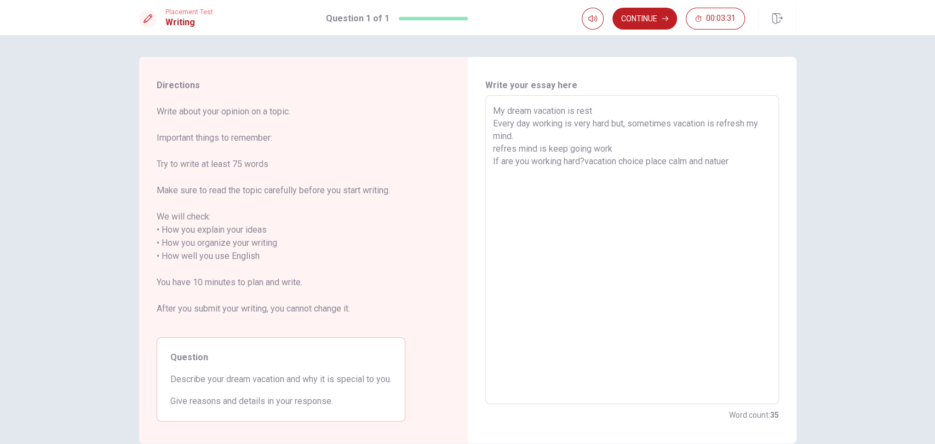
click at [616, 167] on textarea "My dream vacation is rest Every day working is very hard but, sometimes vacatio…" at bounding box center [632, 250] width 278 height 291
click at [743, 160] on textarea "My dream vacation is rest Every day working is very hard but, sometimes vacatio…" at bounding box center [632, 250] width 278 height 291
click at [552, 178] on textarea "My dream vacation is rest Every day working is very hard but, sometimes vacatio…" at bounding box center [632, 250] width 278 height 291
click at [603, 181] on textarea "My dream vacation is rest Every day working is very hard but, sometimes vacatio…" at bounding box center [632, 250] width 278 height 291
click at [570, 177] on textarea "My dream vacation is rest Every day working is very hard but, sometimes vacatio…" at bounding box center [632, 250] width 278 height 291
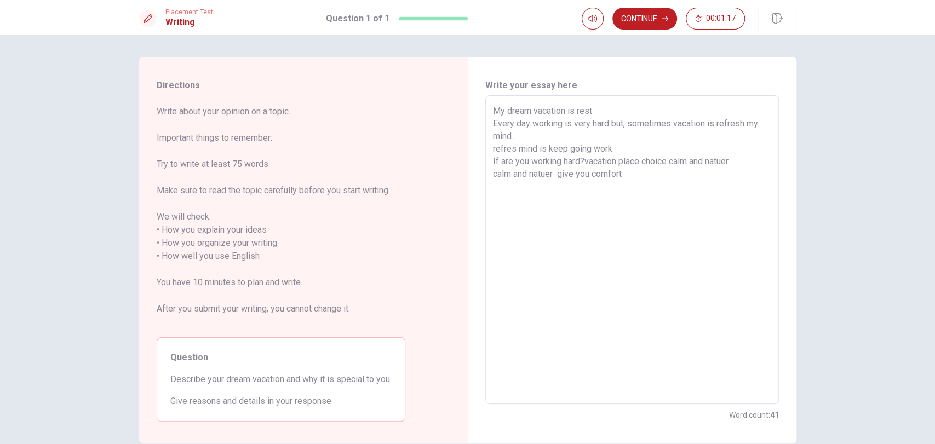
click at [643, 176] on textarea "My dream vacation is rest Every day working is very hard but, sometimes vacatio…" at bounding box center [632, 250] width 278 height 291
click at [512, 149] on textarea "My dream vacation is rest Every day working is very hard but, sometimes vacatio…" at bounding box center [632, 250] width 278 height 291
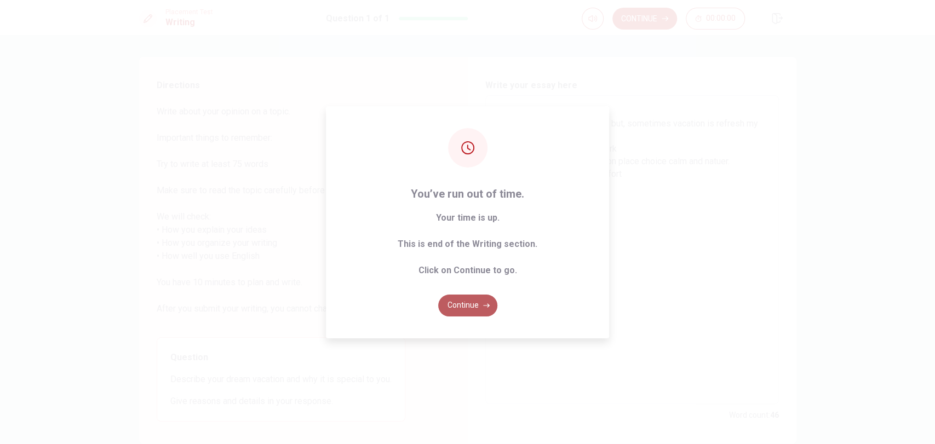
click at [445, 298] on button "Continue" at bounding box center [467, 306] width 59 height 22
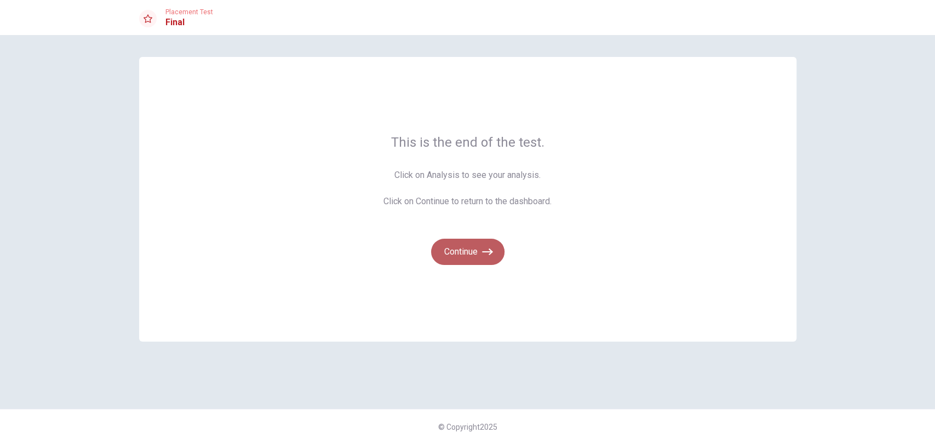
click at [464, 250] on button "Continue" at bounding box center [467, 252] width 73 height 26
